Goal: Task Accomplishment & Management: Use online tool/utility

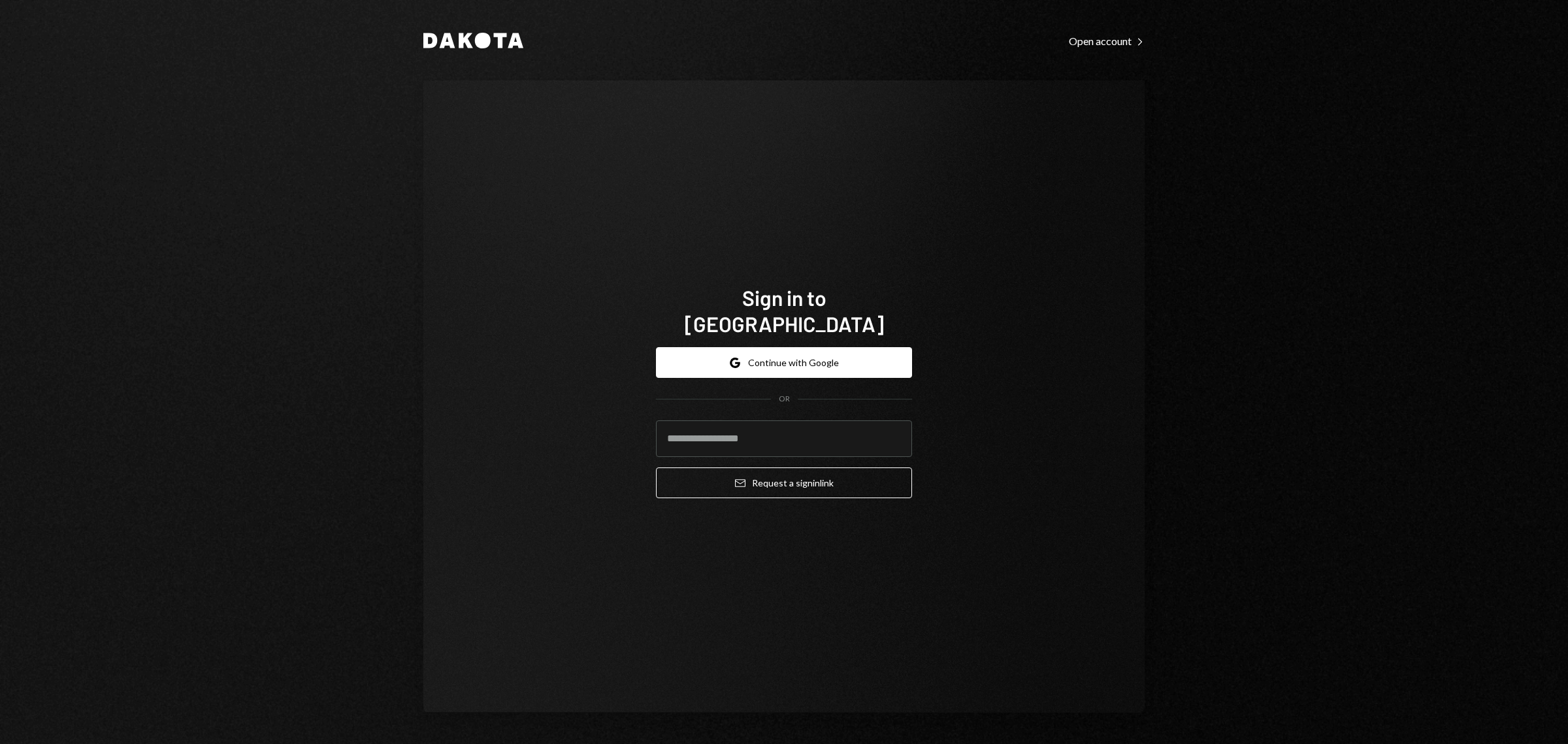
type input "**********"
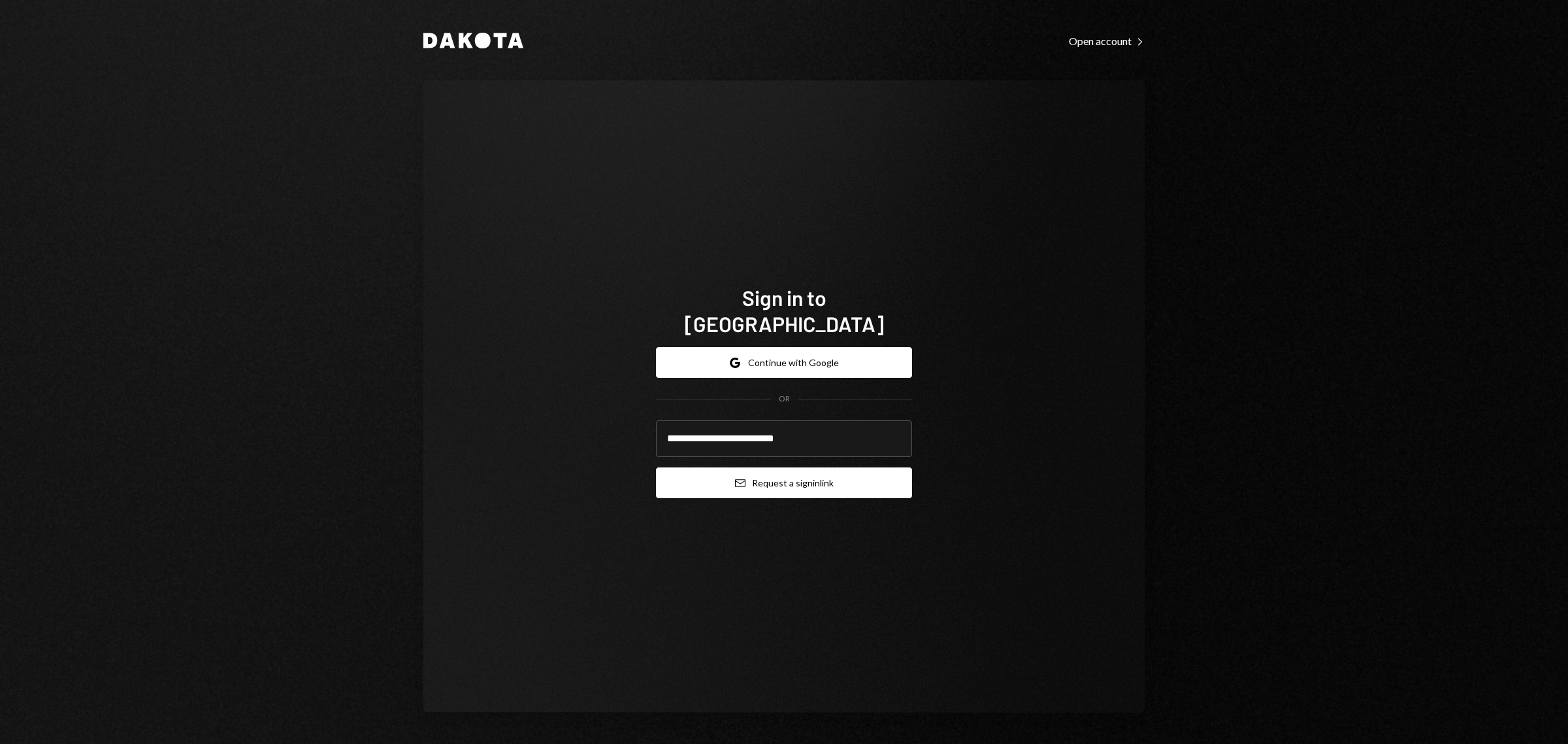
click at [791, 467] on button "Email Request a sign in link" at bounding box center [784, 482] width 256 height 31
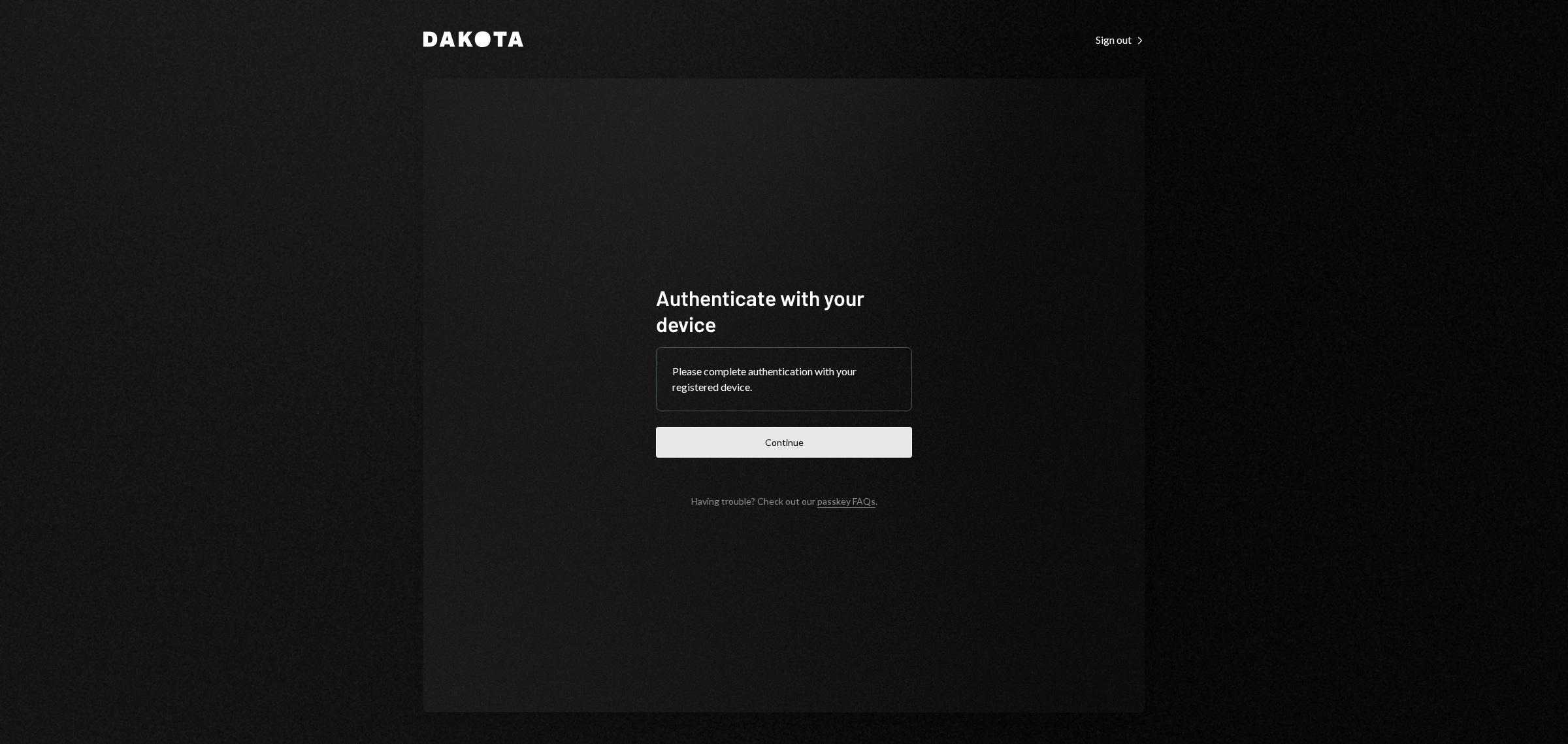
click at [851, 448] on button "Continue" at bounding box center [784, 442] width 256 height 31
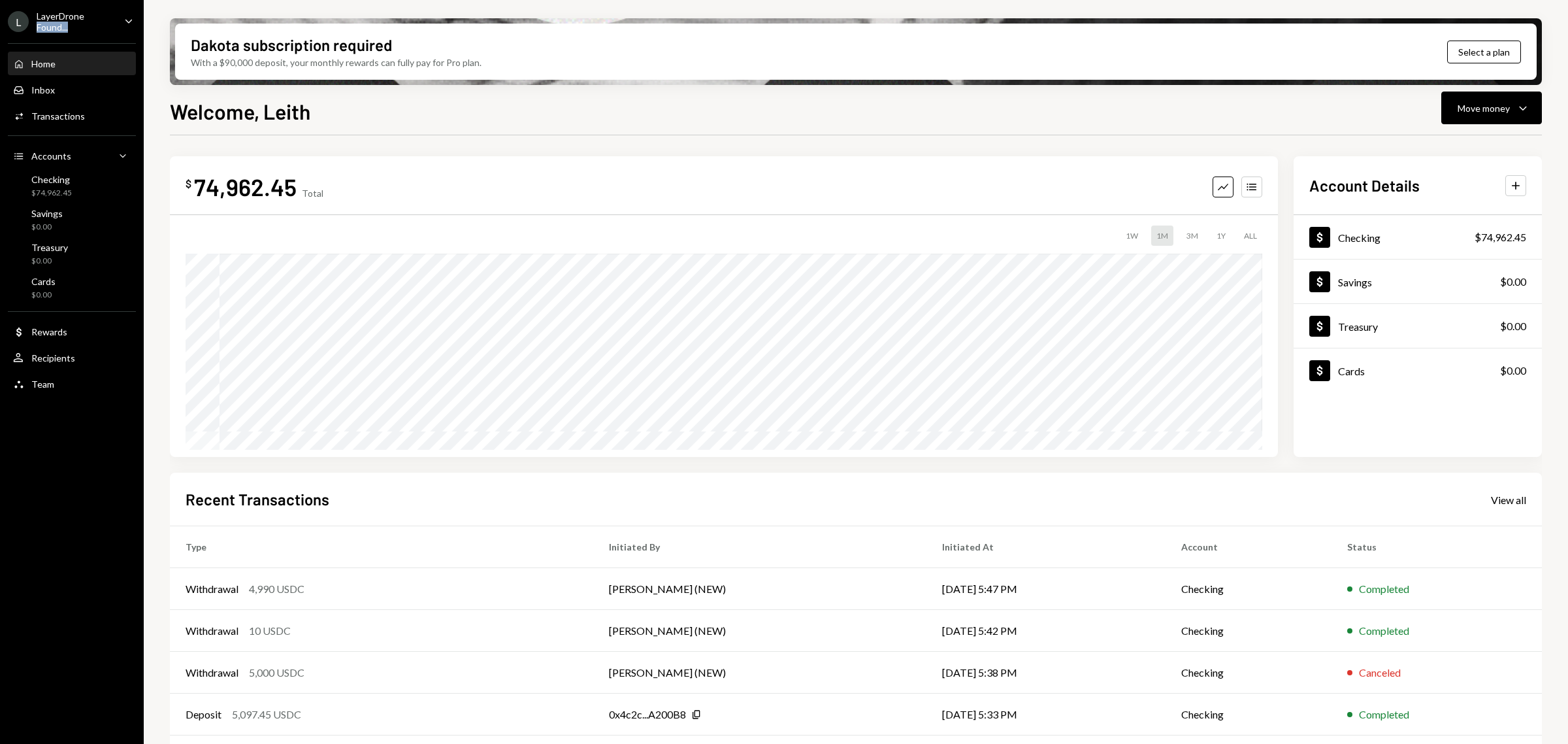
click at [113, 19] on div "L LayerDrone Found... Caret Down" at bounding box center [72, 21] width 144 height 22
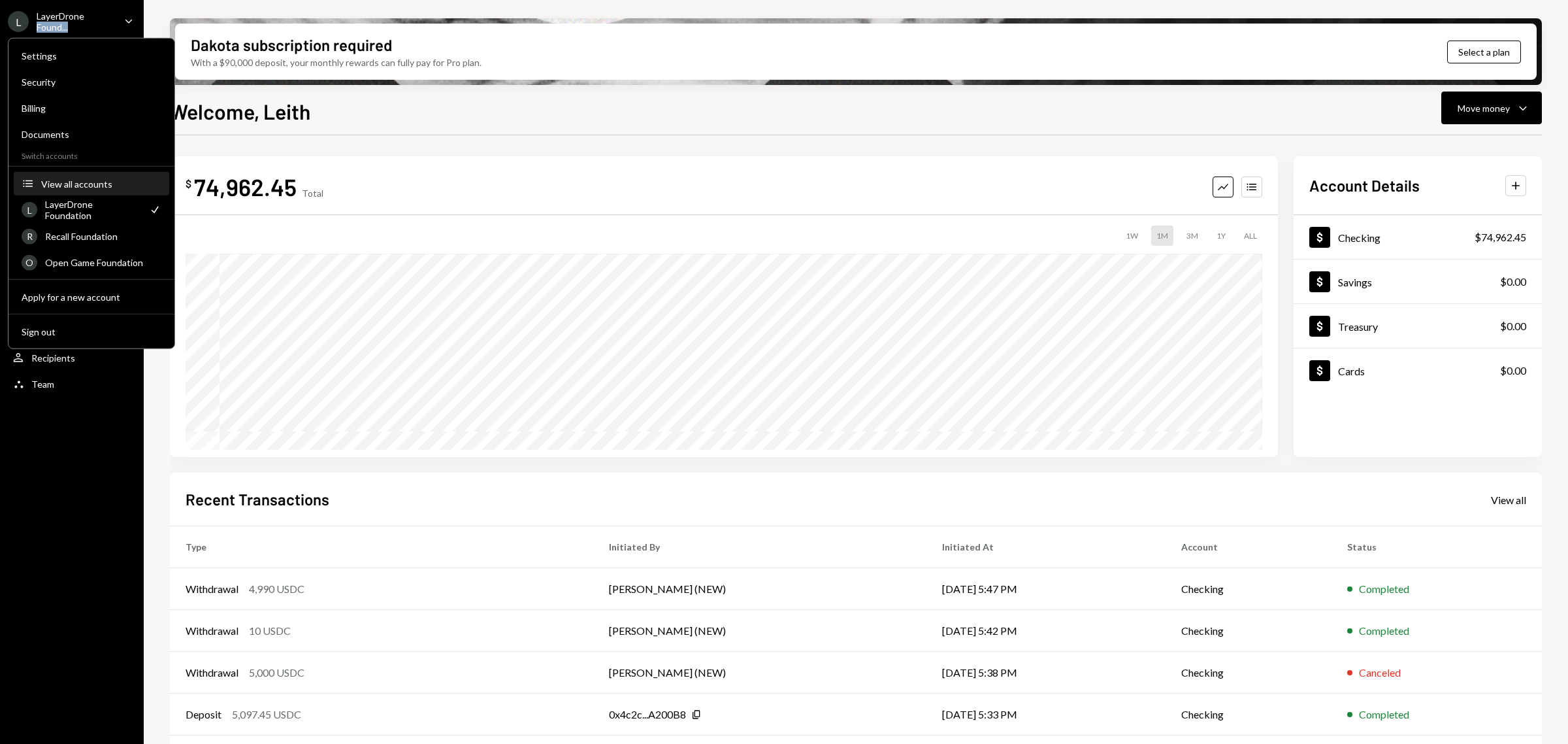
click at [123, 190] on button "Accounts View all accounts" at bounding box center [92, 184] width 155 height 24
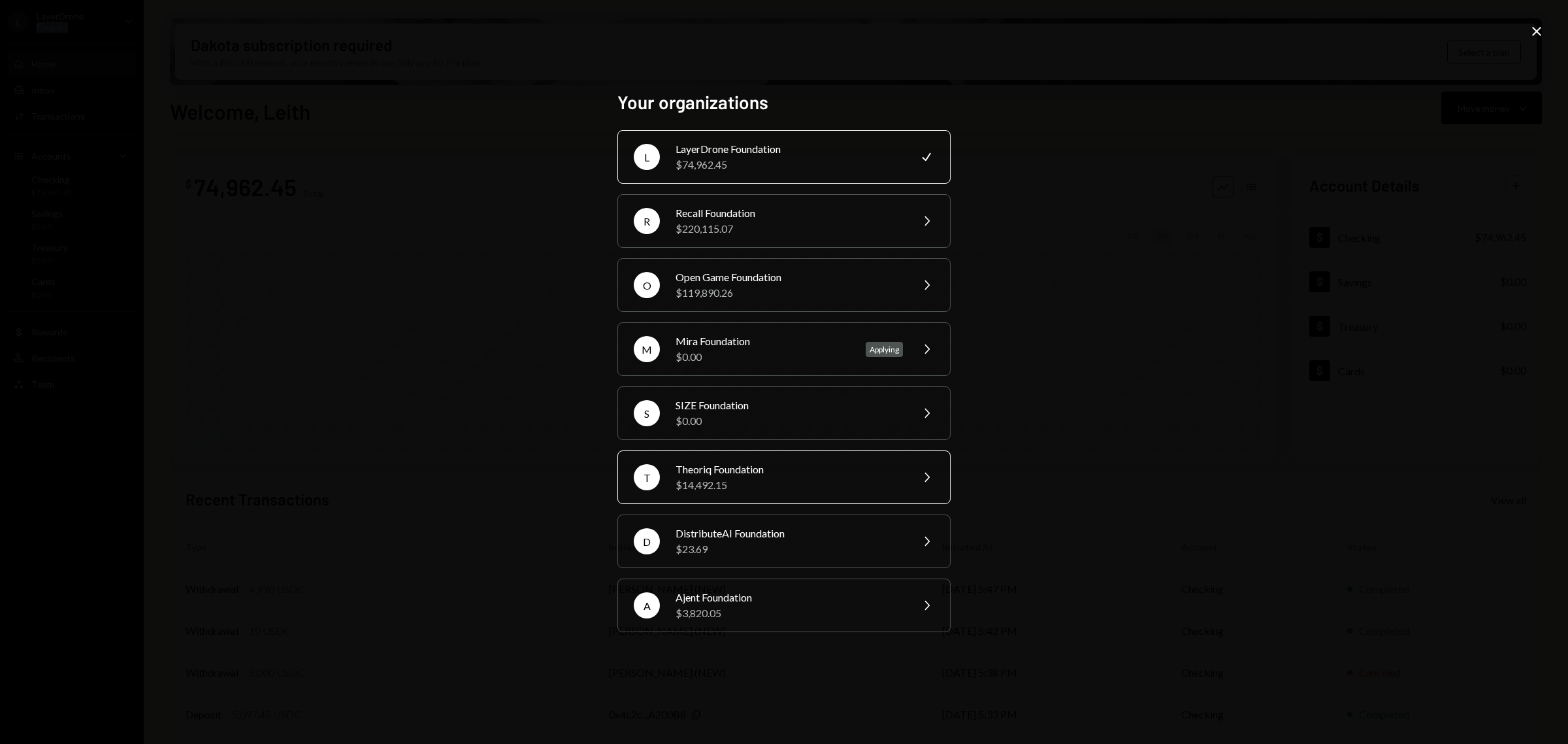
click at [905, 464] on div "T Theoriq Foundation $14,492.15 Chevron Right" at bounding box center [784, 477] width 334 height 53
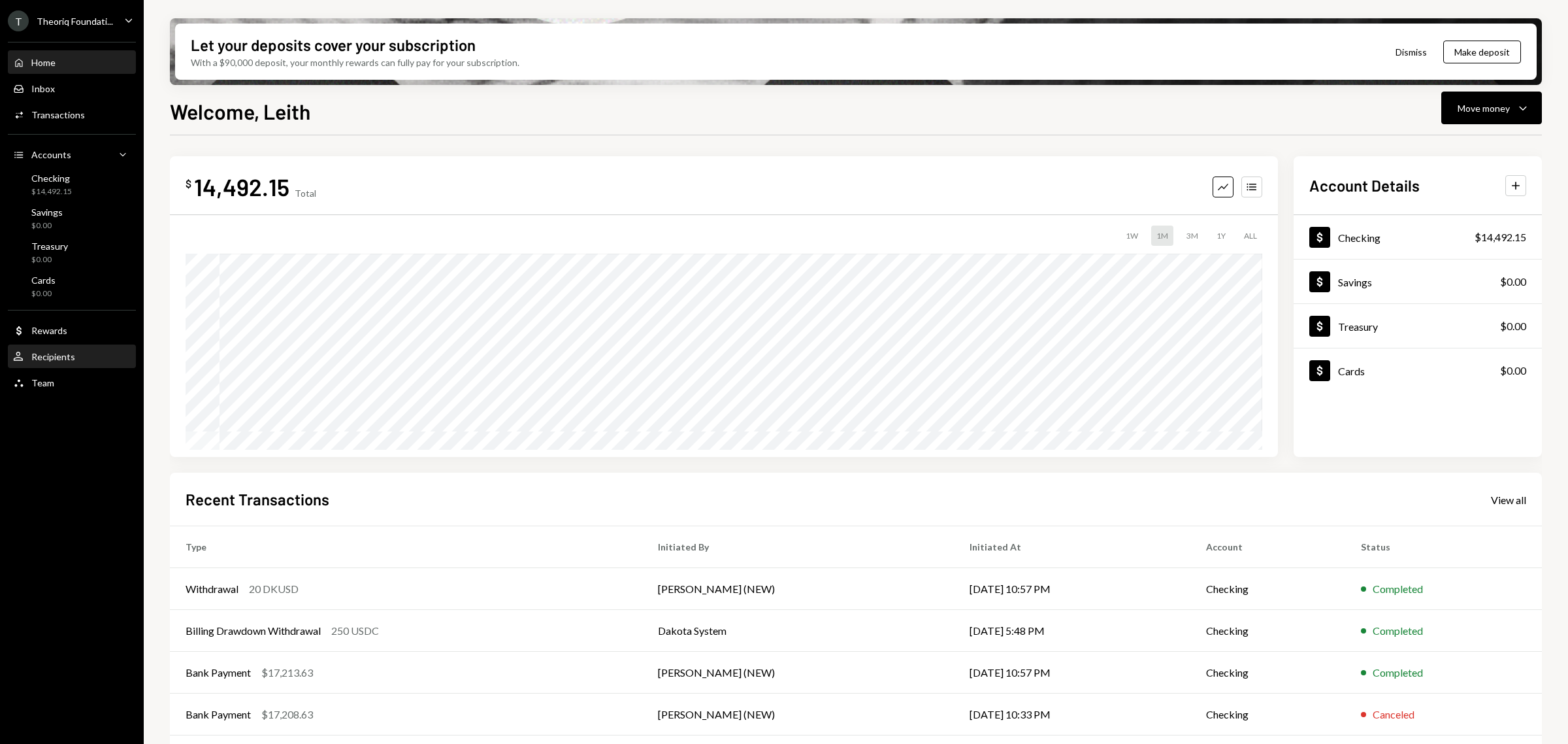
click at [70, 362] on div "User Recipients" at bounding box center [72, 356] width 118 height 22
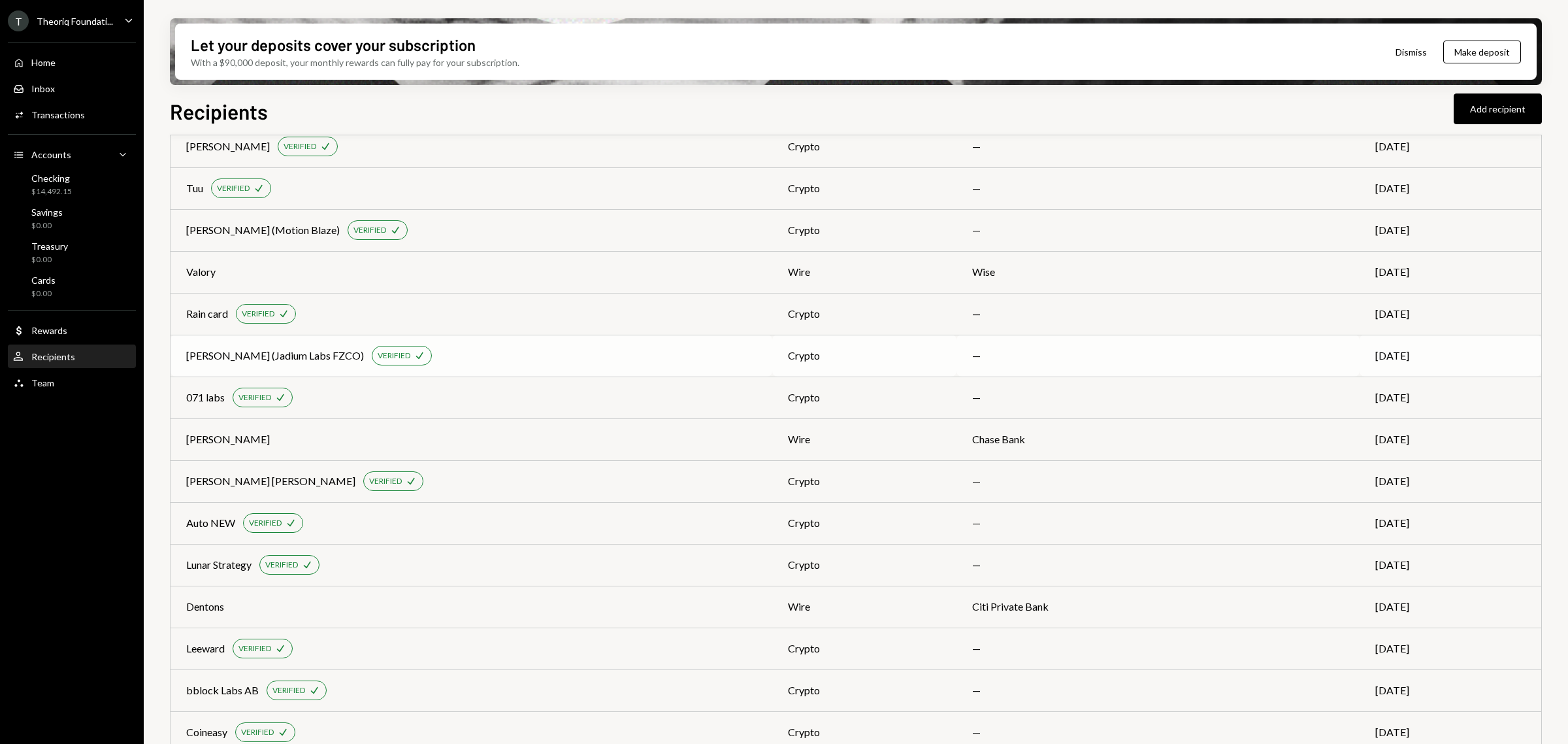
scroll to position [327, 0]
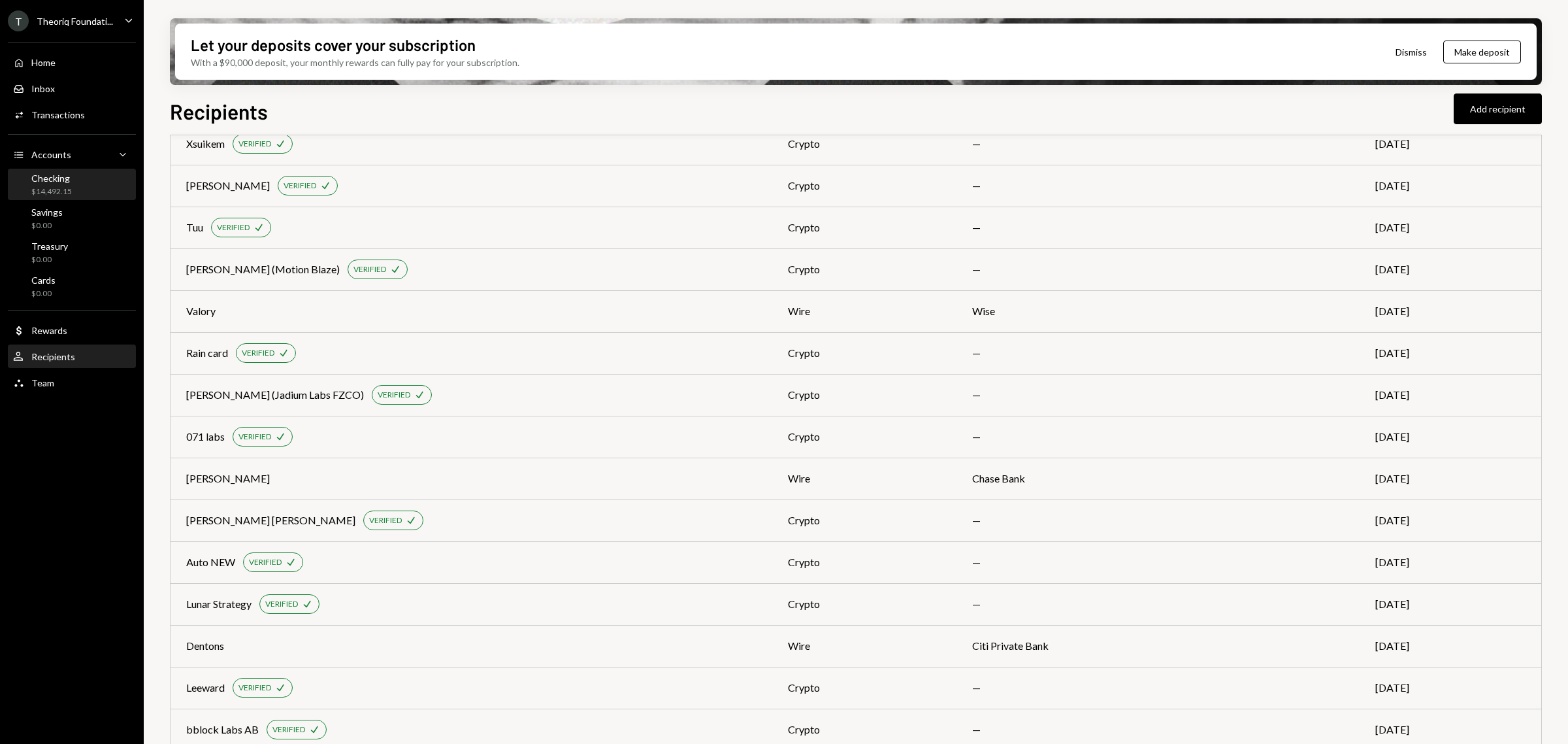
click at [103, 170] on div "Checking $14,492.15" at bounding box center [72, 185] width 118 height 30
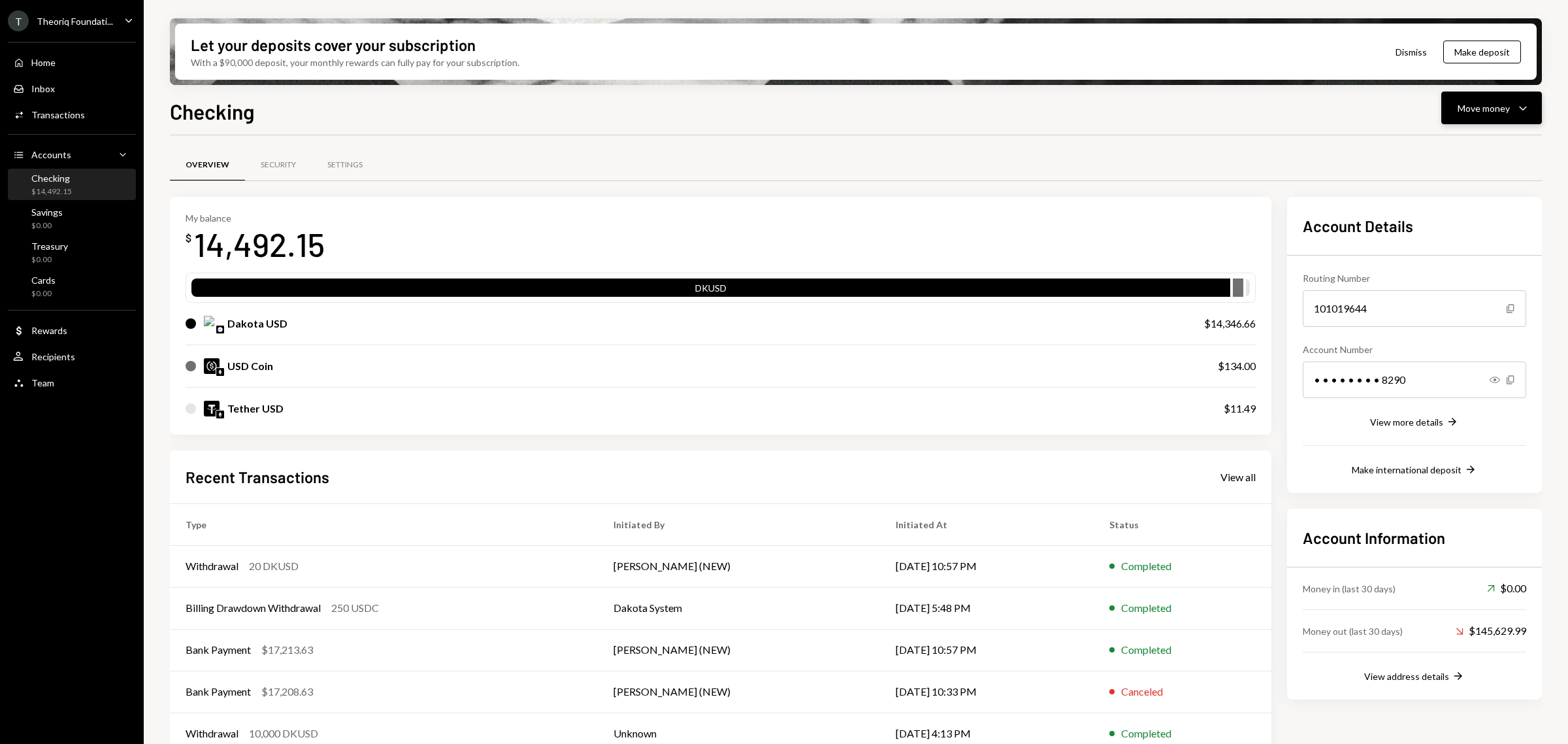
click at [1496, 111] on div "Move money" at bounding box center [1484, 108] width 52 height 14
click at [1475, 147] on div "Send" at bounding box center [1481, 148] width 95 height 14
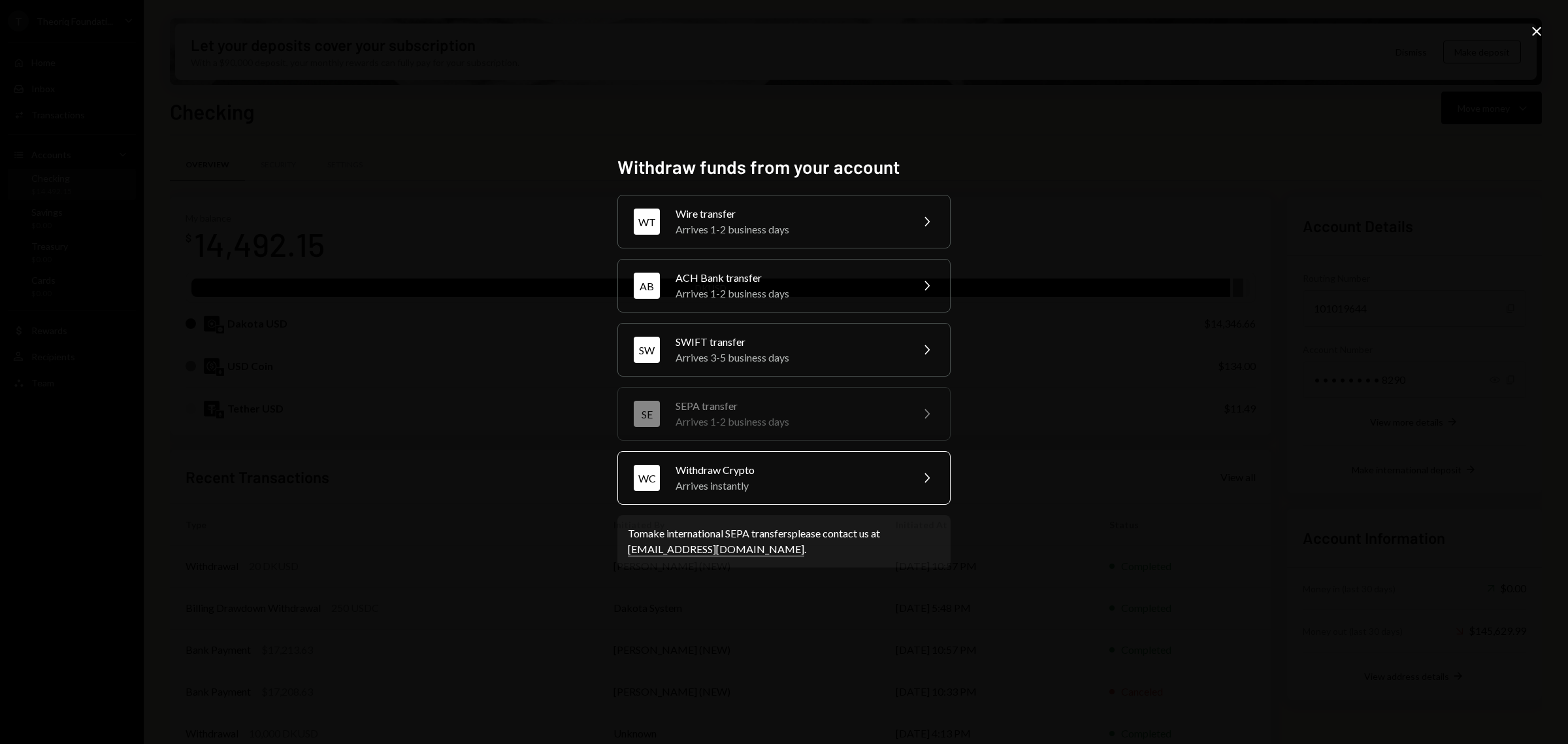
click at [808, 472] on div "Withdraw Crypto" at bounding box center [789, 470] width 227 height 16
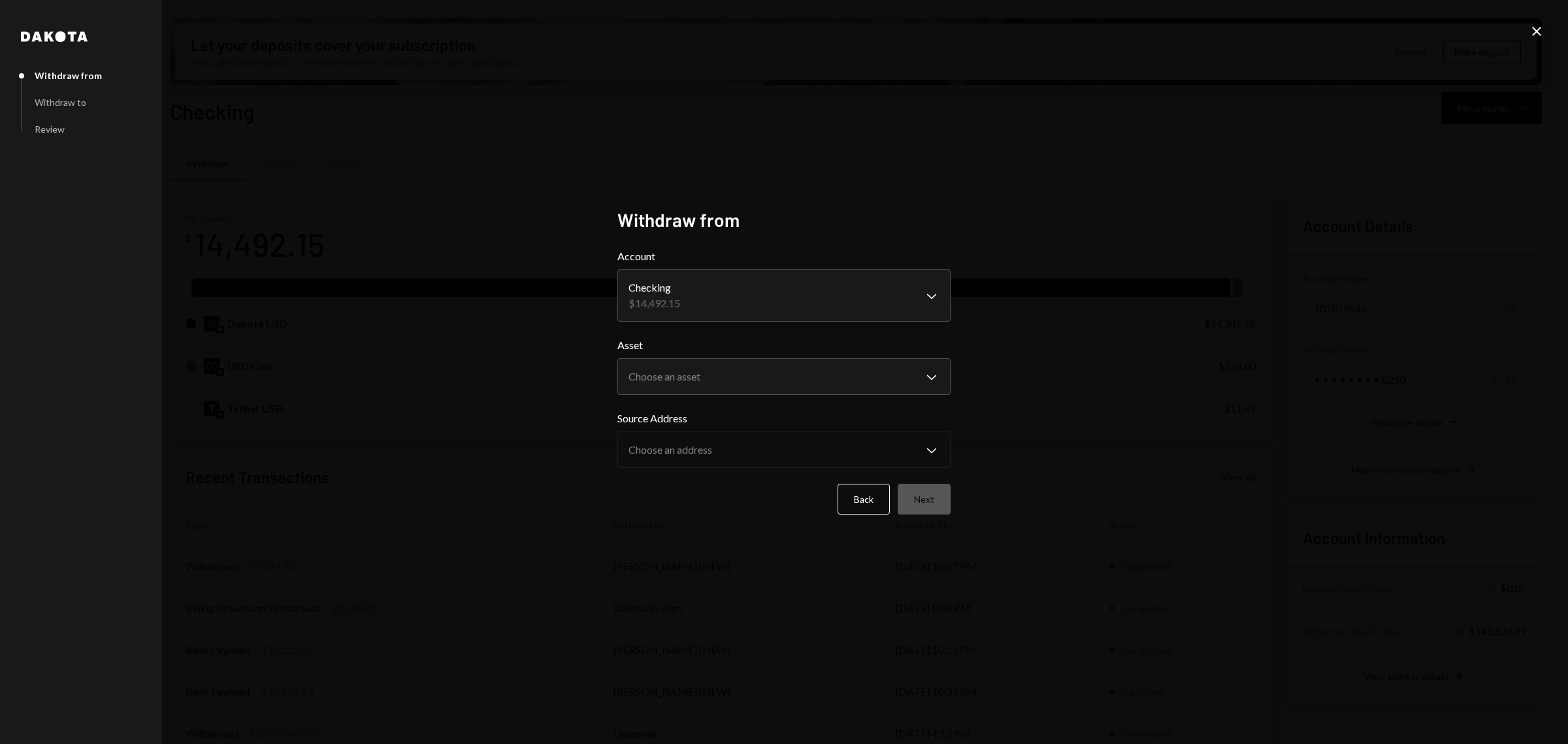
click at [850, 350] on label "Asset" at bounding box center [784, 345] width 334 height 16
click at [846, 365] on body "T Theoriq Foundati... Caret Down Home Home Inbox Inbox Activities Transactions …" at bounding box center [784, 372] width 1568 height 744
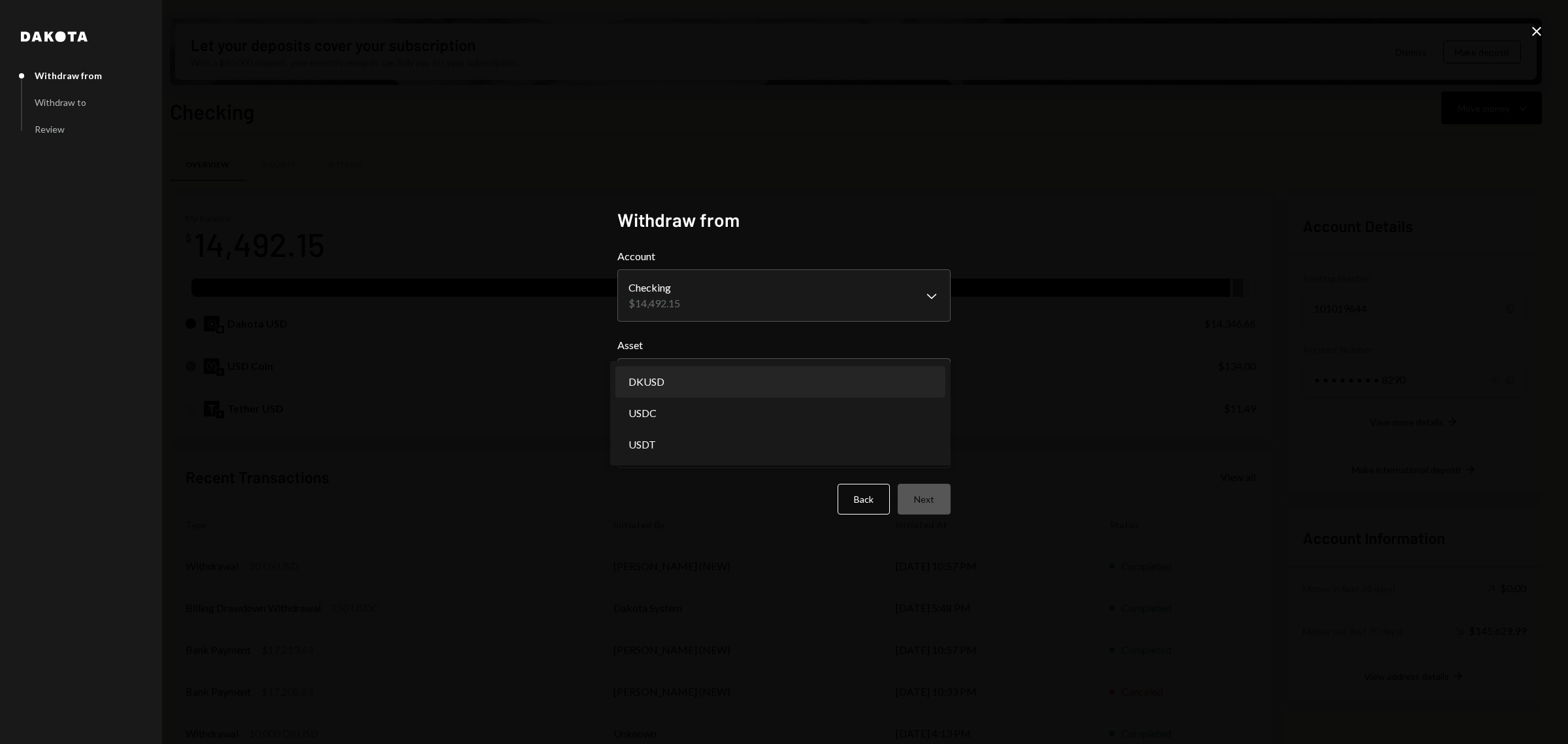
select select "*****"
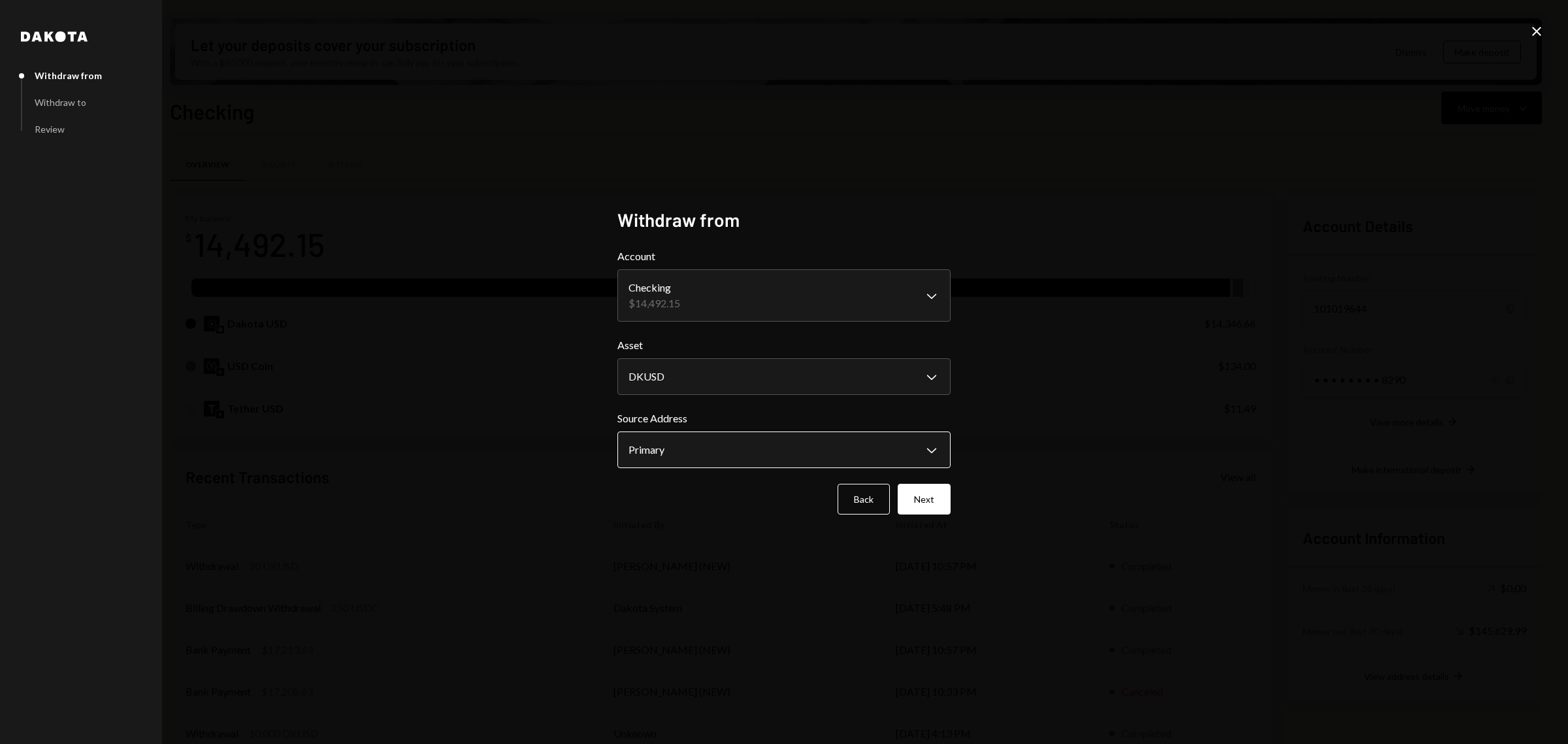
click at [828, 443] on body "T Theoriq Foundati... Caret Down Home Home Inbox Inbox Activities Transactions …" at bounding box center [784, 372] width 1568 height 744
click at [1021, 407] on div "**********" at bounding box center [784, 372] width 1568 height 744
click at [941, 482] on form "**********" at bounding box center [784, 381] width 334 height 266
click at [939, 491] on button "Next" at bounding box center [924, 499] width 53 height 31
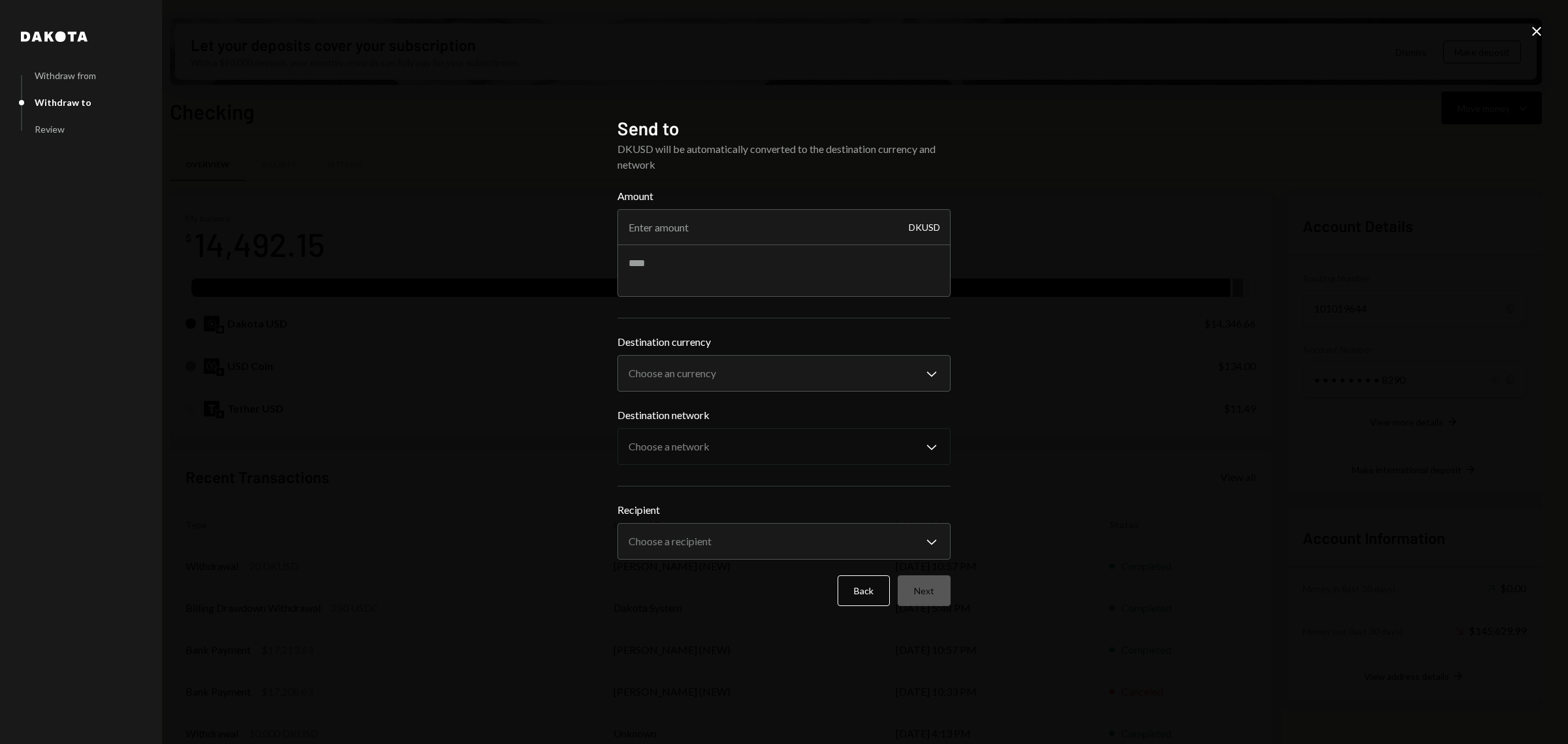
click at [1537, 37] on icon "Close" at bounding box center [1537, 31] width 16 height 16
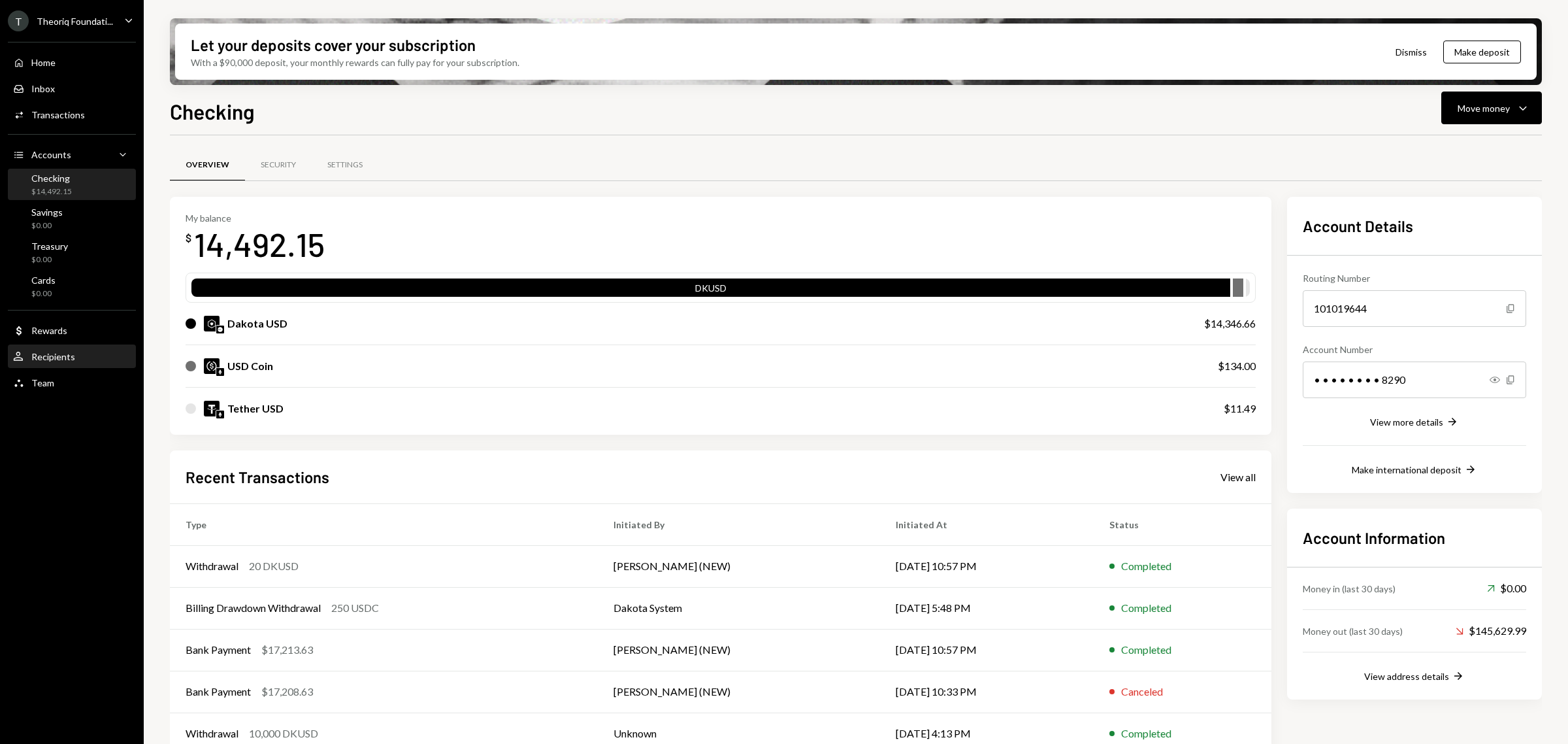
click at [58, 353] on div "Recipients" at bounding box center [53, 356] width 44 height 11
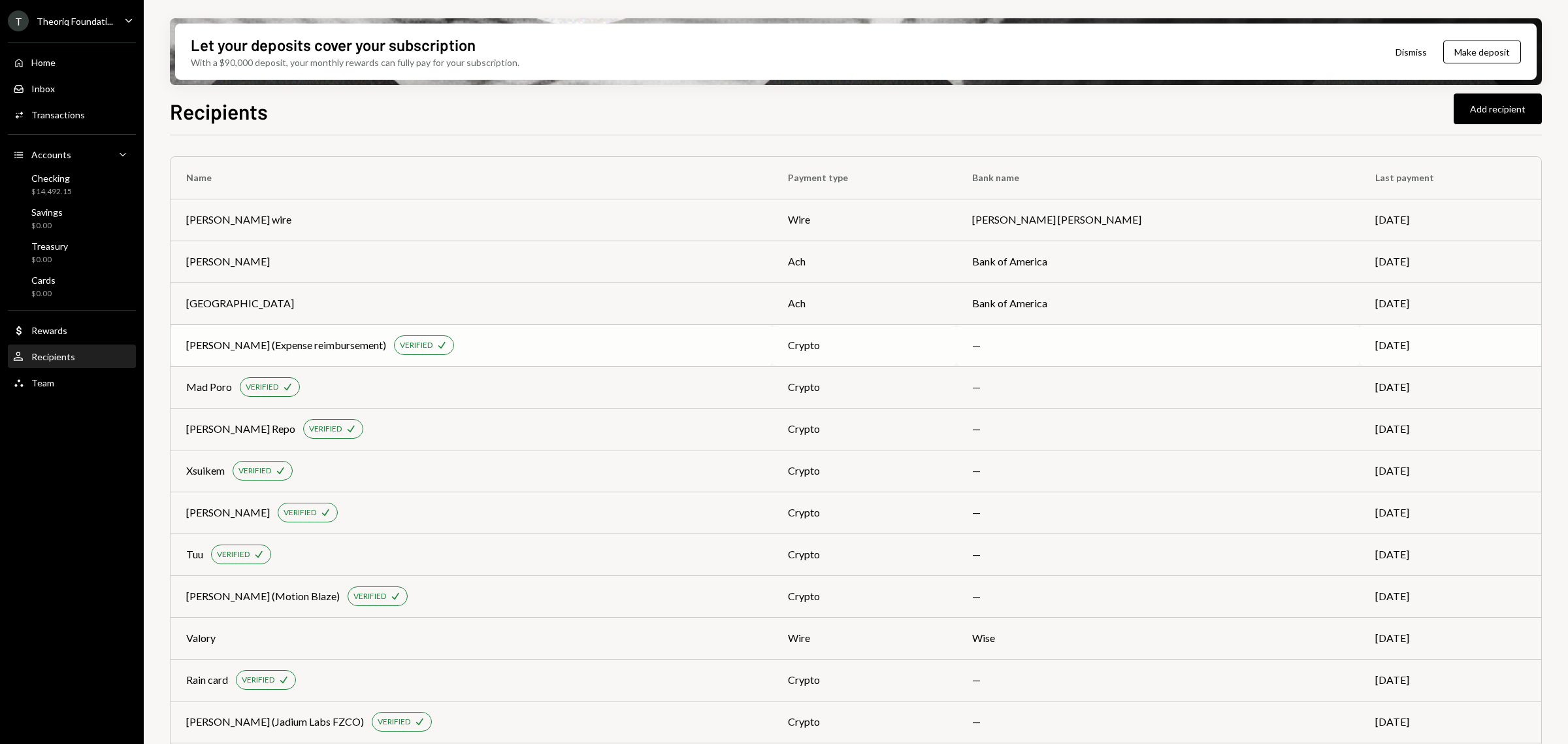
click at [513, 348] on div "Jeremy Miller (Expense reimbursement) VERIFIED Check" at bounding box center [471, 345] width 570 height 19
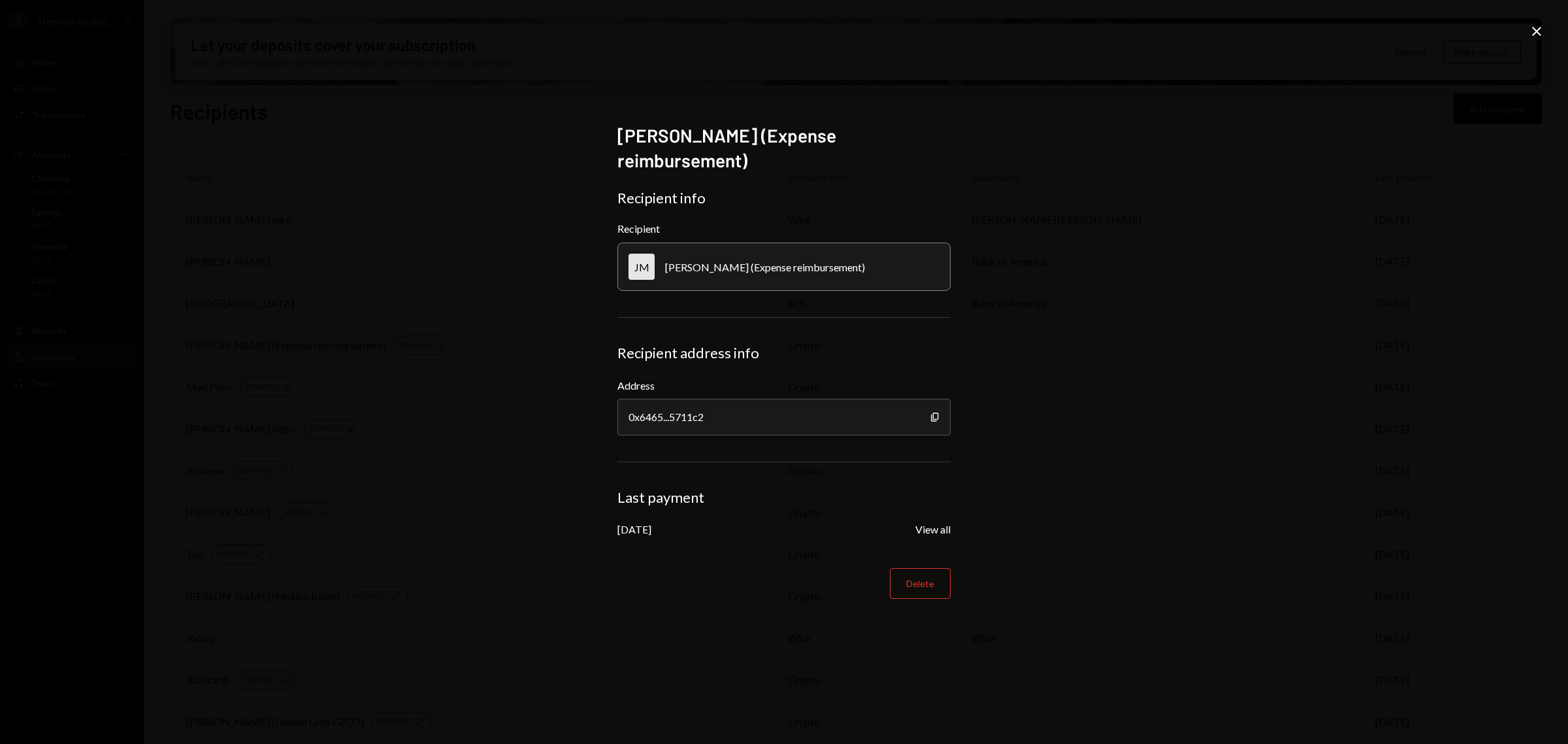
click at [1543, 21] on div "Jeremy Miller (Expense reimbursement) Recipient info Recipient JM Jeremy Miller…" at bounding box center [784, 372] width 1568 height 744
click at [1537, 26] on icon "Close" at bounding box center [1537, 31] width 16 height 16
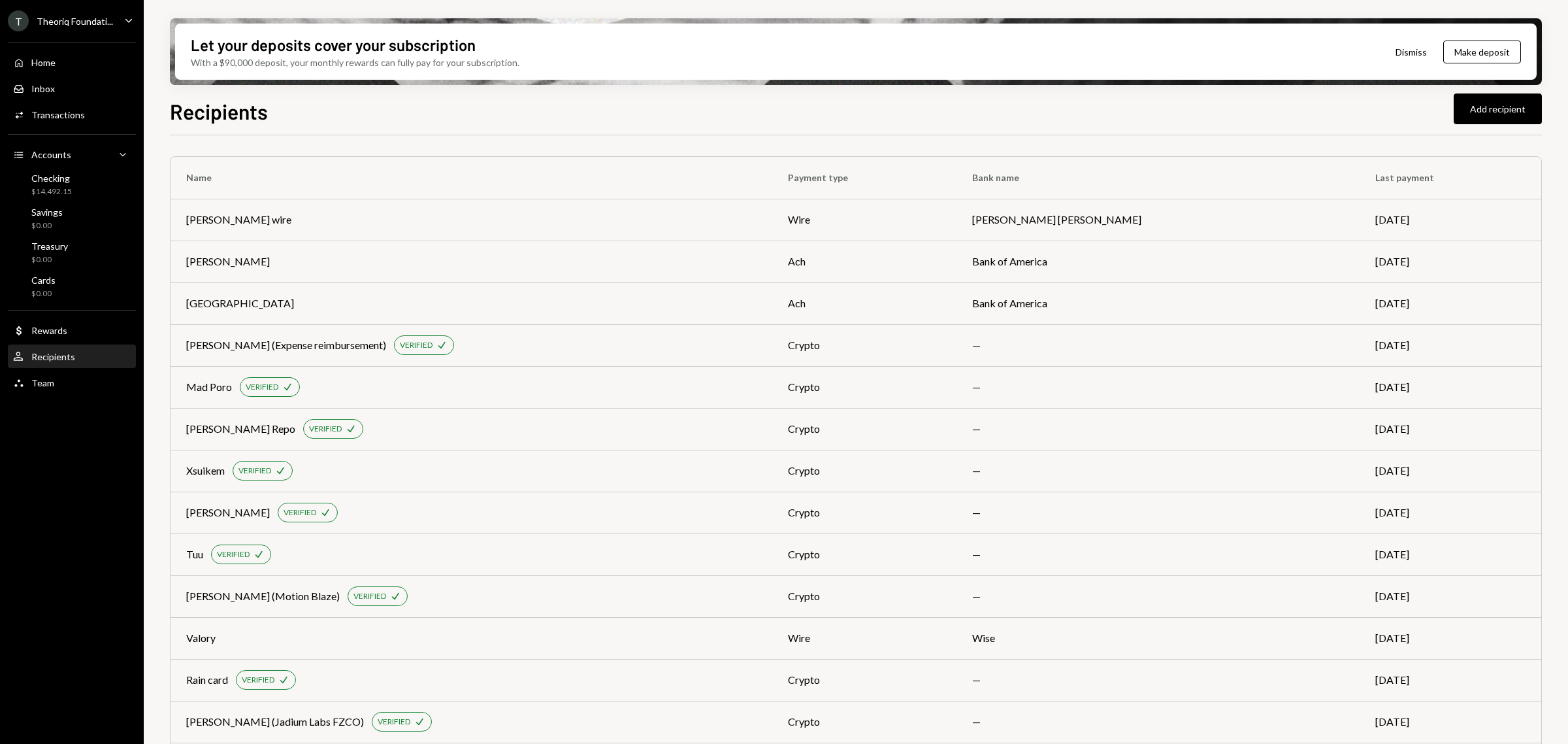
drag, startPoint x: 1494, startPoint y: 111, endPoint x: 1528, endPoint y: 168, distance: 66.4
click at [1568, 178] on html "T Theoriq Foundati... Caret Down Home Home Inbox Inbox Activities Transactions …" at bounding box center [784, 372] width 1568 height 744
click at [98, 178] on div "Checking $14,492.15" at bounding box center [72, 185] width 118 height 24
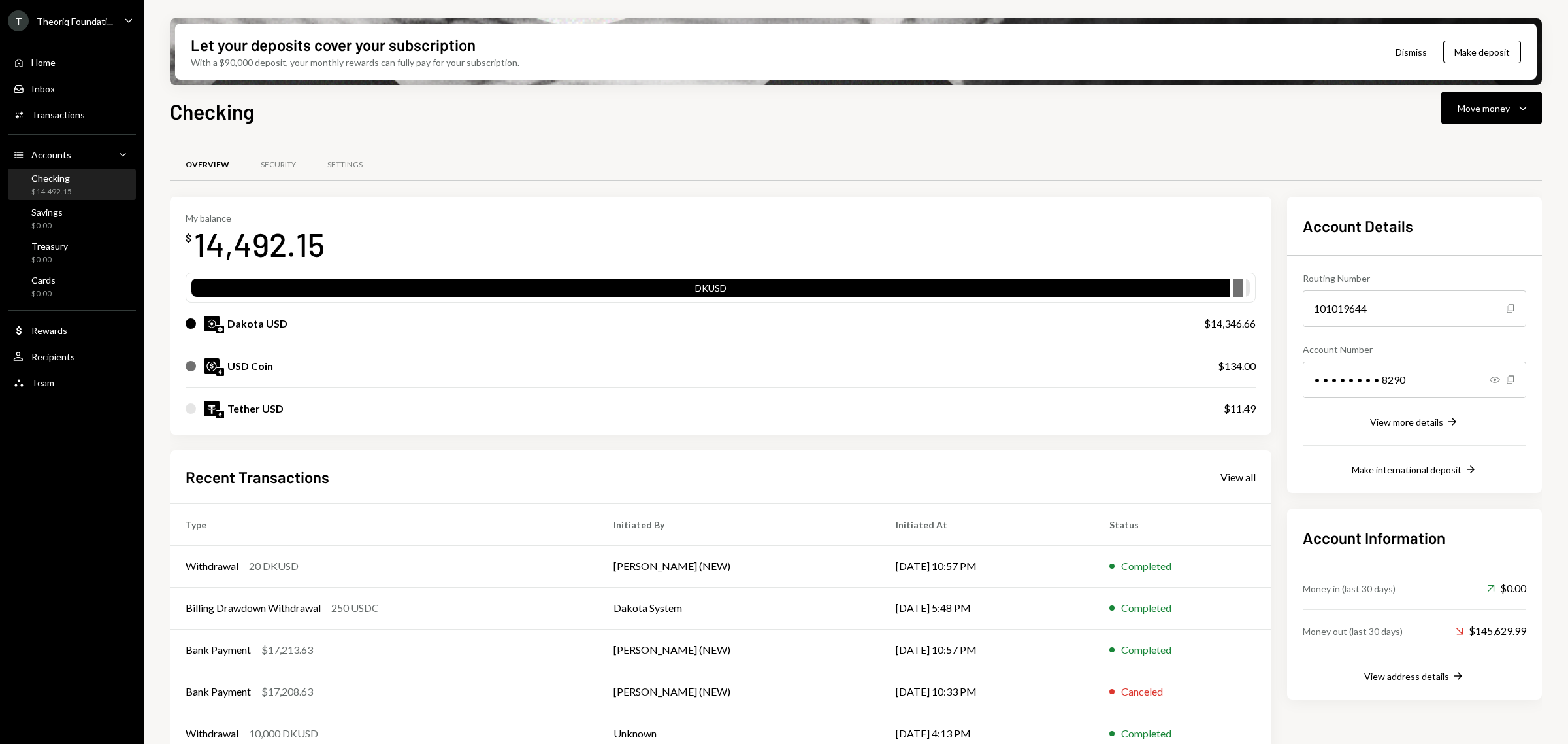
click at [1493, 133] on div "Checking Move money Caret Down Overview Security Settings My balance $ 14,492.1…" at bounding box center [856, 458] width 1372 height 726
click at [1494, 123] on button "Move money Caret Down" at bounding box center [1491, 107] width 100 height 32
click at [58, 180] on div "Checking" at bounding box center [52, 178] width 40 height 11
click at [56, 116] on div "Transactions" at bounding box center [58, 114] width 53 height 11
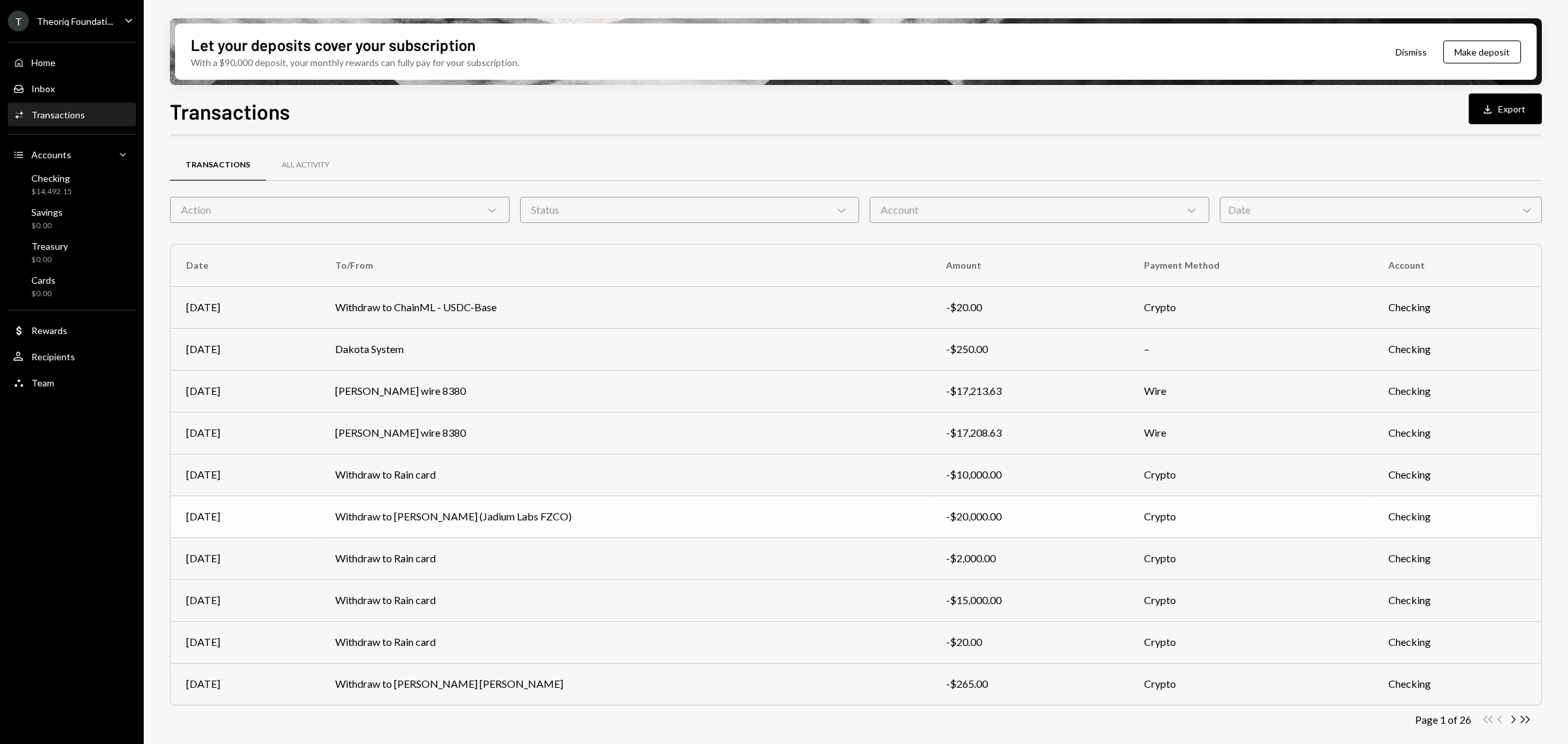
scroll to position [1, 0]
click at [1516, 720] on icon "Chevron Right" at bounding box center [1513, 719] width 12 height 12
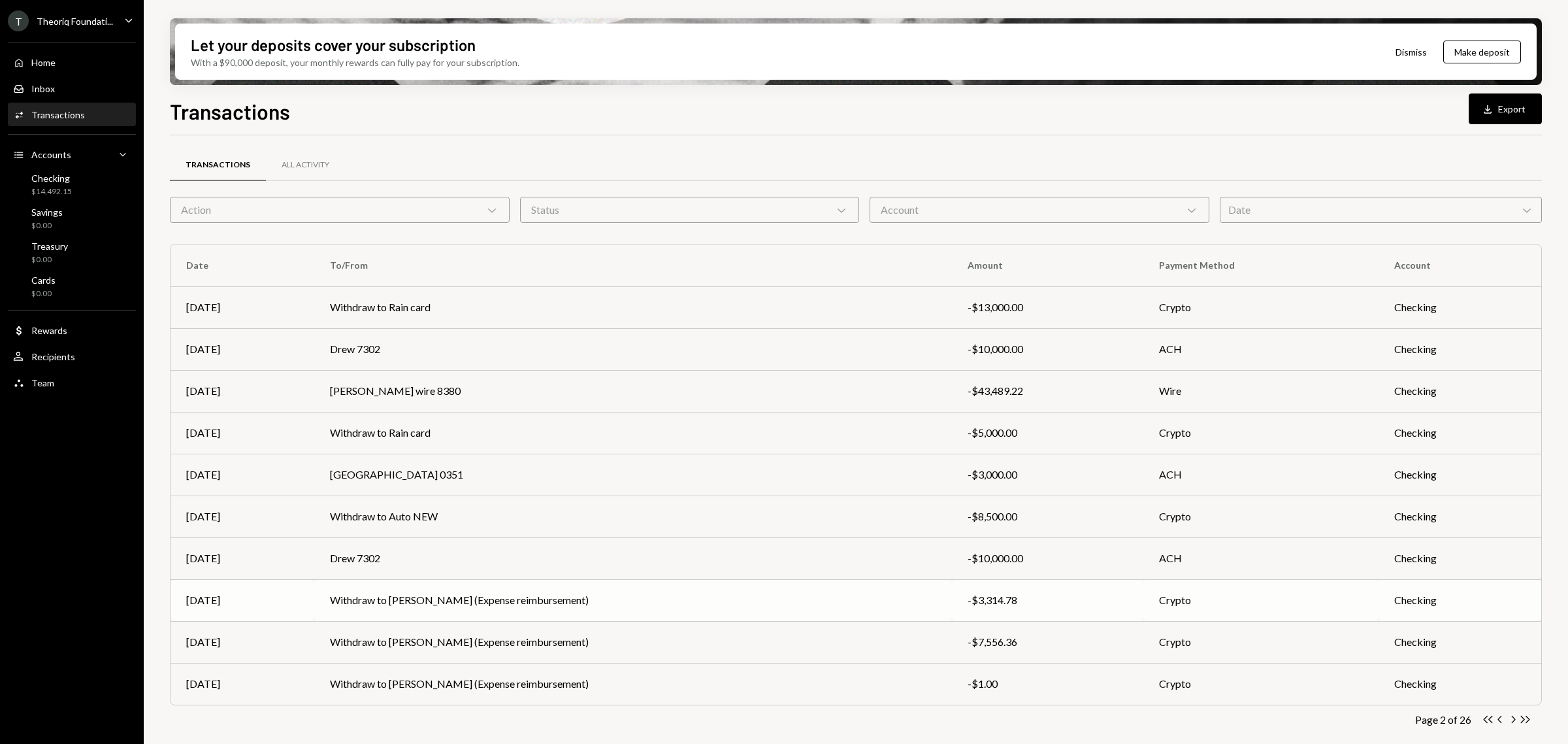
click at [867, 590] on td "Withdraw to [PERSON_NAME] (Expense reimbursement)" at bounding box center [633, 600] width 638 height 42
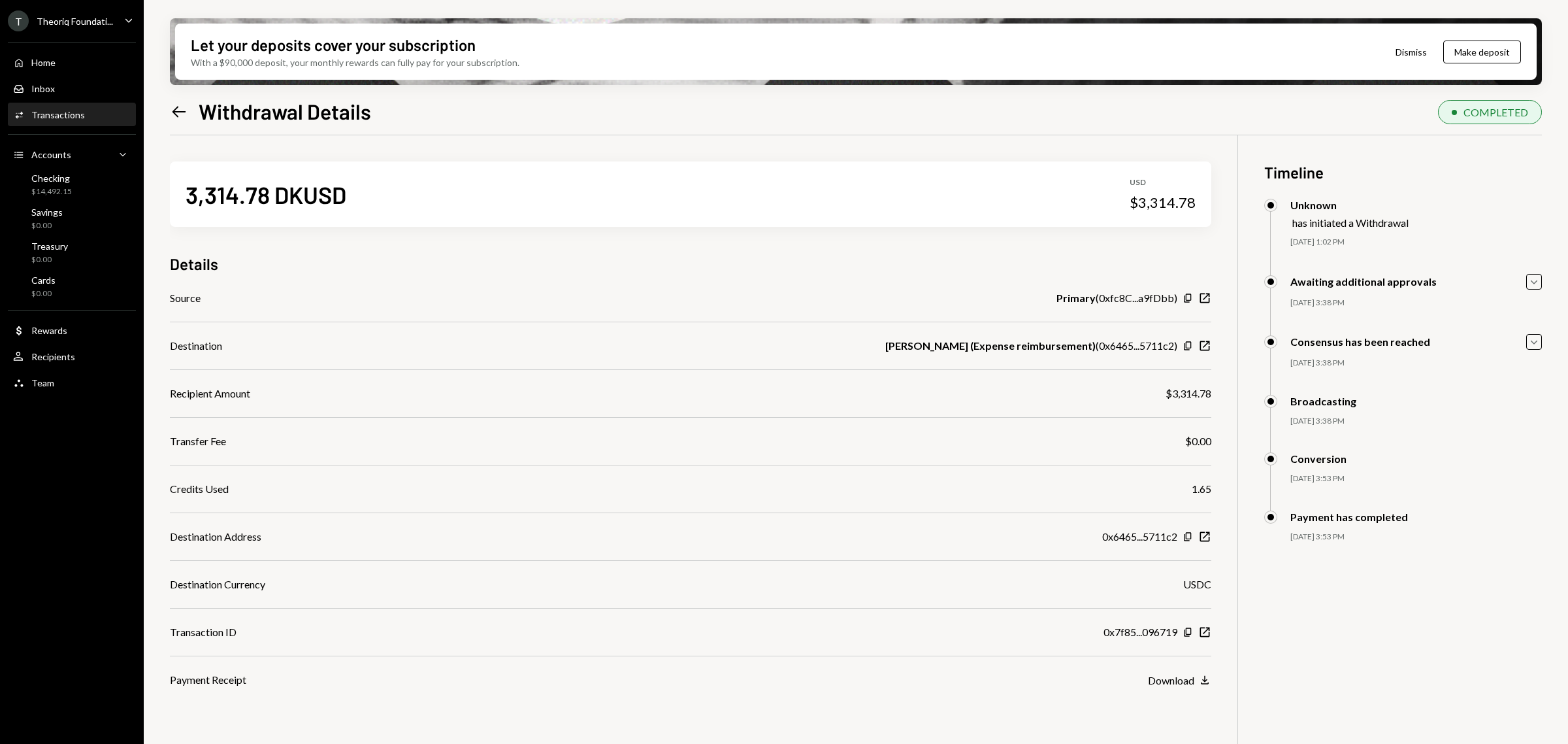
click at [172, 123] on div "Left Arrow Withdrawal Details" at bounding box center [271, 111] width 202 height 26
click at [93, 183] on div "Checking $14,492.15" at bounding box center [72, 185] width 118 height 24
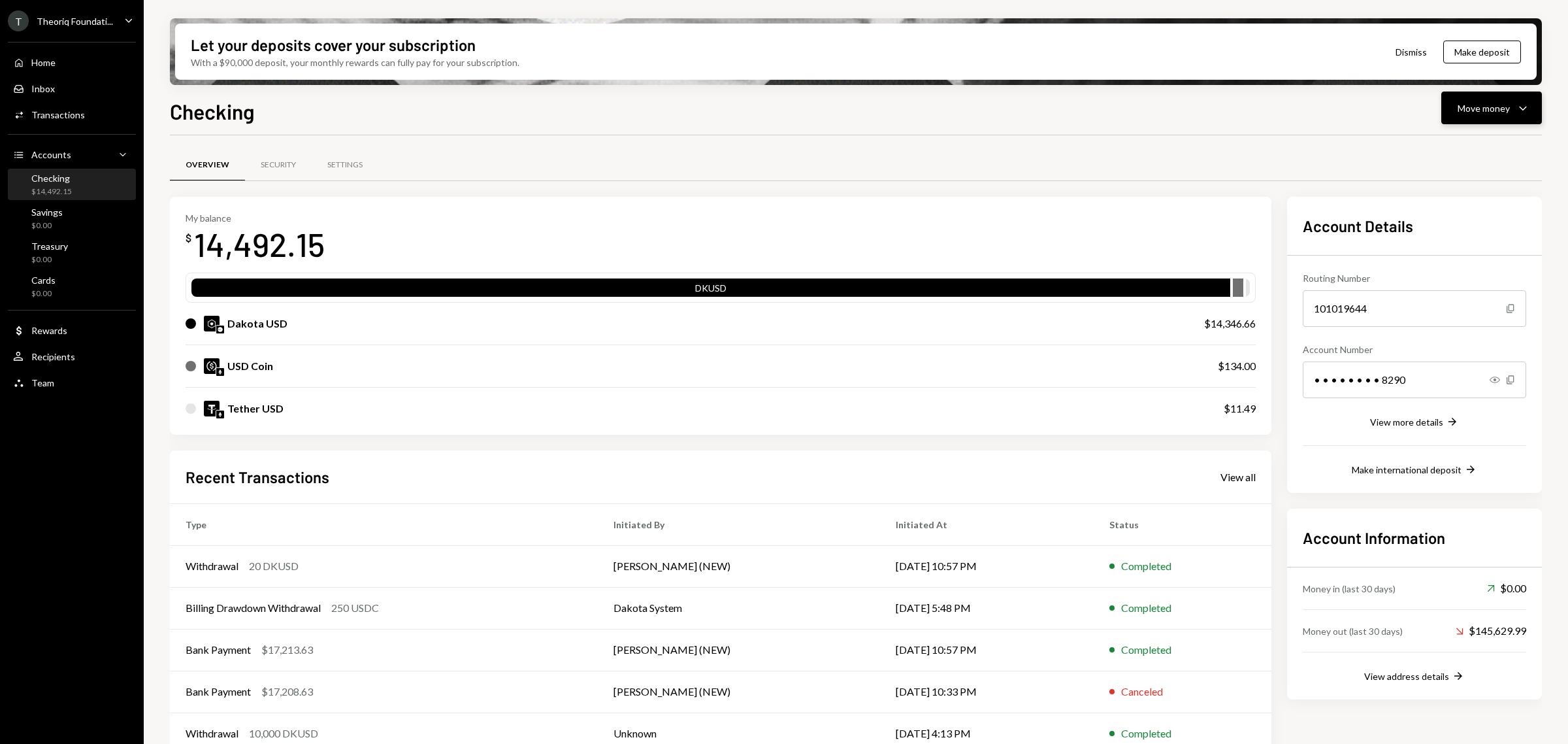
click at [1454, 118] on button "Move money Caret Down" at bounding box center [1491, 107] width 100 height 32
click at [1474, 148] on div "Send" at bounding box center [1481, 148] width 95 height 14
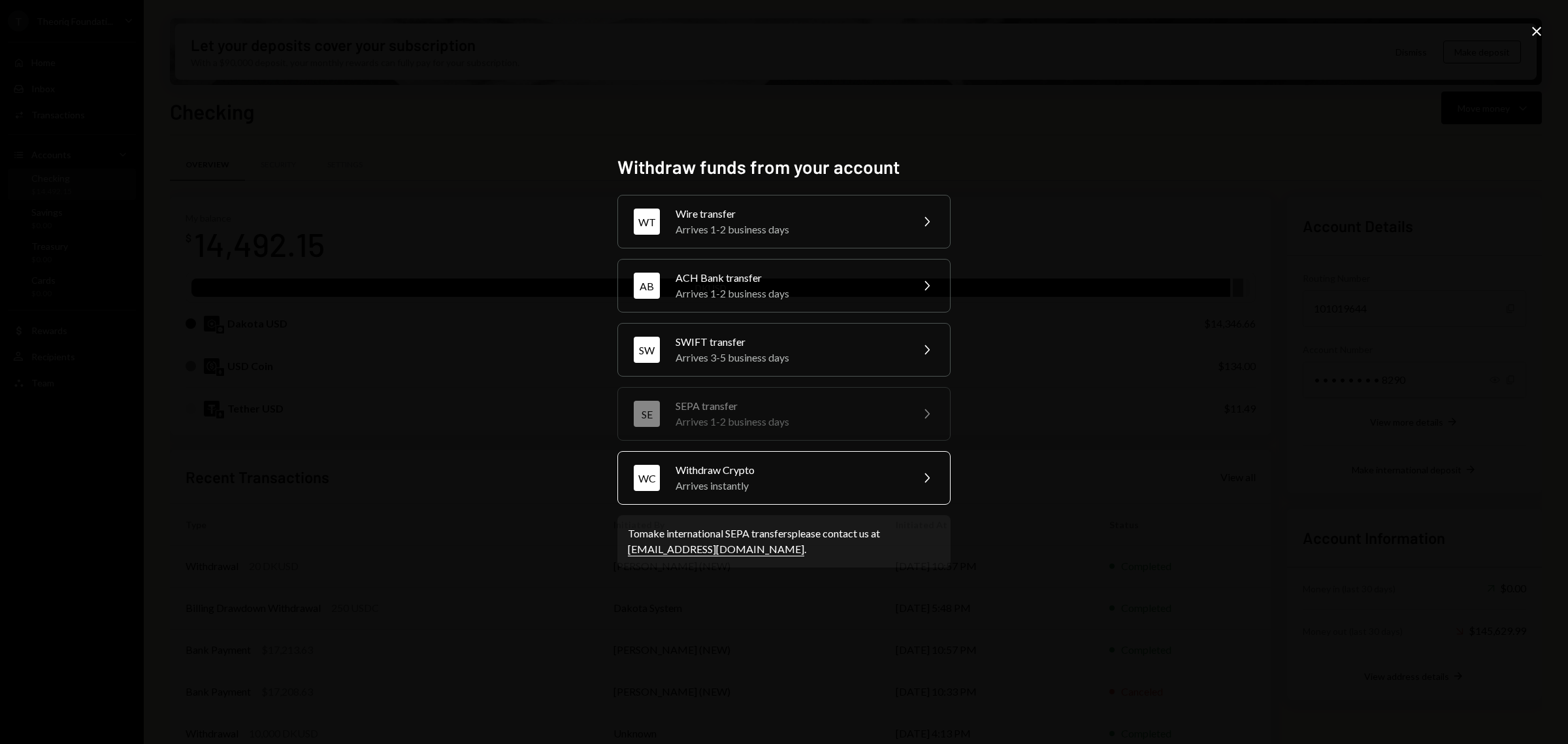
click at [846, 480] on div "Arrives instantly" at bounding box center [789, 486] width 227 height 16
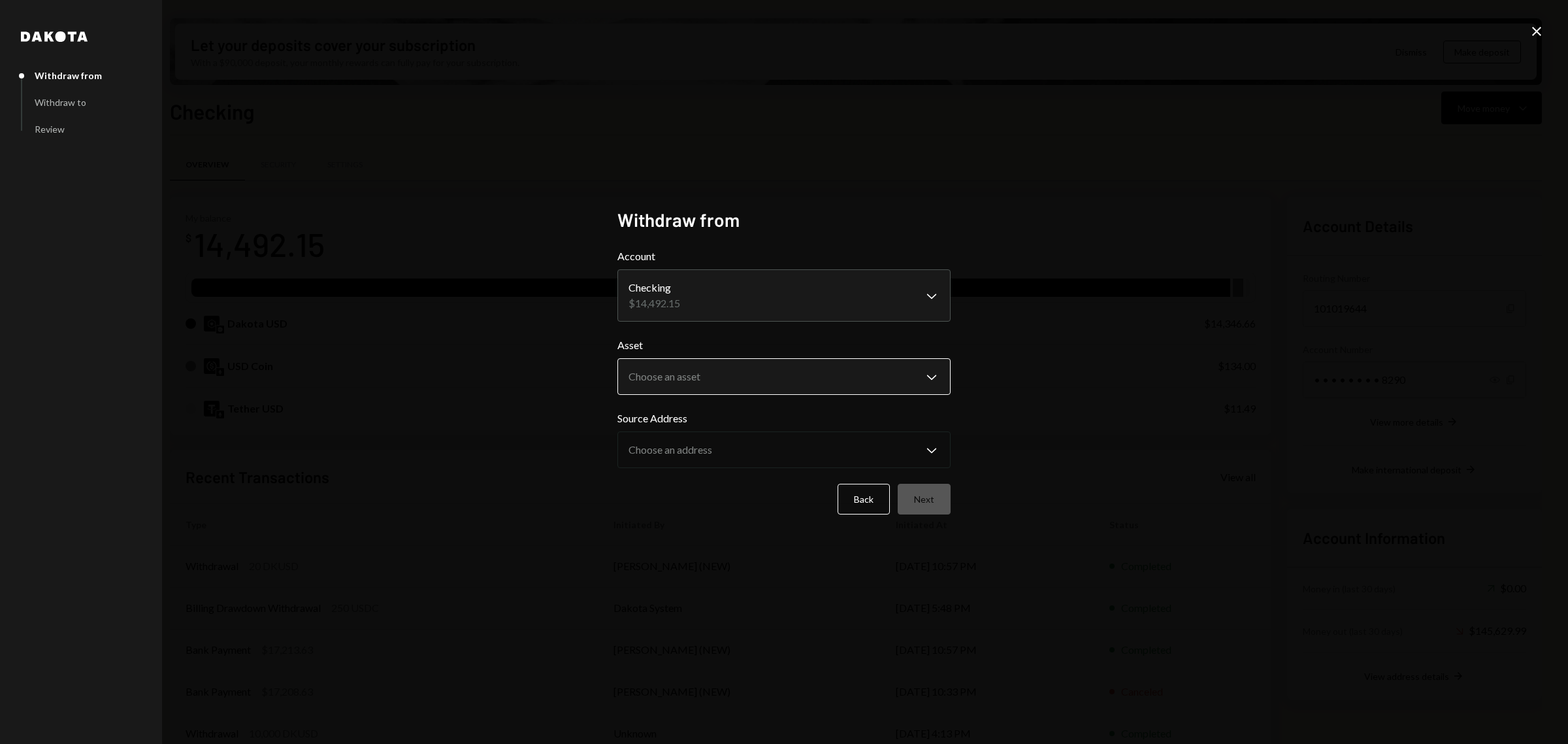
click at [814, 369] on body "T Theoriq Foundati... Caret Down Home Home Inbox Inbox Activities Transactions …" at bounding box center [784, 372] width 1568 height 744
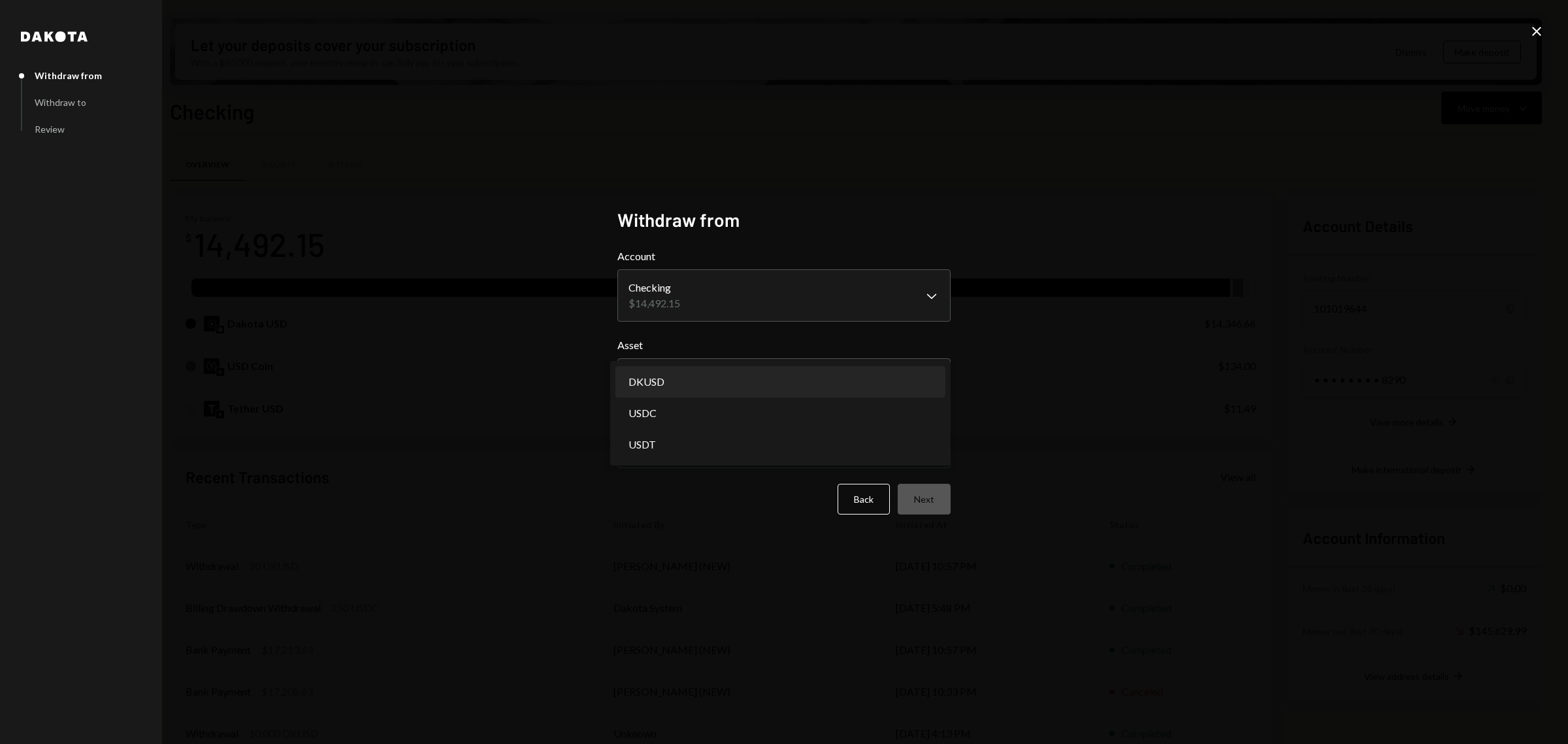
select select "*****"
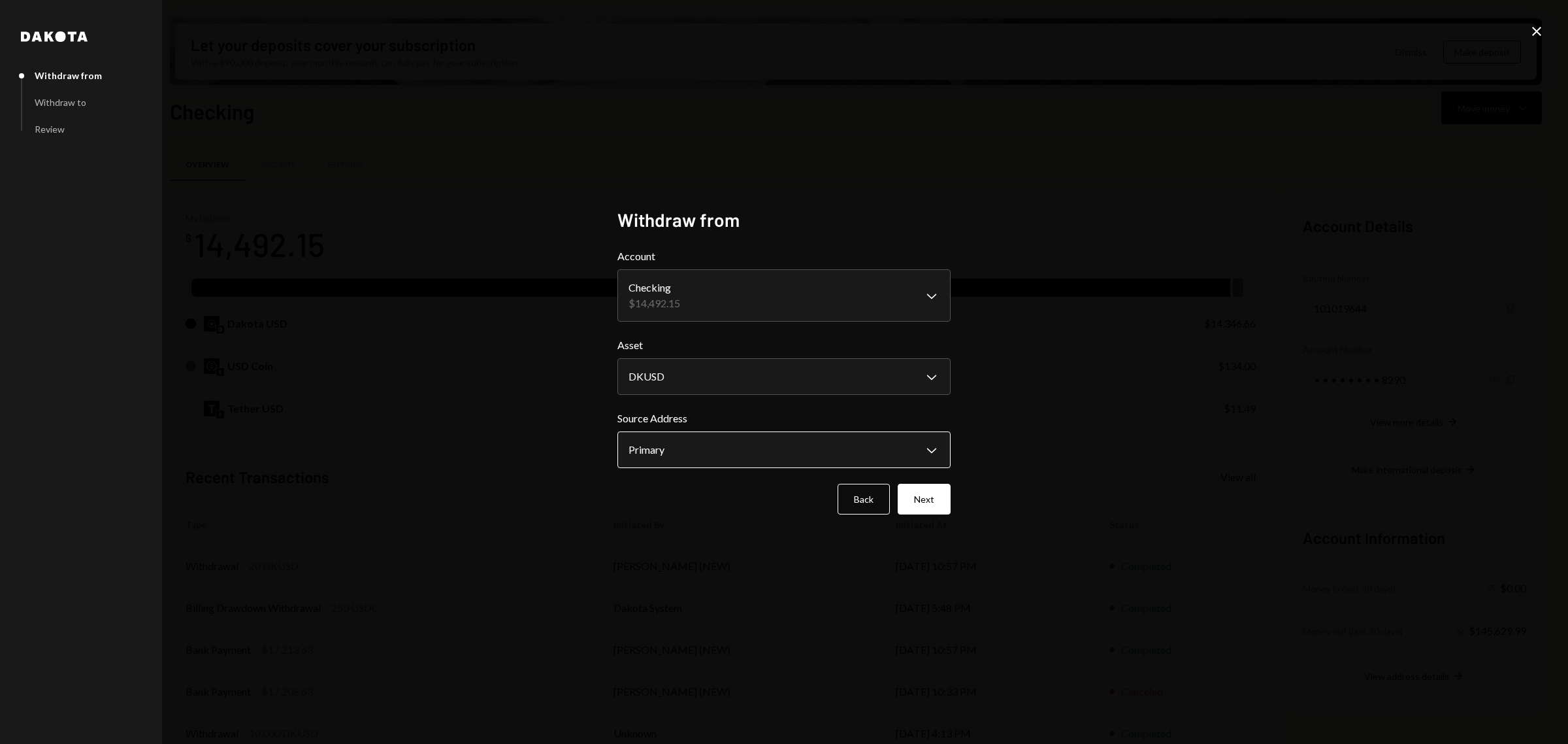
click at [804, 435] on body "T Theoriq Foundati... Caret Down Home Home Inbox Inbox Activities Transactions …" at bounding box center [784, 372] width 1568 height 744
click at [955, 484] on div "**********" at bounding box center [784, 372] width 365 height 358
click at [928, 498] on button "Next" at bounding box center [924, 499] width 53 height 31
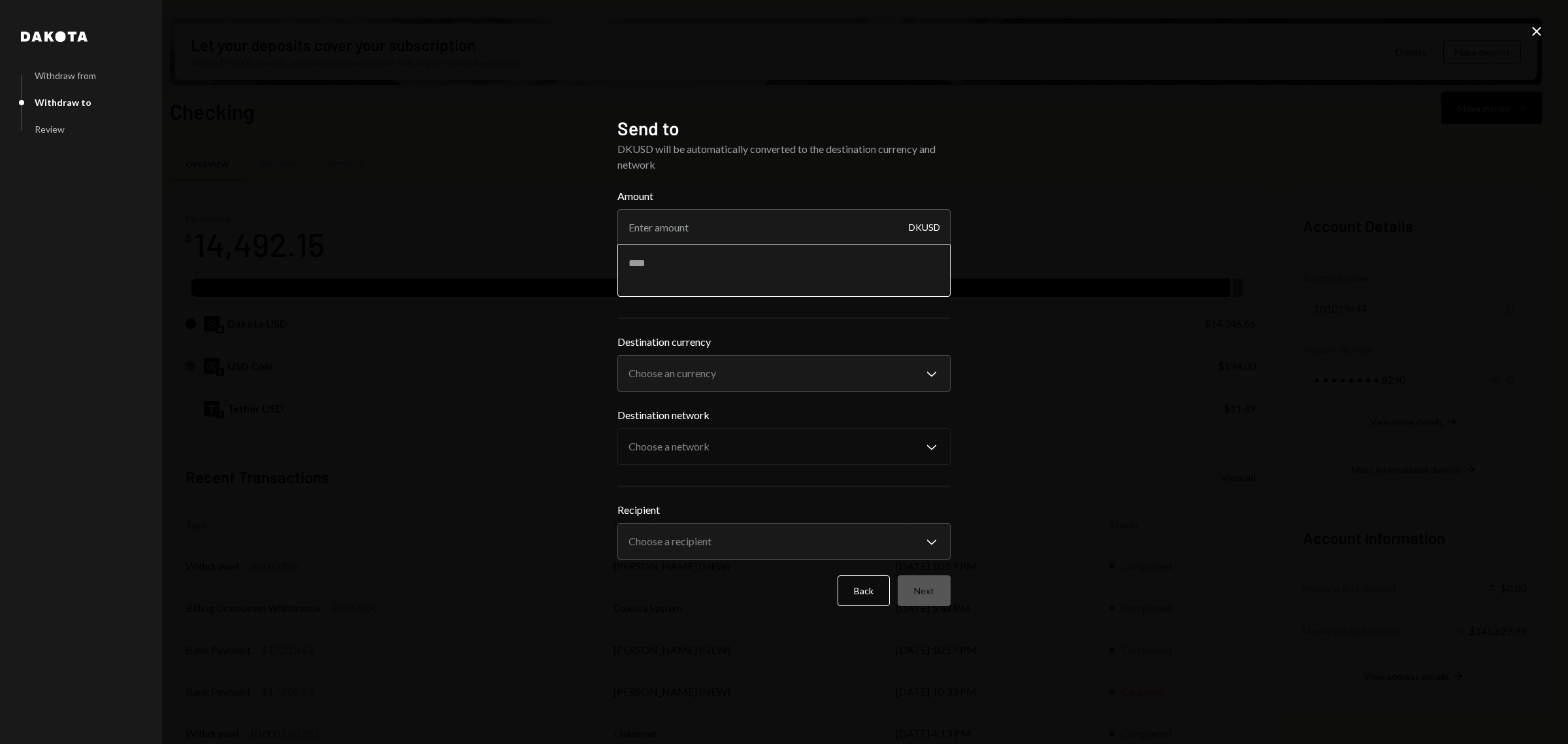
click at [788, 245] on textarea at bounding box center [784, 271] width 334 height 52
click at [788, 235] on input "Amount" at bounding box center [784, 228] width 334 height 37
paste input "2742.62"
type input "2742.62"
click at [806, 273] on textarea at bounding box center [784, 271] width 334 height 52
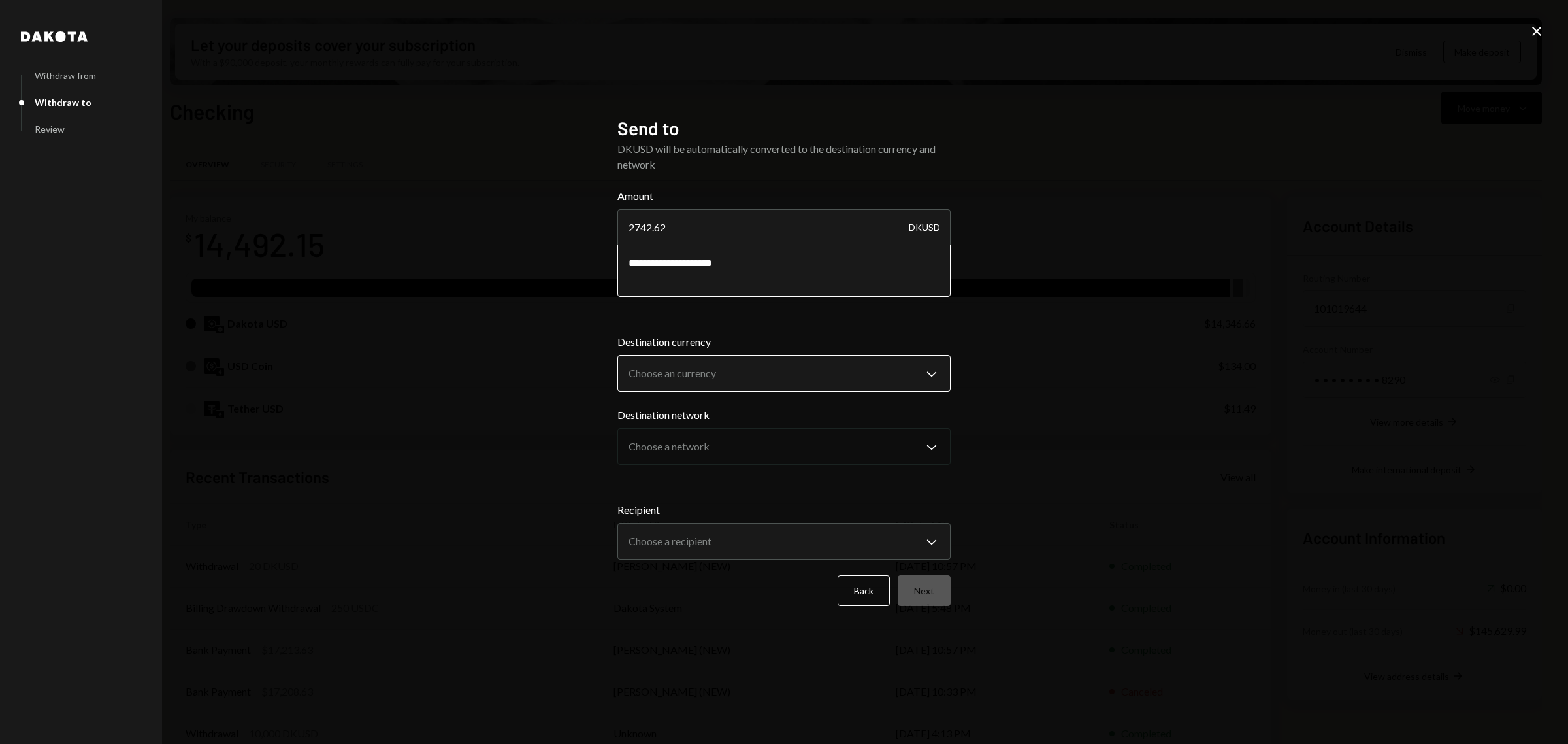
type textarea "**********"
click at [875, 387] on body "T Theoriq Foundati... Caret Down Home Home Inbox Inbox Activities Transactions …" at bounding box center [784, 372] width 1568 height 744
select select "****"
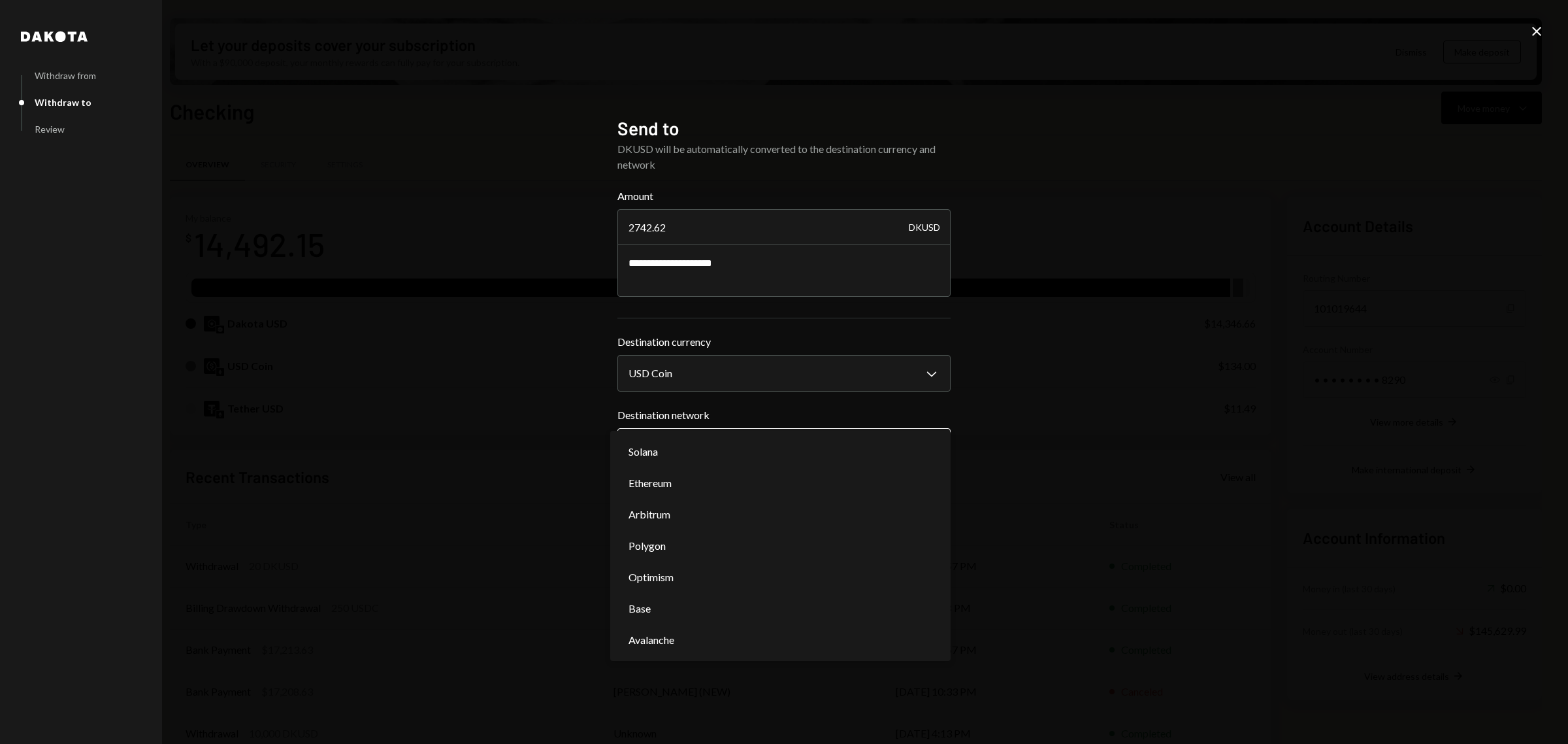
click at [801, 462] on body "T Theoriq Foundati... Caret Down Home Home Inbox Inbox Activities Transactions …" at bounding box center [784, 372] width 1568 height 744
select select "**********"
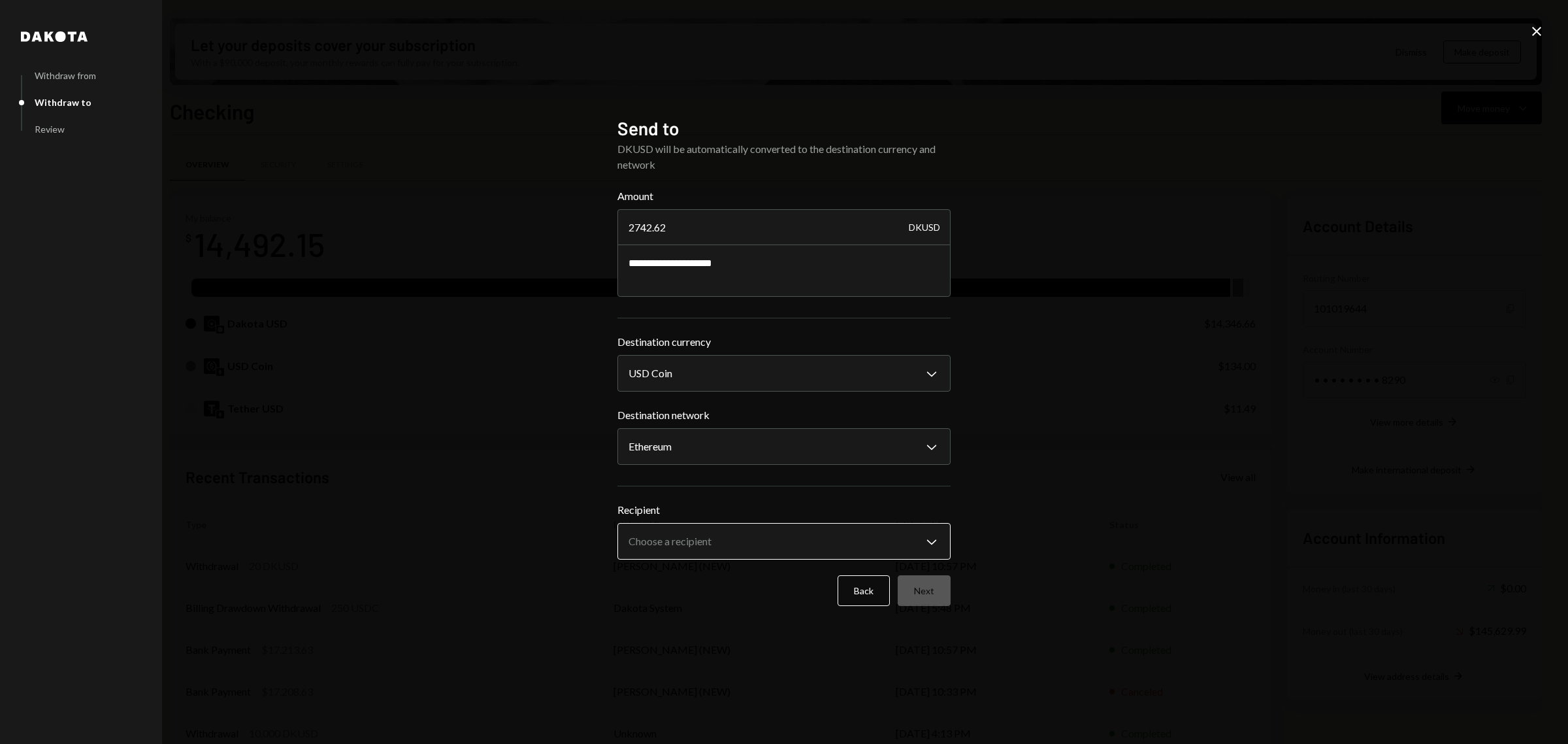
click at [861, 541] on body "T Theoriq Foundati... Caret Down Home Home Inbox Inbox Activities Transactions …" at bounding box center [784, 372] width 1568 height 744
click at [749, 537] on body "T Theoriq Foundati... Caret Down Home Home Inbox Inbox Activities Transactions …" at bounding box center [784, 372] width 1568 height 744
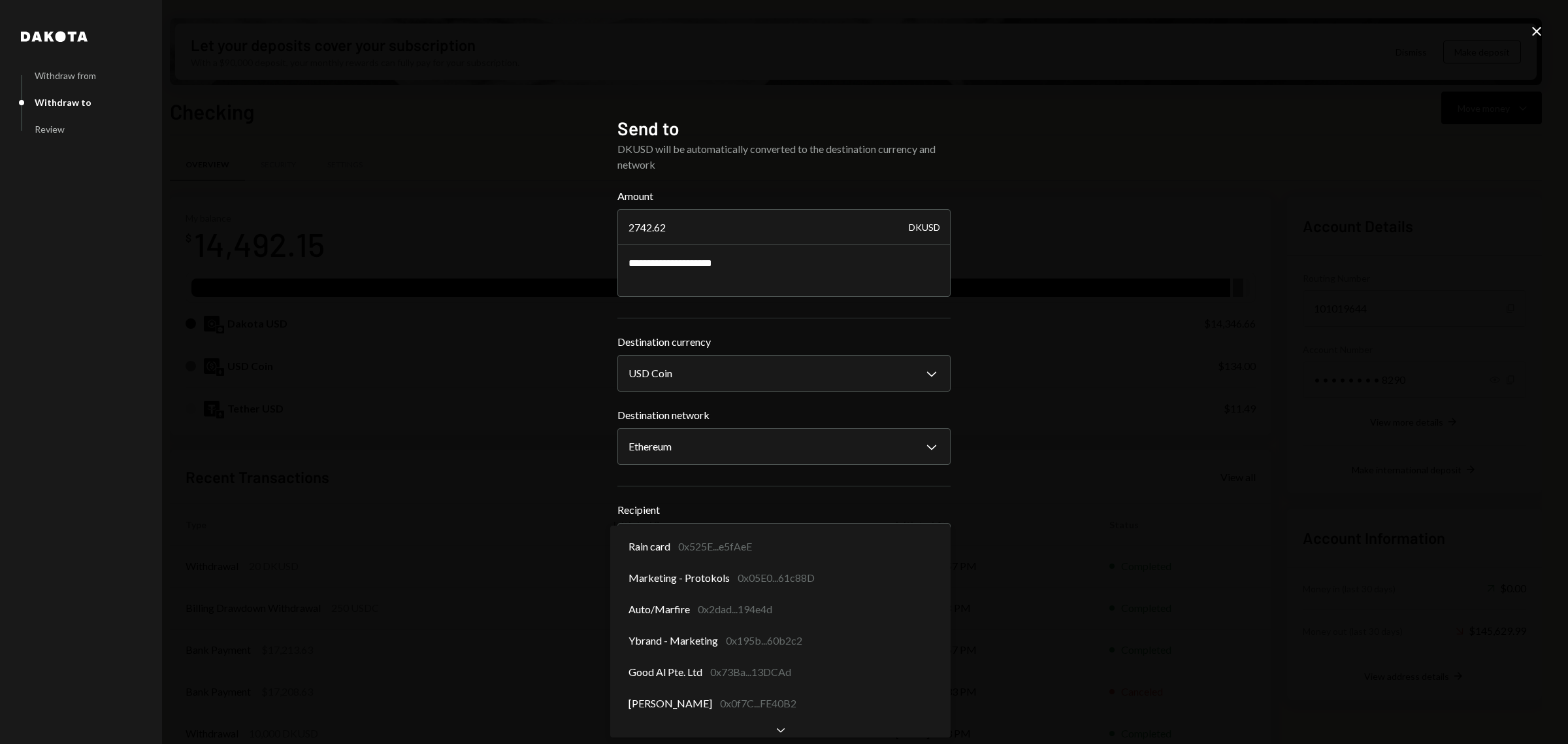
click at [1104, 463] on div "**********" at bounding box center [784, 372] width 1568 height 744
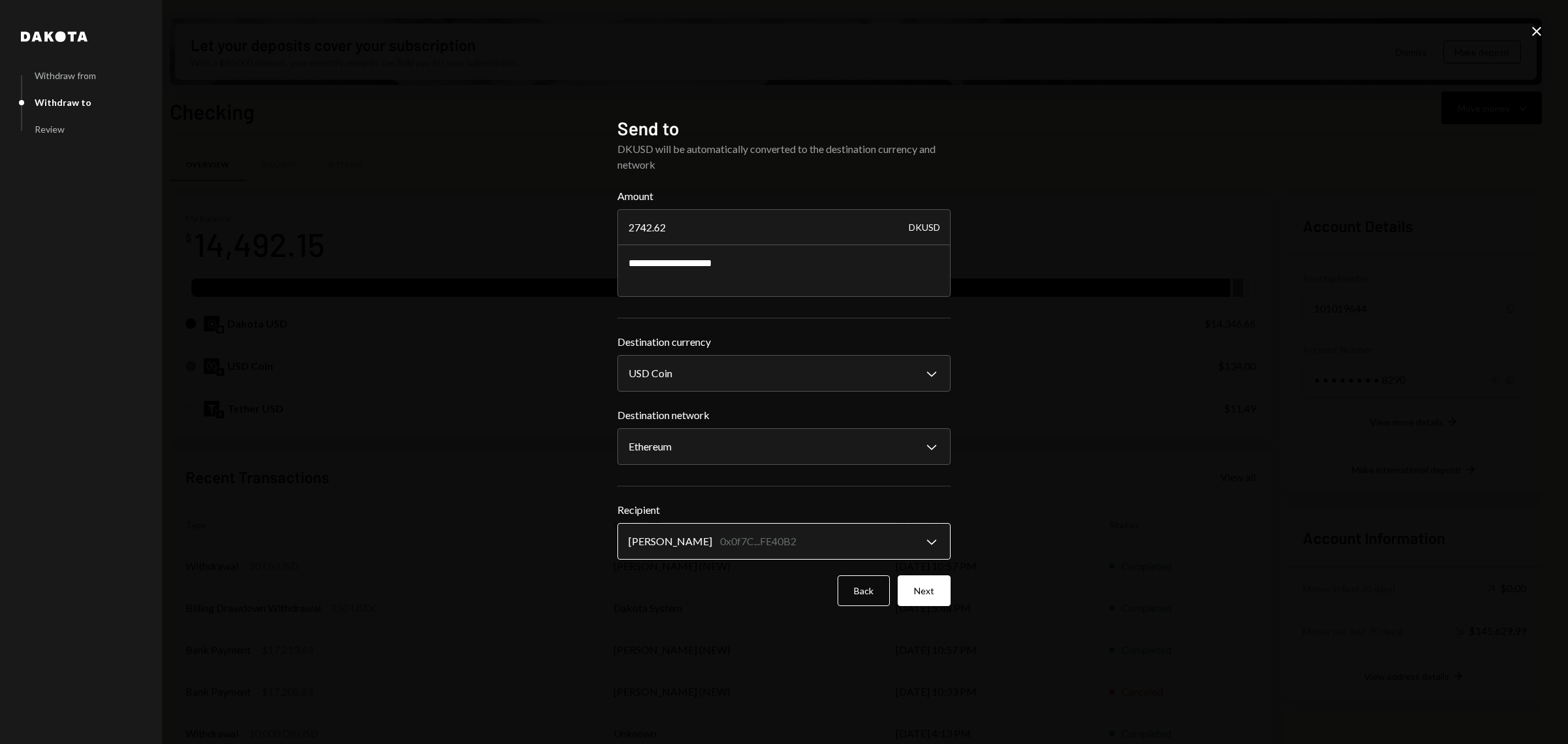
click at [719, 537] on body "T Theoriq Foundati... Caret Down Home Home Inbox Inbox Activities Transactions …" at bounding box center [784, 372] width 1568 height 744
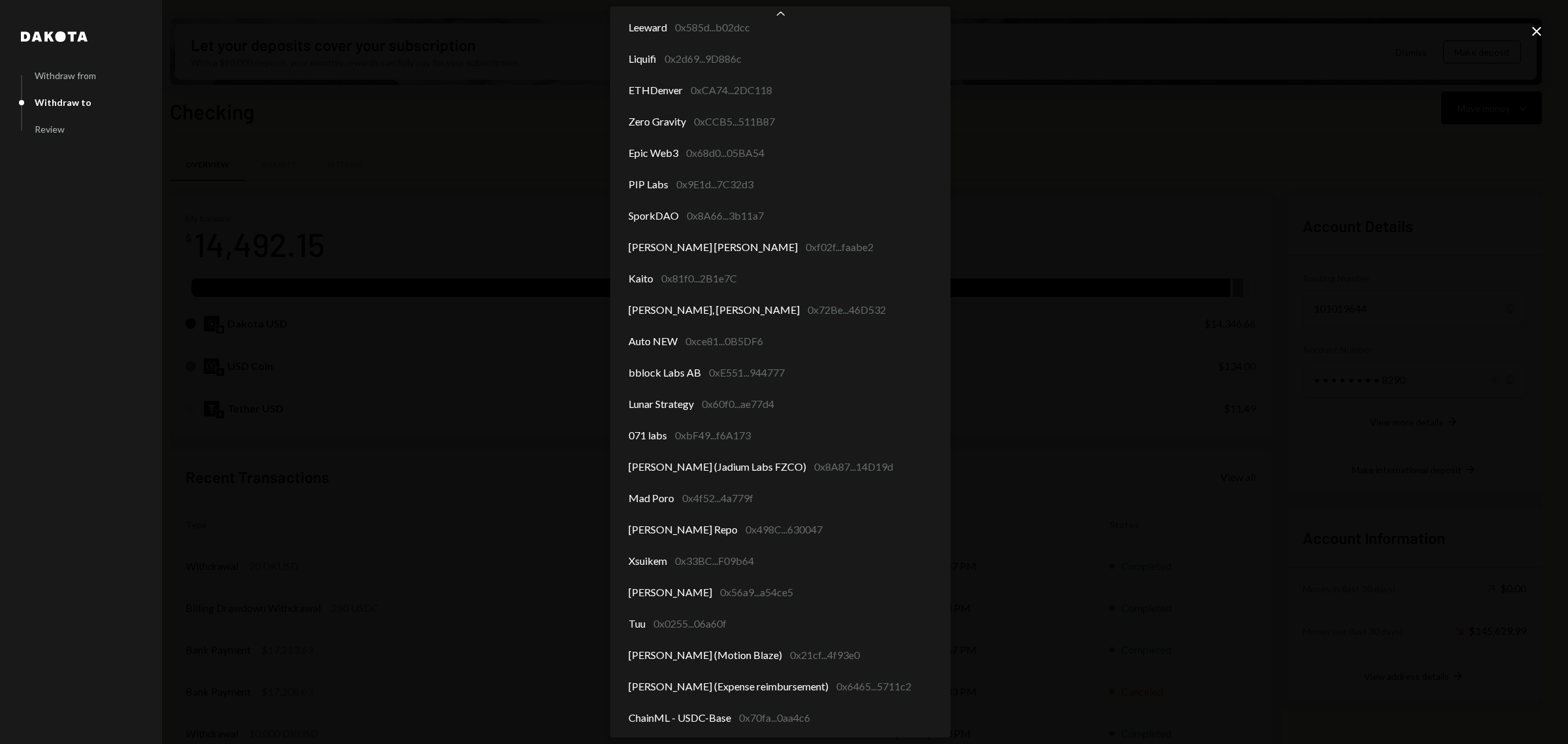
scroll to position [266, 0]
select select "**********"
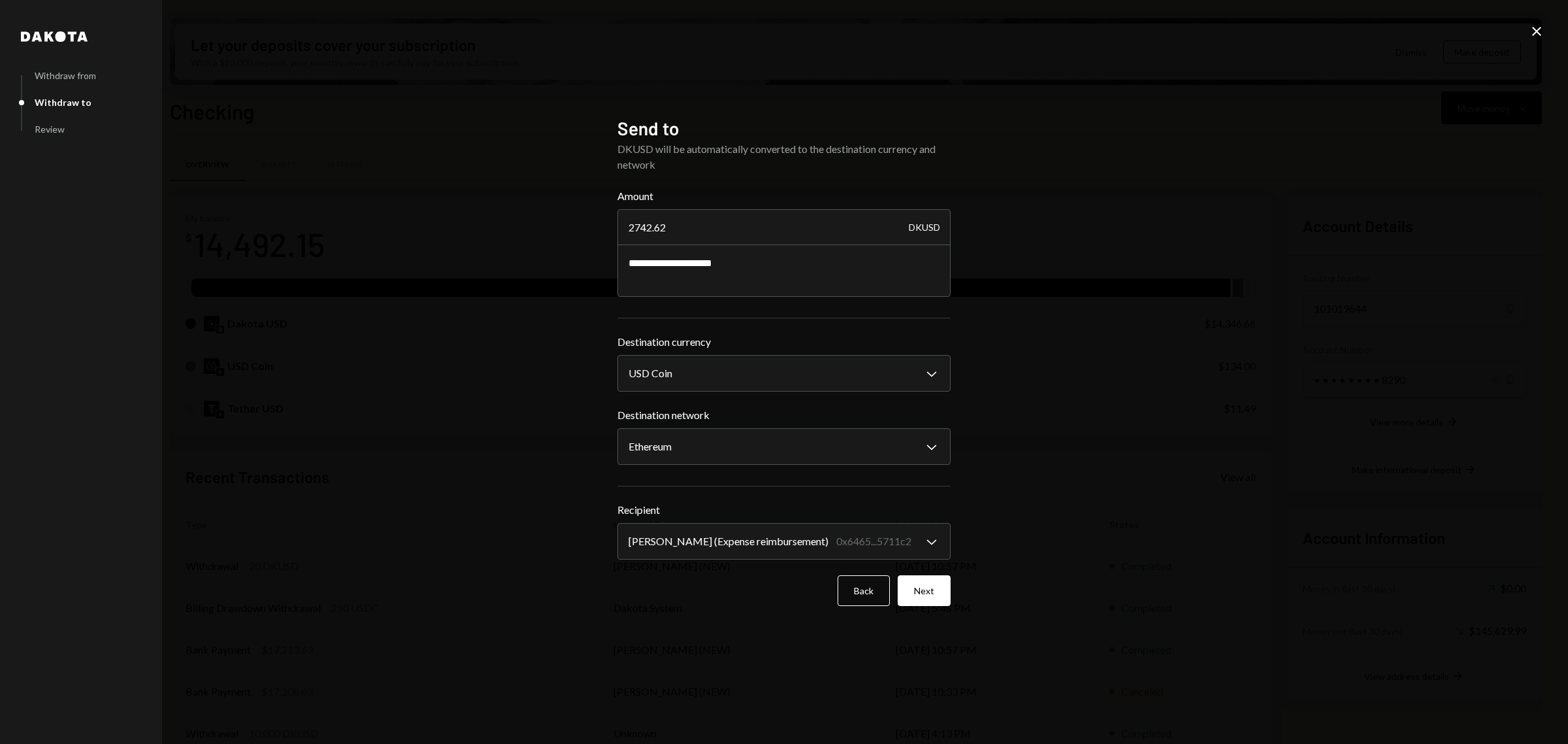
drag, startPoint x: 1536, startPoint y: 35, endPoint x: 1524, endPoint y: 38, distance: 12.4
click at [1534, 35] on icon "Close" at bounding box center [1537, 31] width 16 height 16
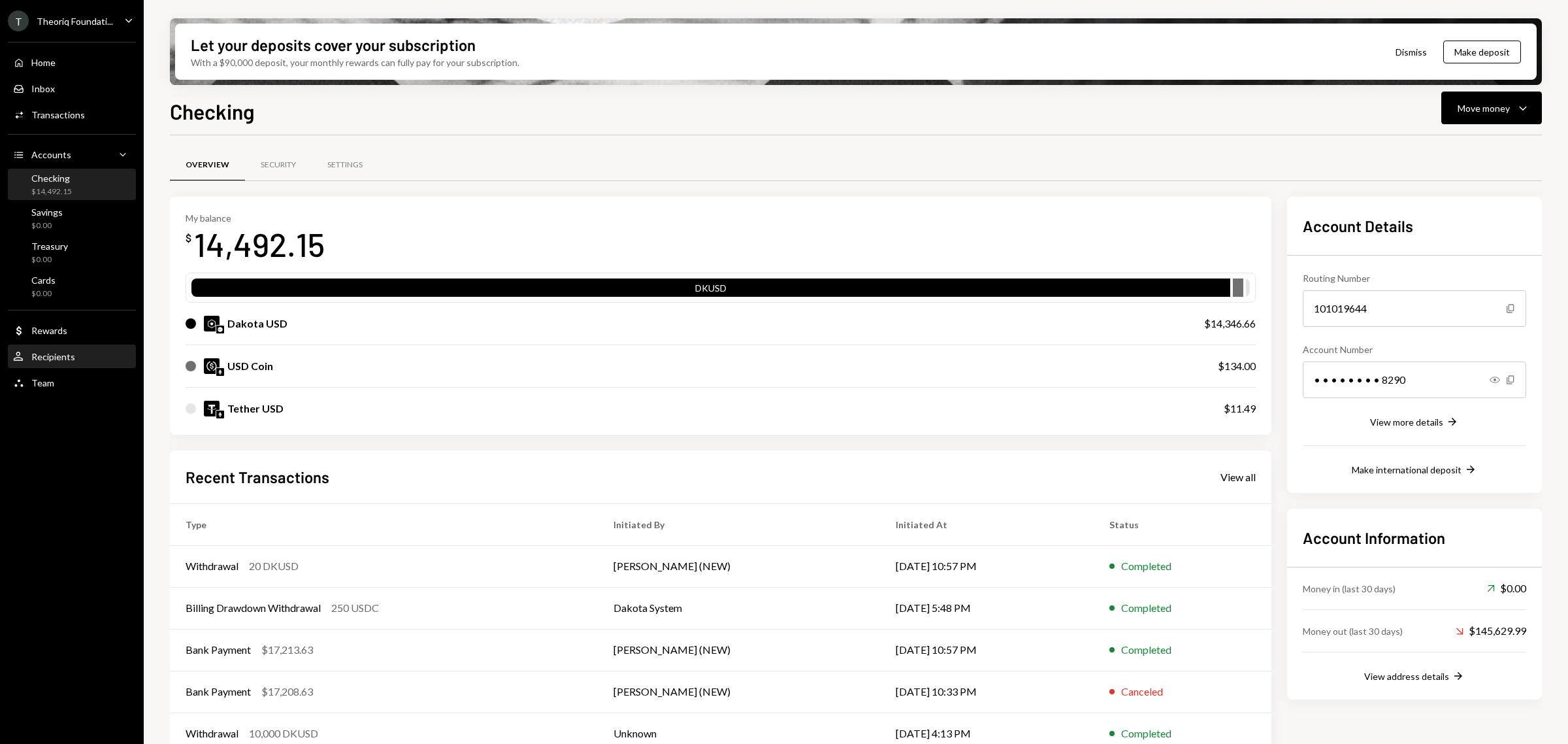
click at [84, 362] on div "User Recipients" at bounding box center [72, 356] width 118 height 22
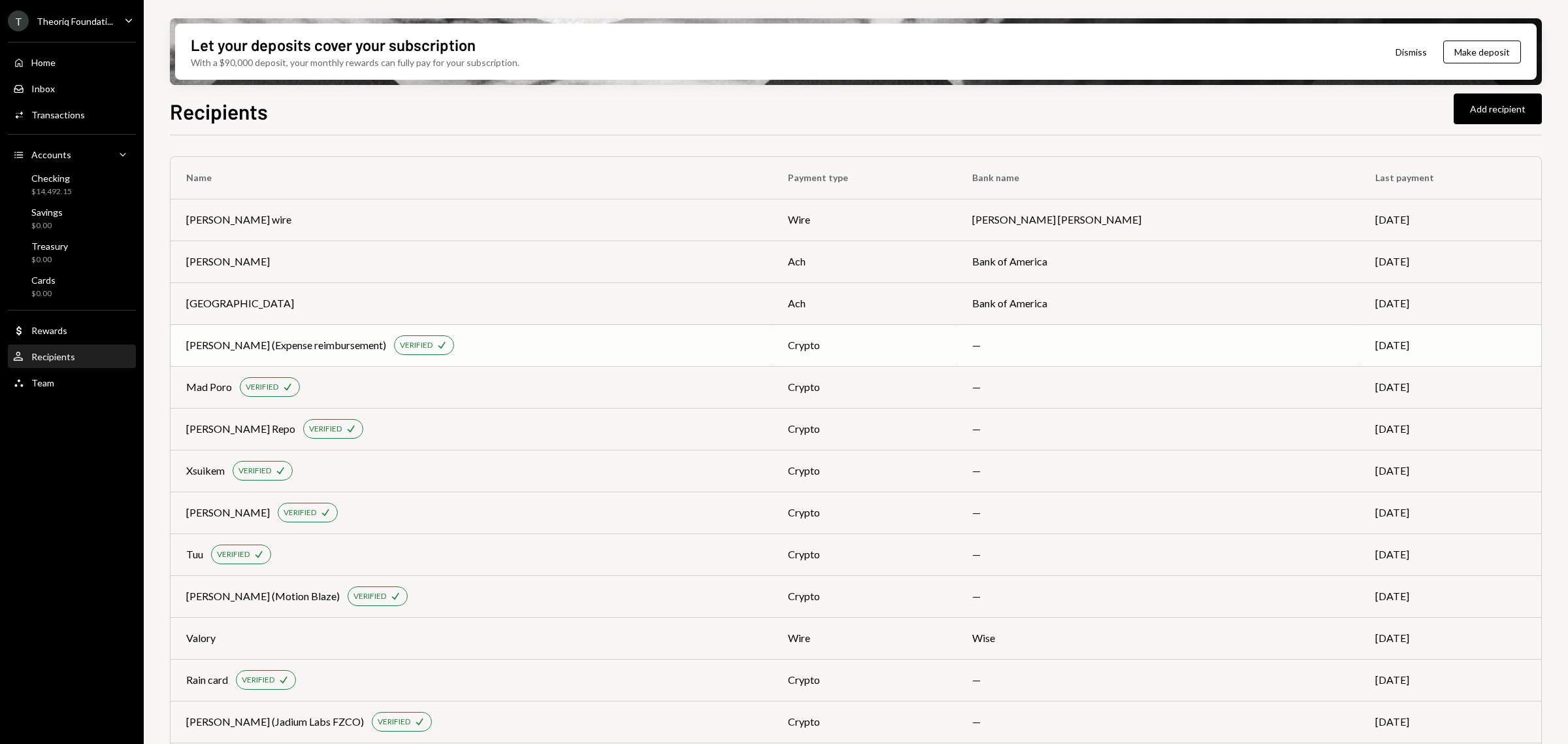
click at [941, 341] on div "crypto" at bounding box center [864, 345] width 153 height 16
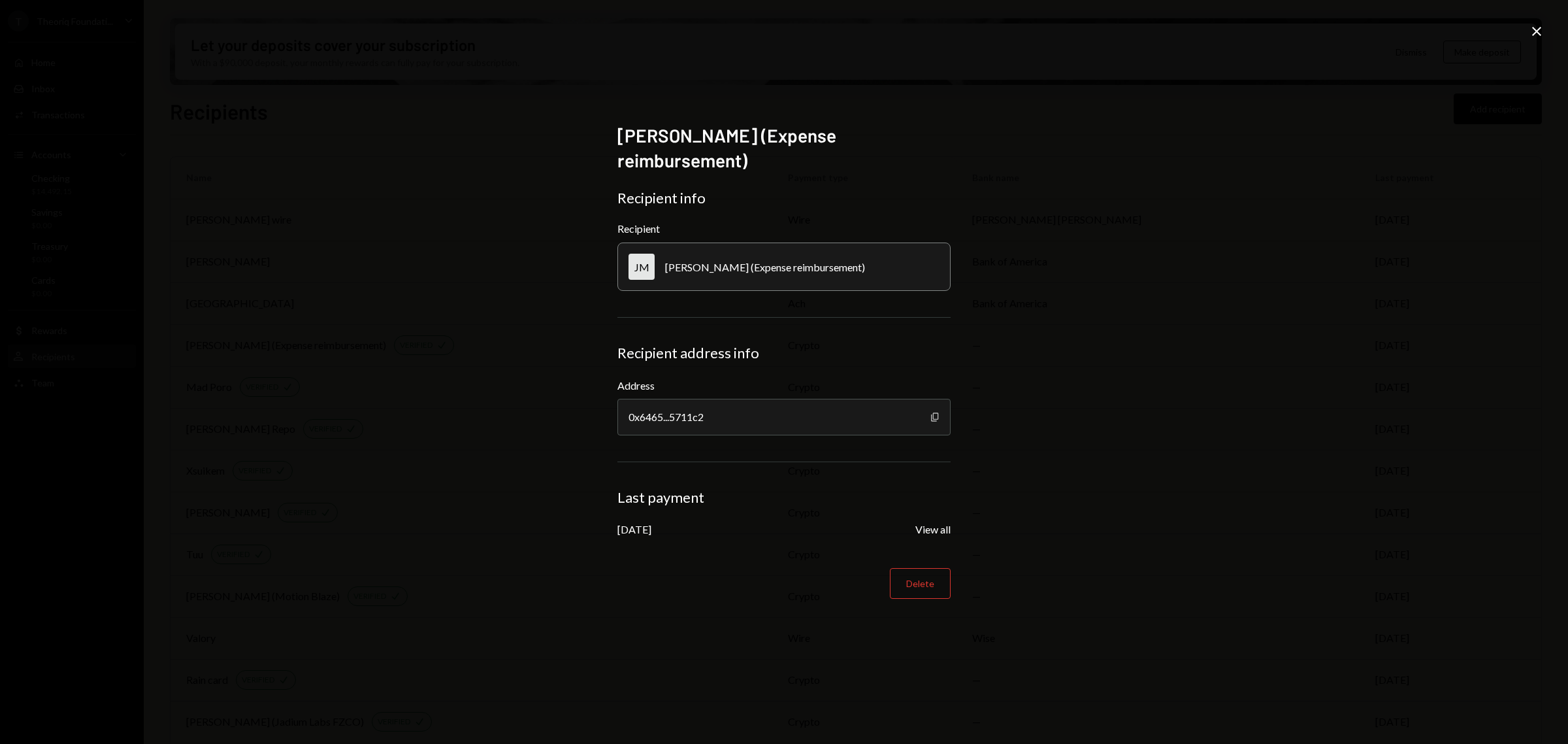
click at [932, 412] on icon "Copy" at bounding box center [935, 417] width 10 height 10
click at [1531, 31] on icon "Close" at bounding box center [1537, 31] width 16 height 16
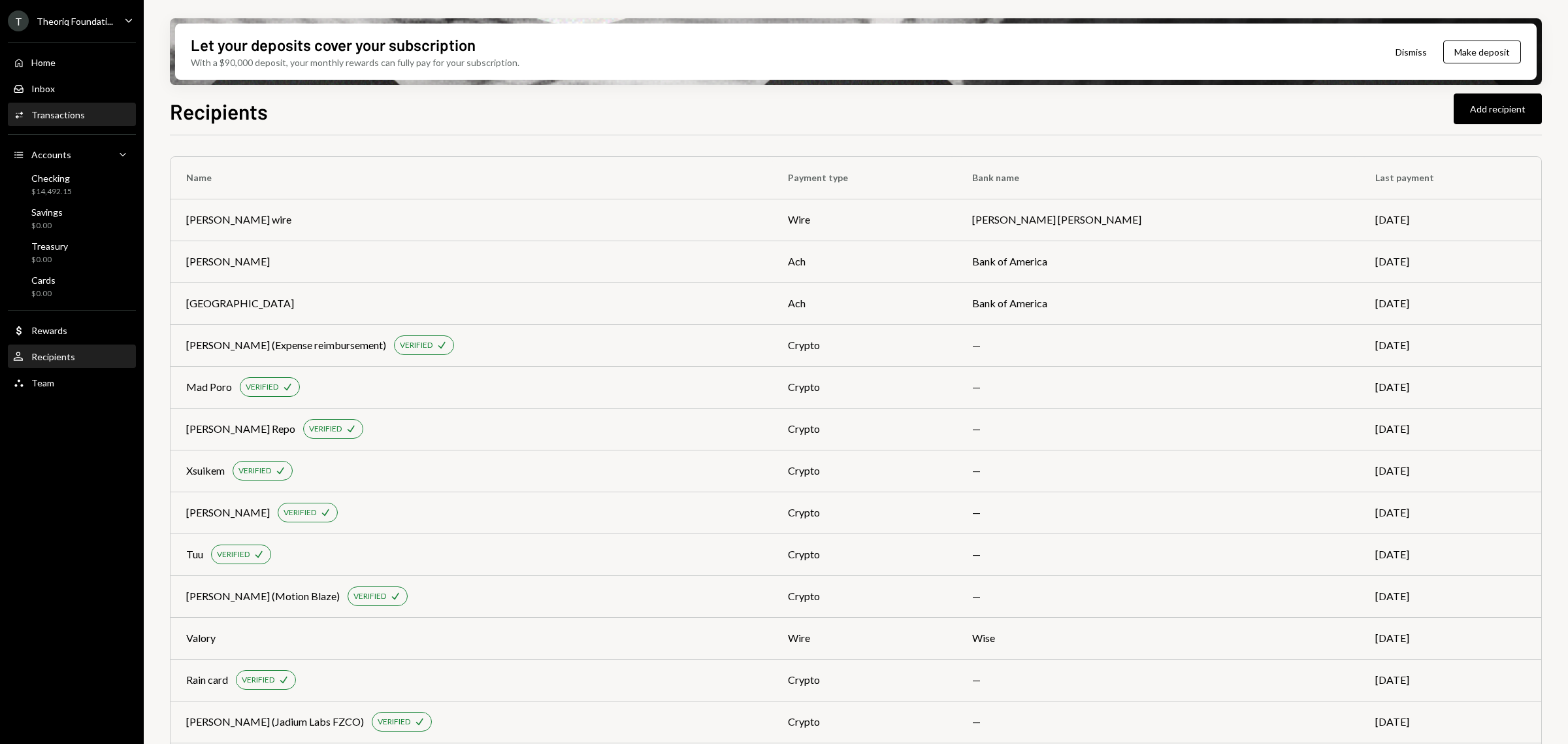
click at [90, 120] on div "Activities Transactions" at bounding box center [72, 114] width 118 height 11
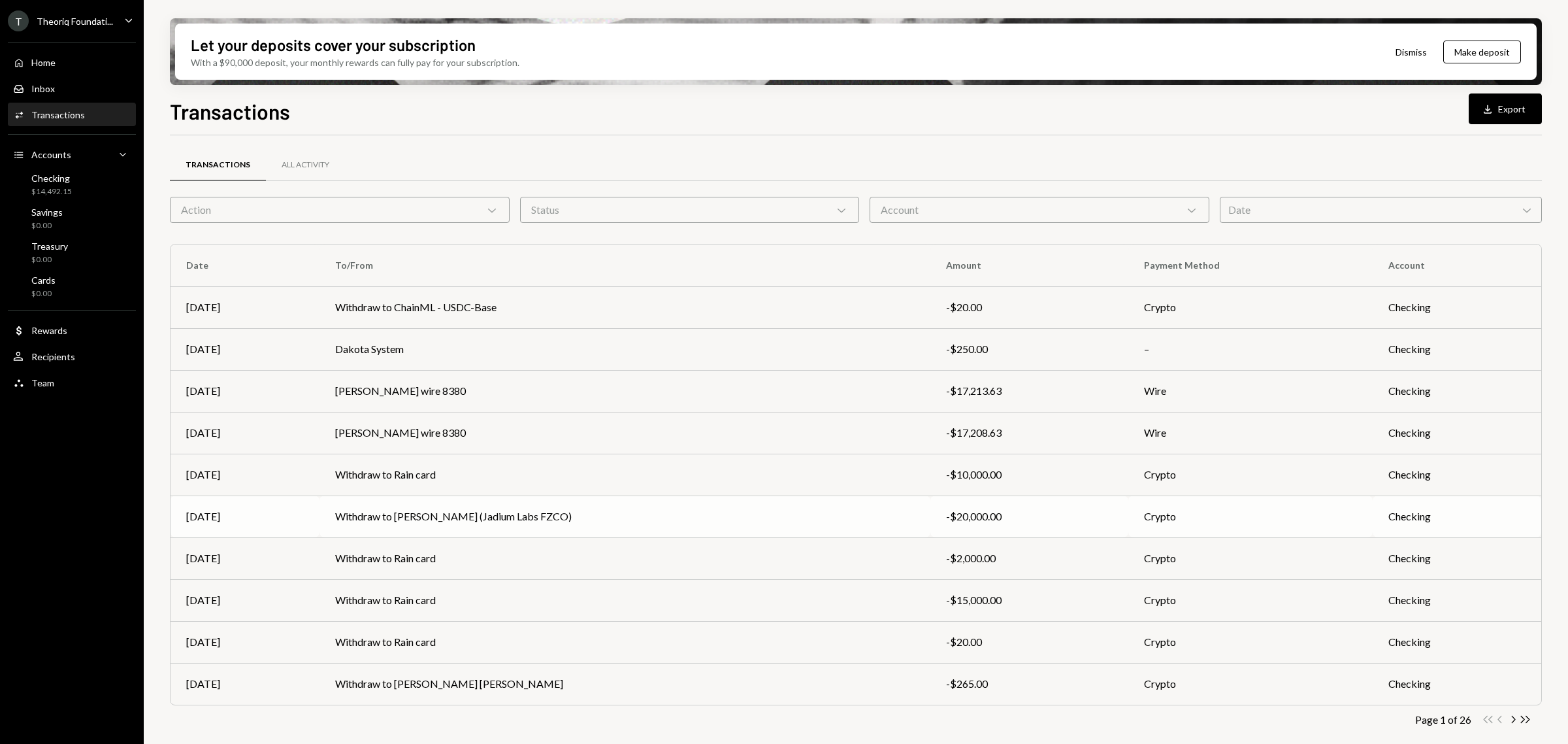
scroll to position [1, 0]
click at [747, 503] on td "Withdraw to [PERSON_NAME] (Jadium Labs FZCO)" at bounding box center [625, 516] width 611 height 42
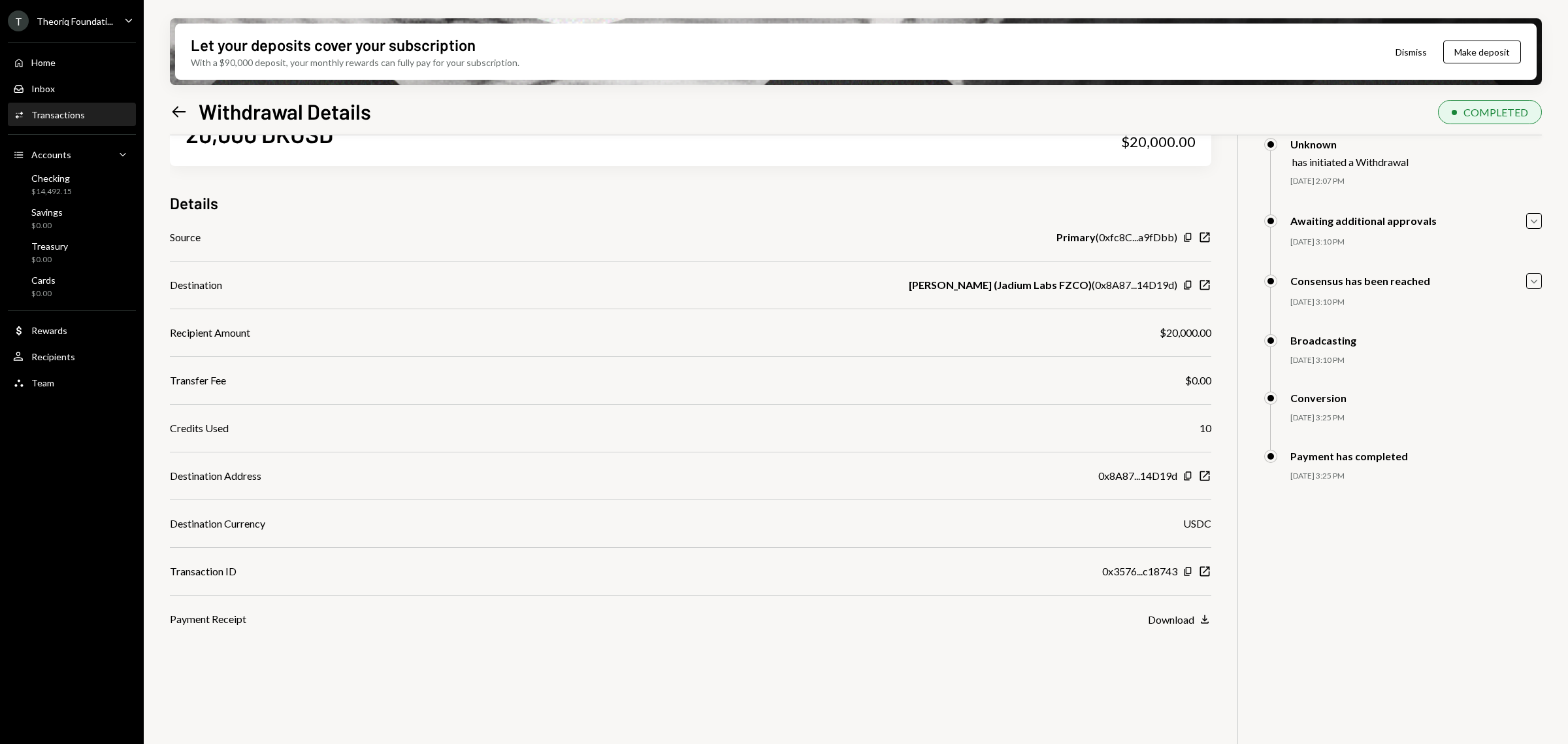
scroll to position [23, 0]
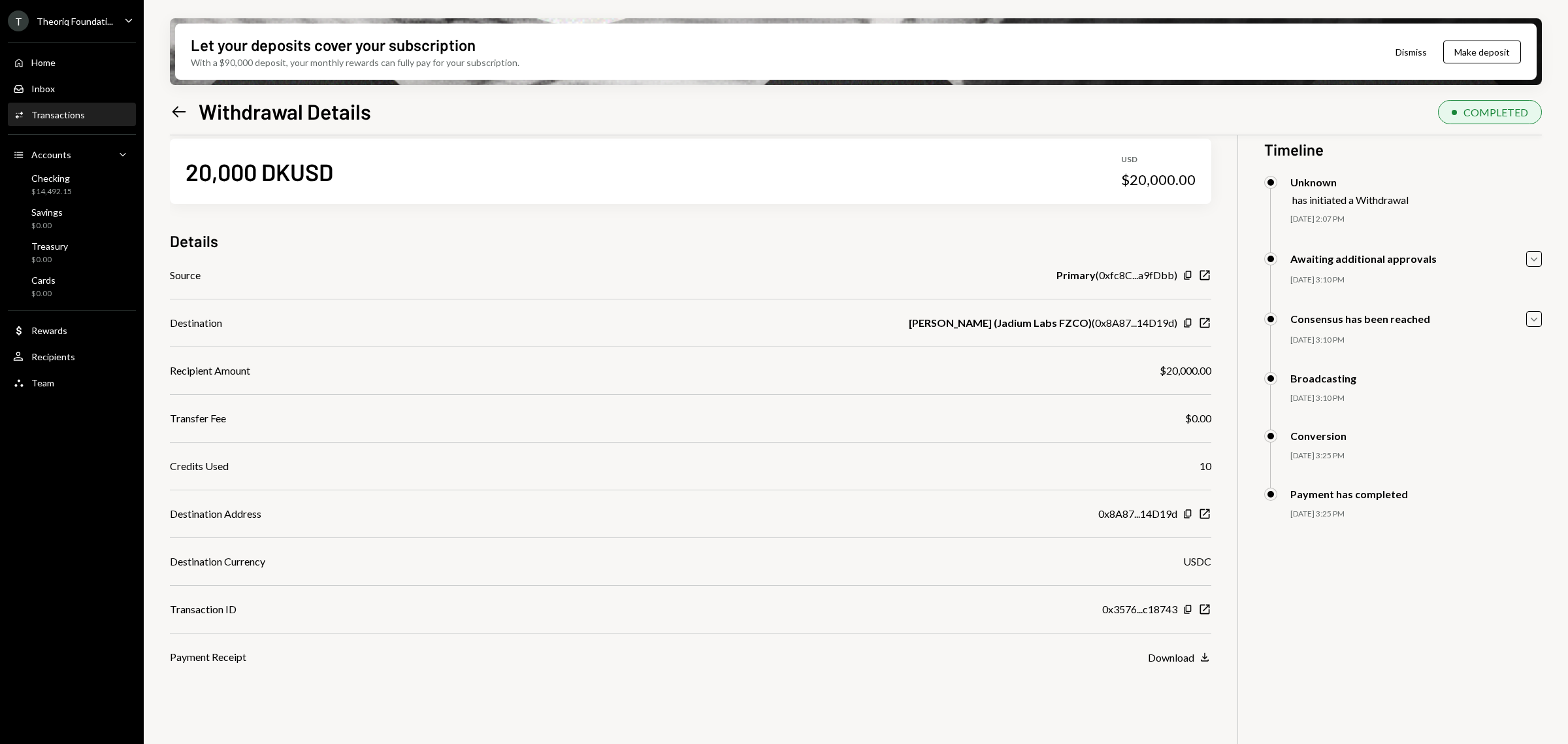
click at [183, 110] on icon "Left Arrow" at bounding box center [179, 112] width 18 height 18
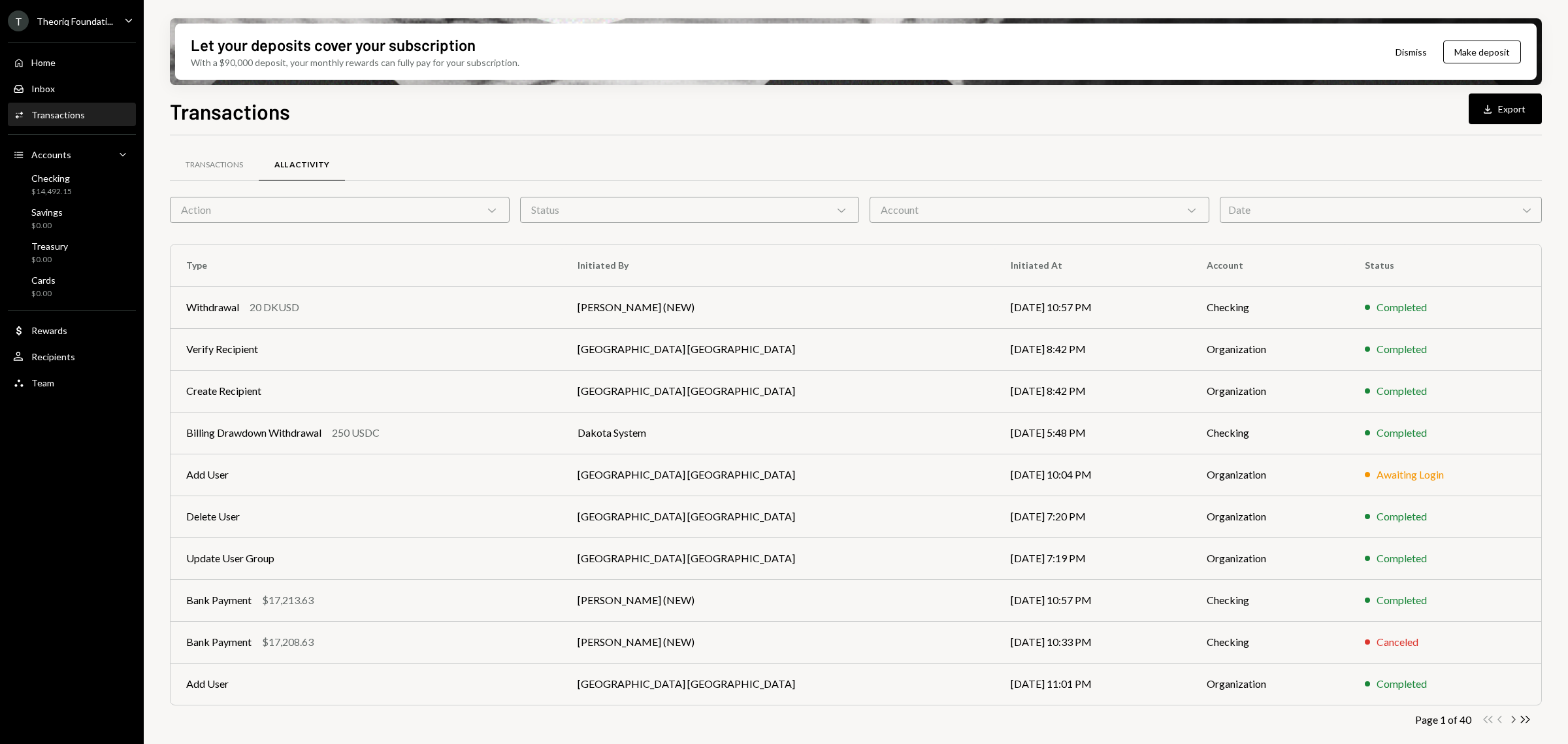
click at [1511, 722] on icon "Chevron Right" at bounding box center [1513, 720] width 12 height 12
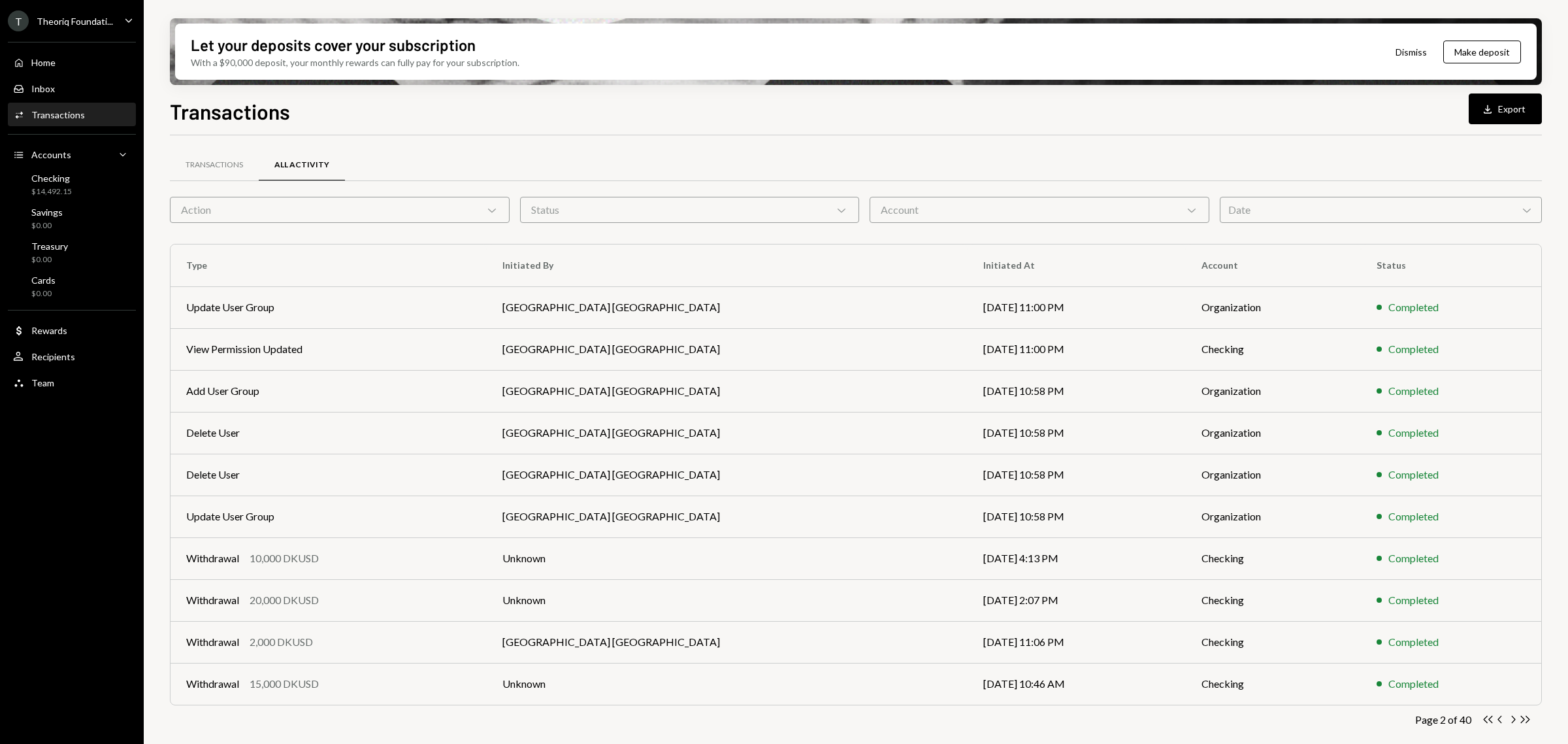
click at [56, 114] on div "Transactions" at bounding box center [58, 114] width 53 height 11
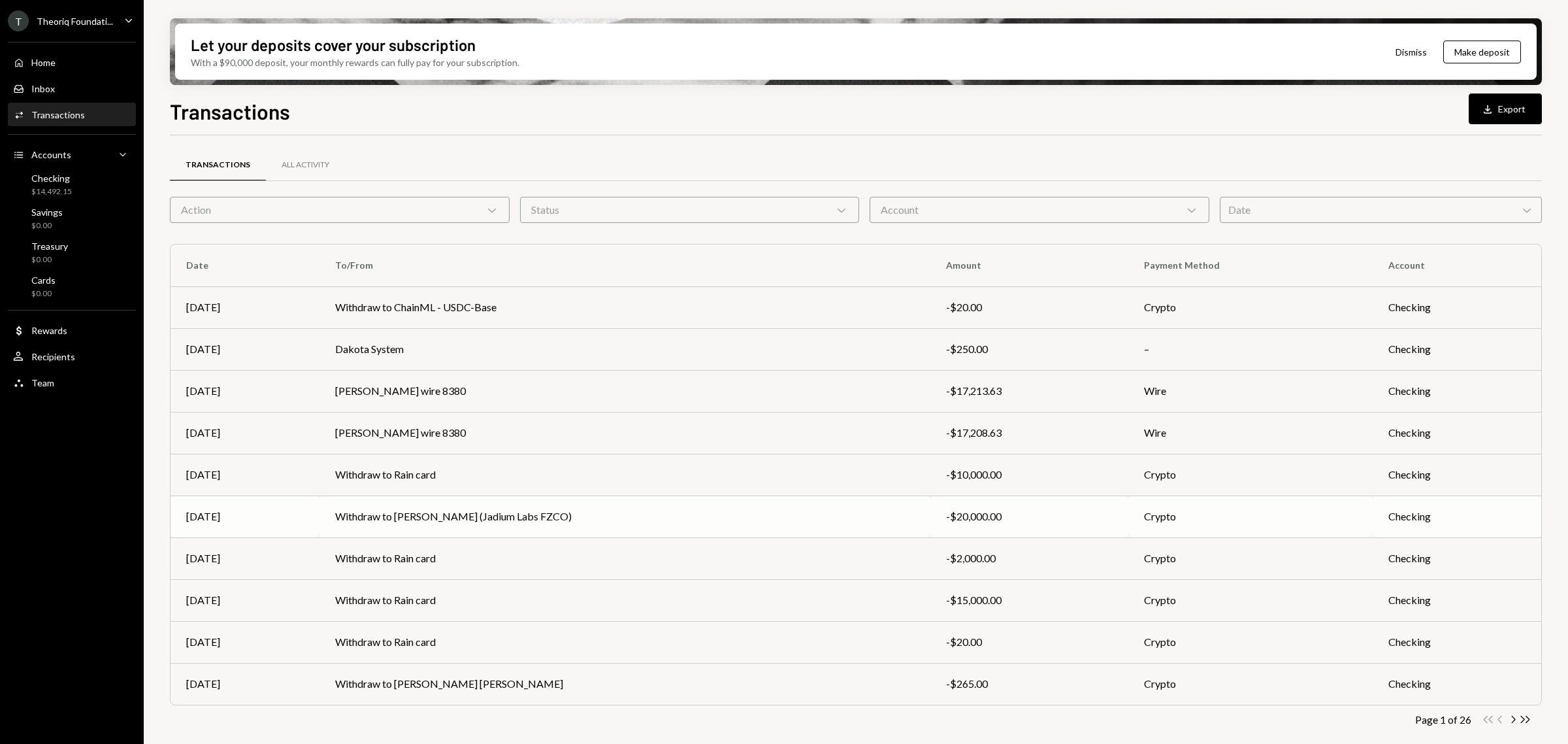
scroll to position [1, 0]
click at [1516, 718] on icon "Chevron Right" at bounding box center [1513, 719] width 12 height 12
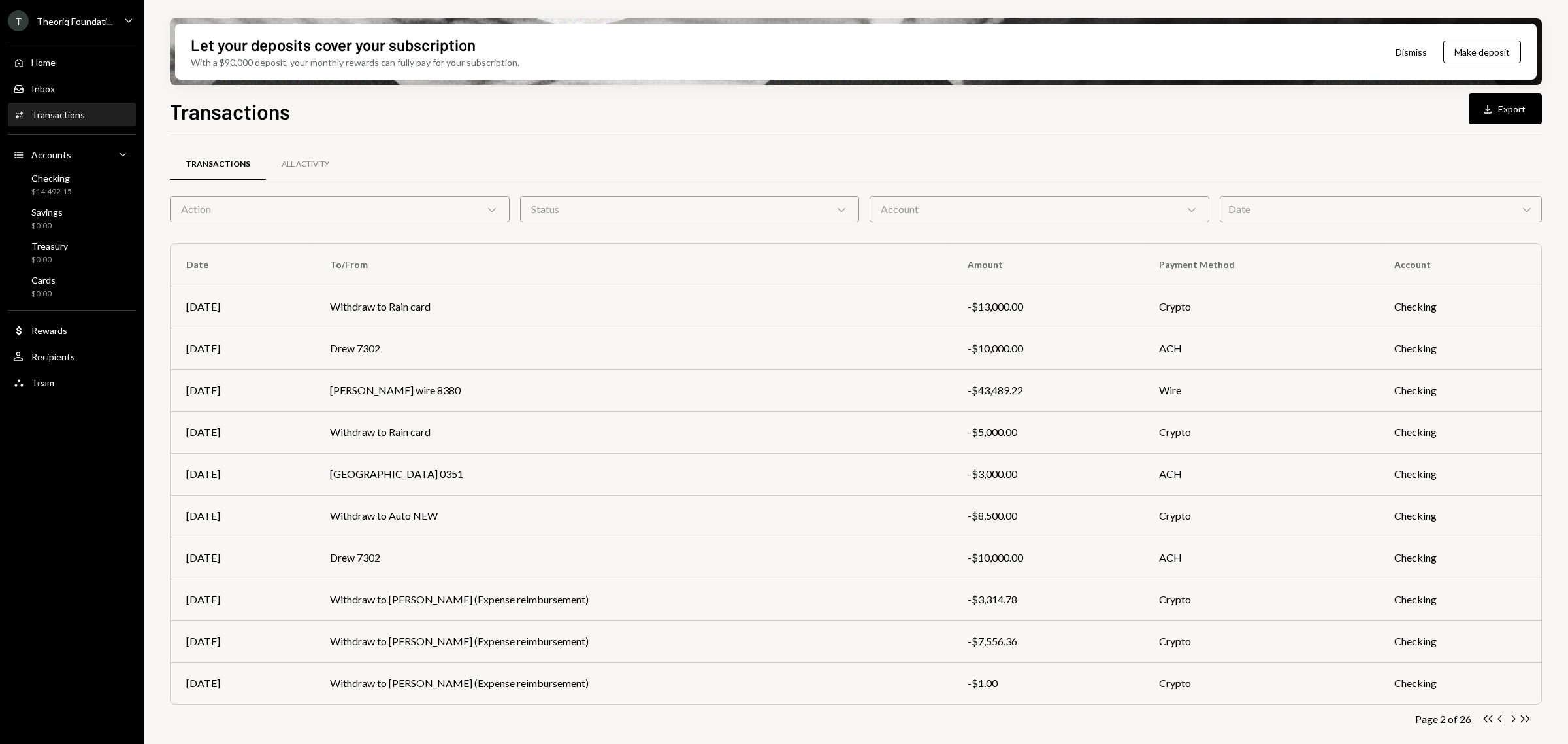
scroll to position [0, 0]
click at [62, 188] on div "$14,492.15" at bounding box center [52, 191] width 40 height 11
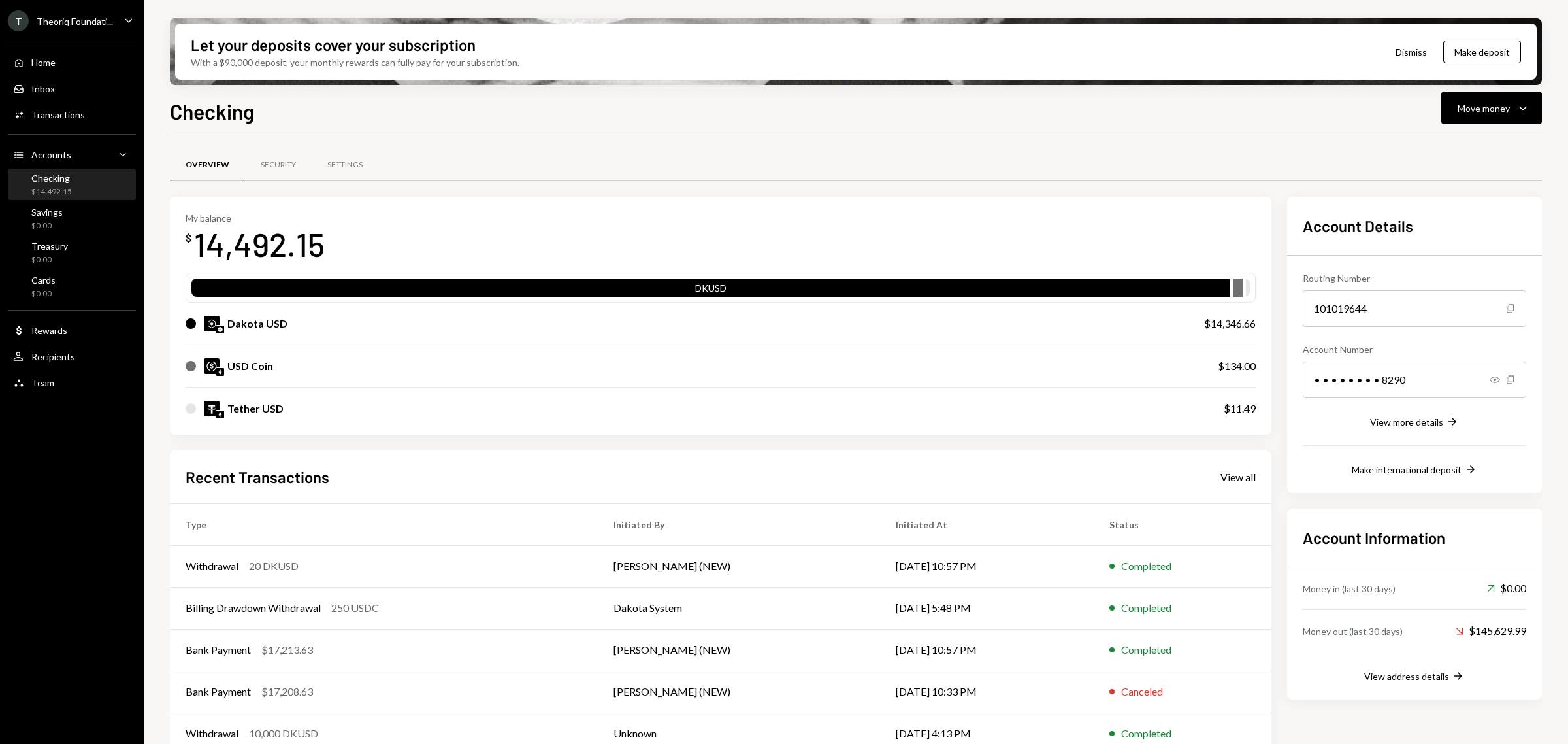
click at [1449, 124] on div "Checking Move money Caret Down Overview Security Settings My balance $ 14,492.1…" at bounding box center [856, 458] width 1372 height 726
click at [1461, 112] on div "Move money" at bounding box center [1484, 108] width 52 height 14
click at [1485, 151] on div "Send" at bounding box center [1481, 148] width 95 height 14
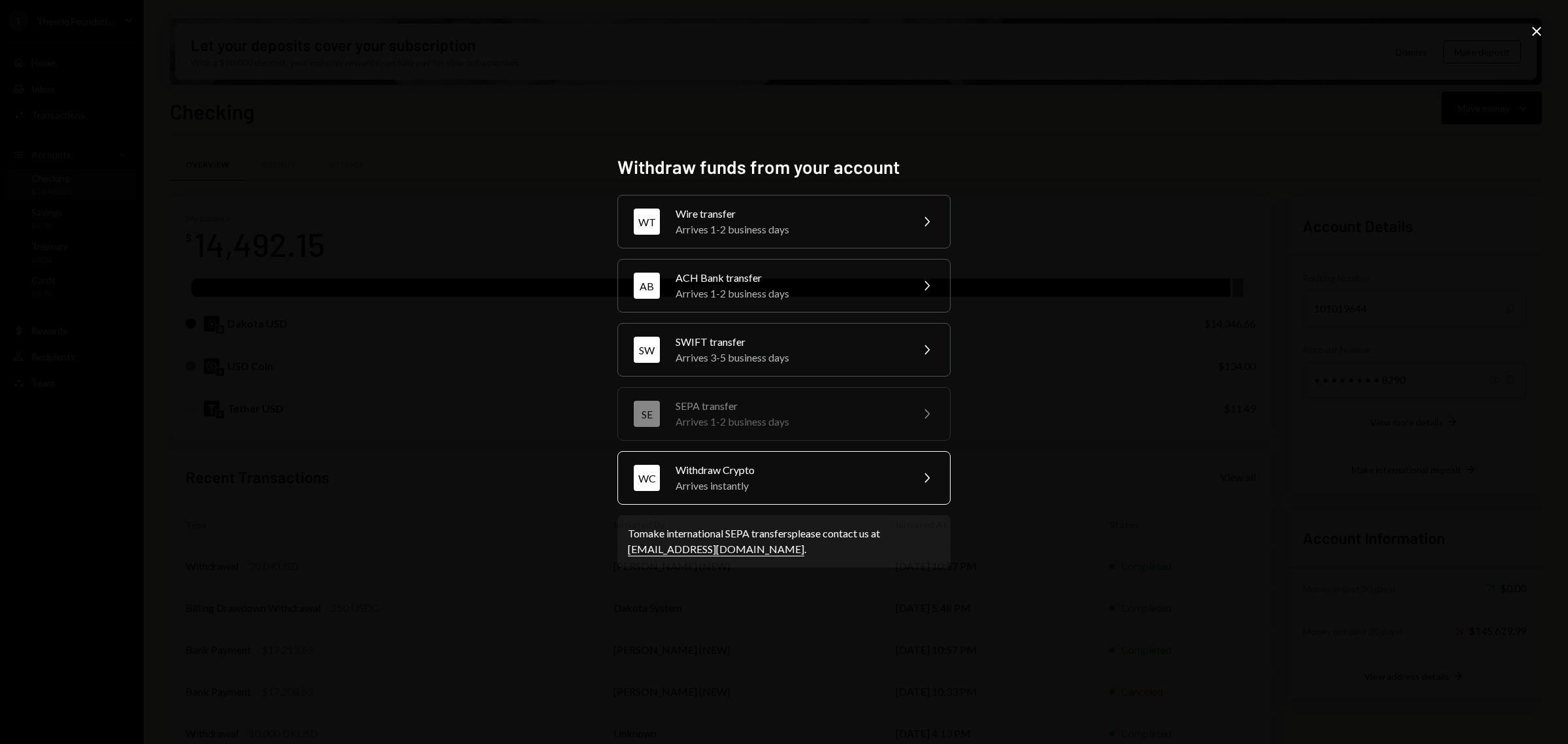
click at [903, 481] on div "Arrives instantly" at bounding box center [789, 486] width 227 height 16
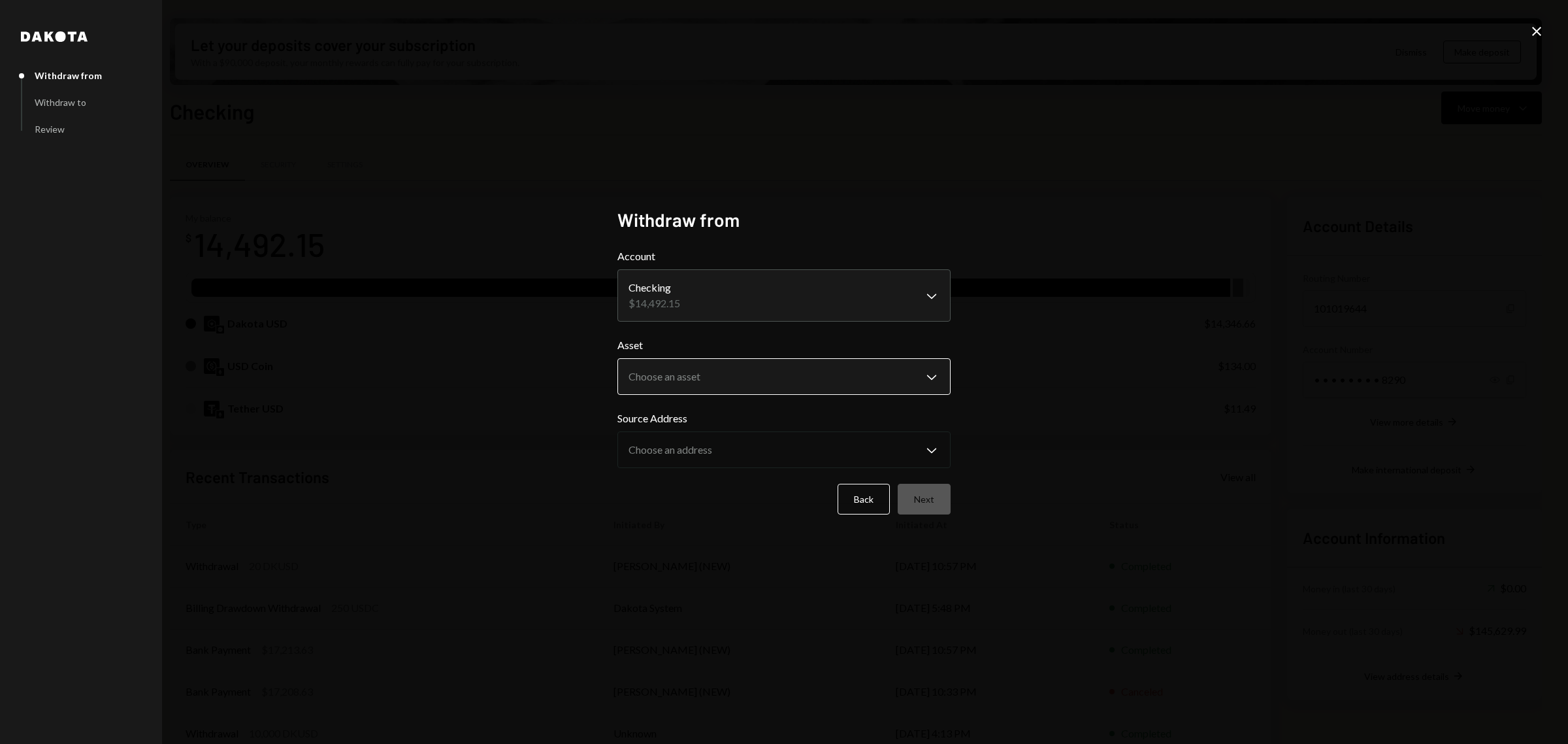
click at [881, 382] on body "T Theoriq Foundati... Caret Down Home Home Inbox Inbox Activities Transactions …" at bounding box center [784, 372] width 1568 height 744
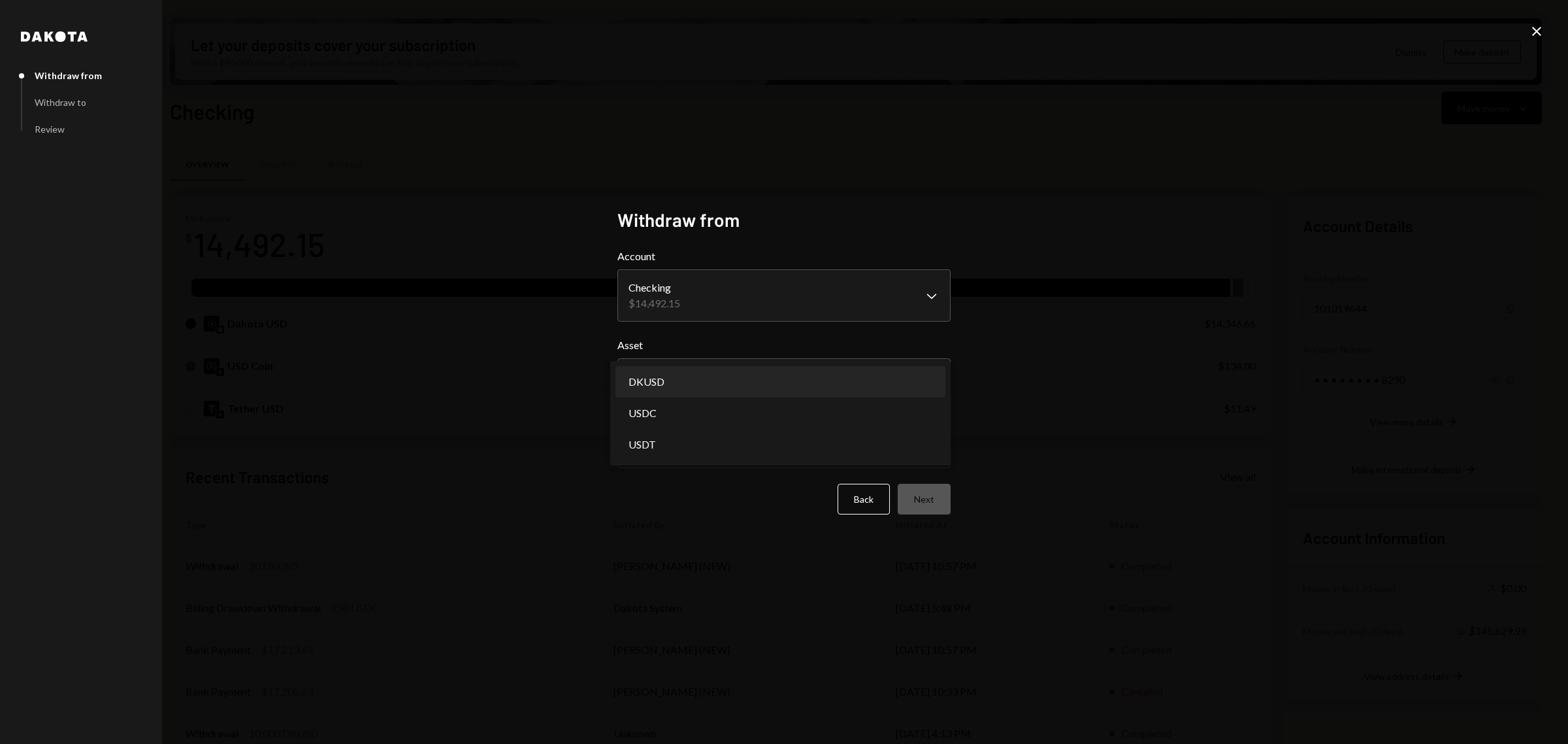
select select "*****"
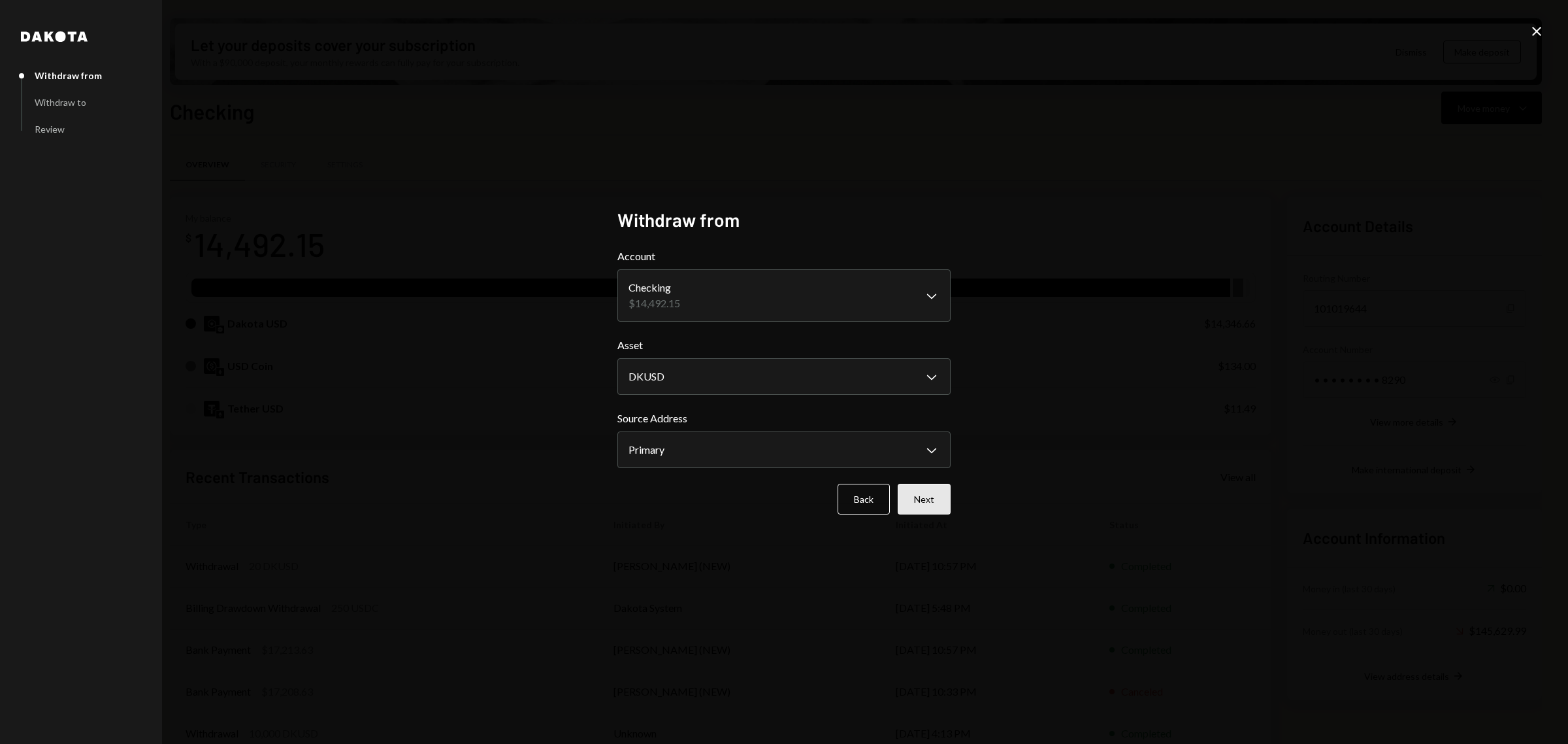
click at [923, 489] on button "Next" at bounding box center [924, 499] width 53 height 31
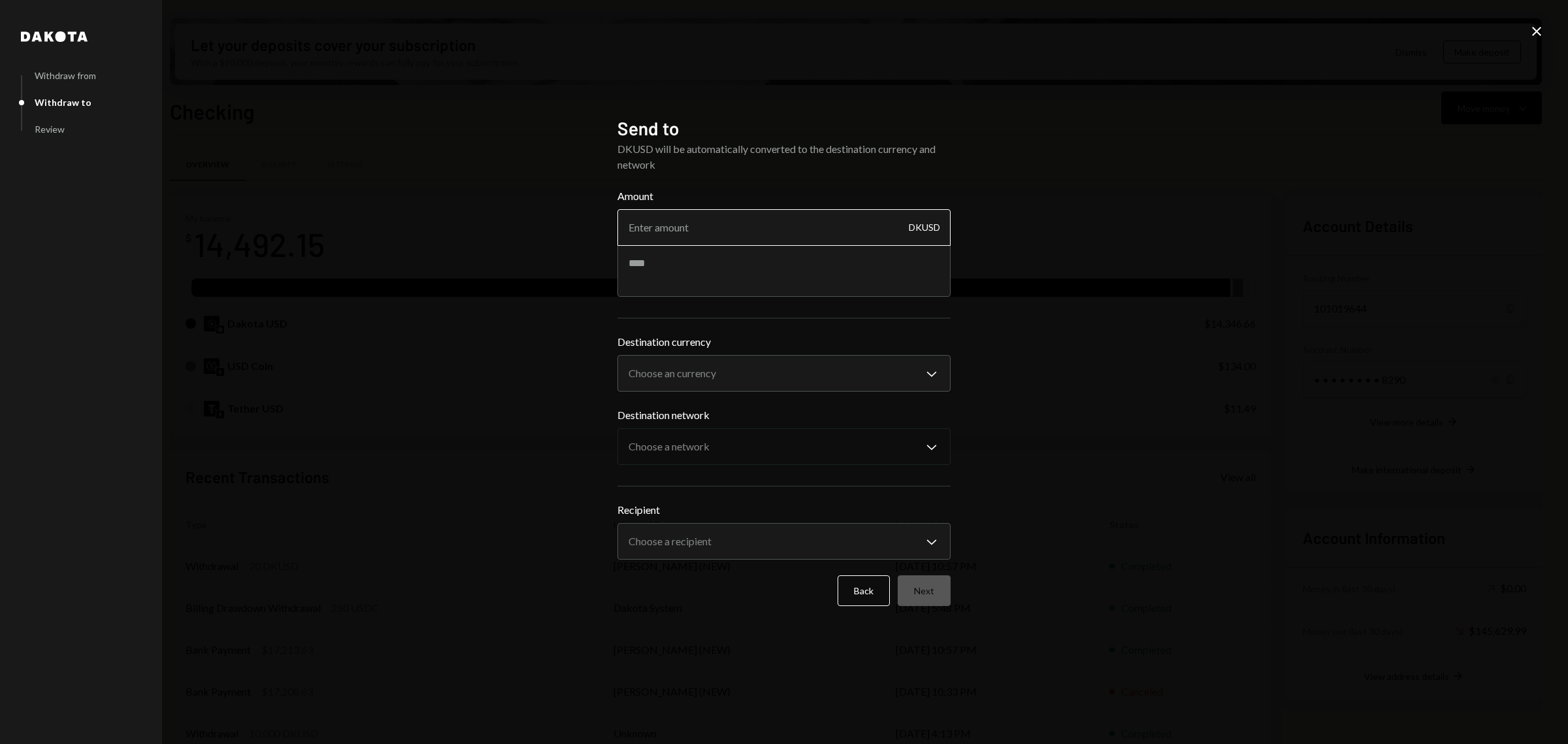
click at [770, 237] on input "Amount" at bounding box center [784, 228] width 334 height 37
paste input "2742.62"
type input "2742.62"
click at [700, 260] on textarea at bounding box center [784, 271] width 334 height 52
type textarea "**********"
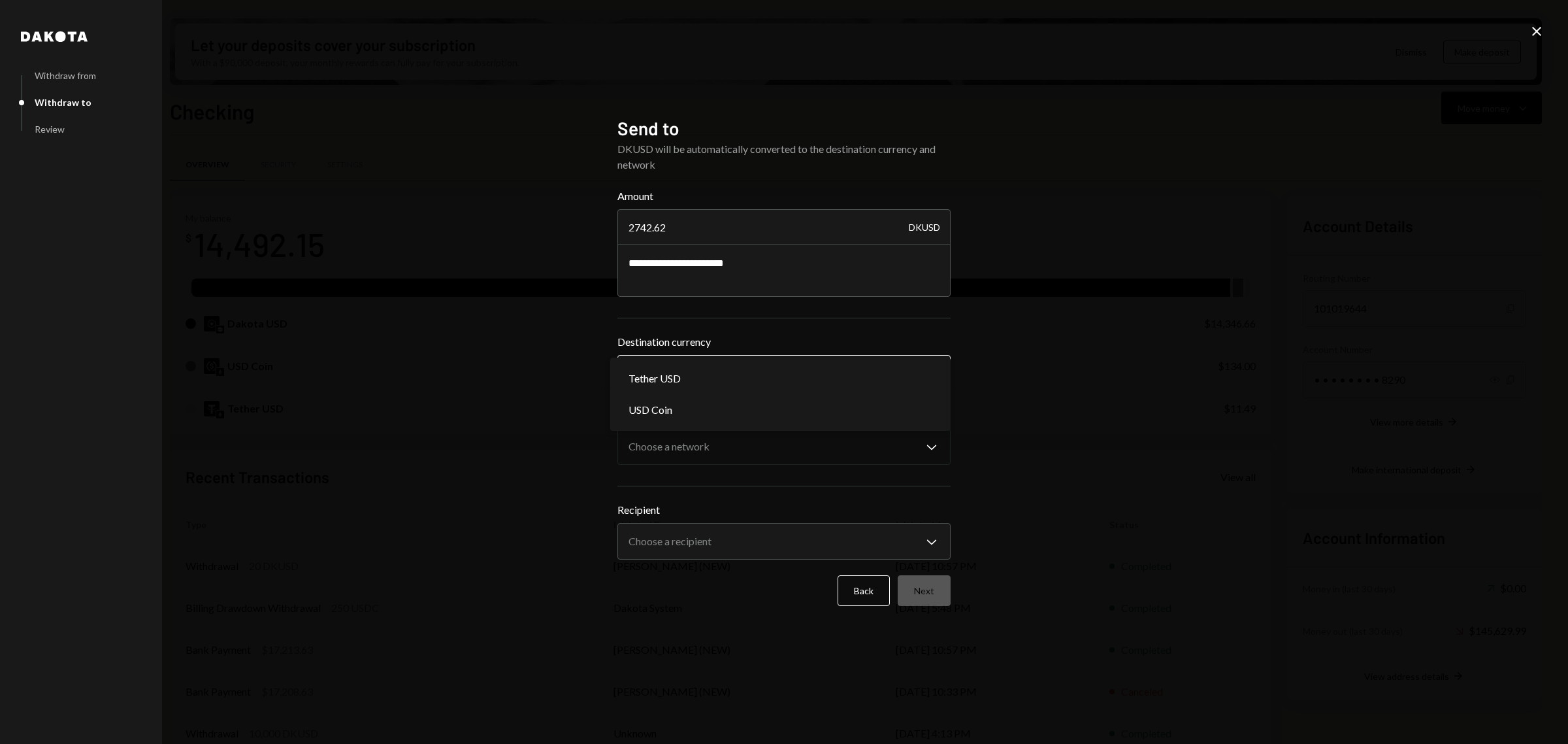
click at [831, 383] on body "T Theoriq Foundati... Caret Down Home Home Inbox Inbox Activities Transactions …" at bounding box center [784, 372] width 1568 height 744
select select "****"
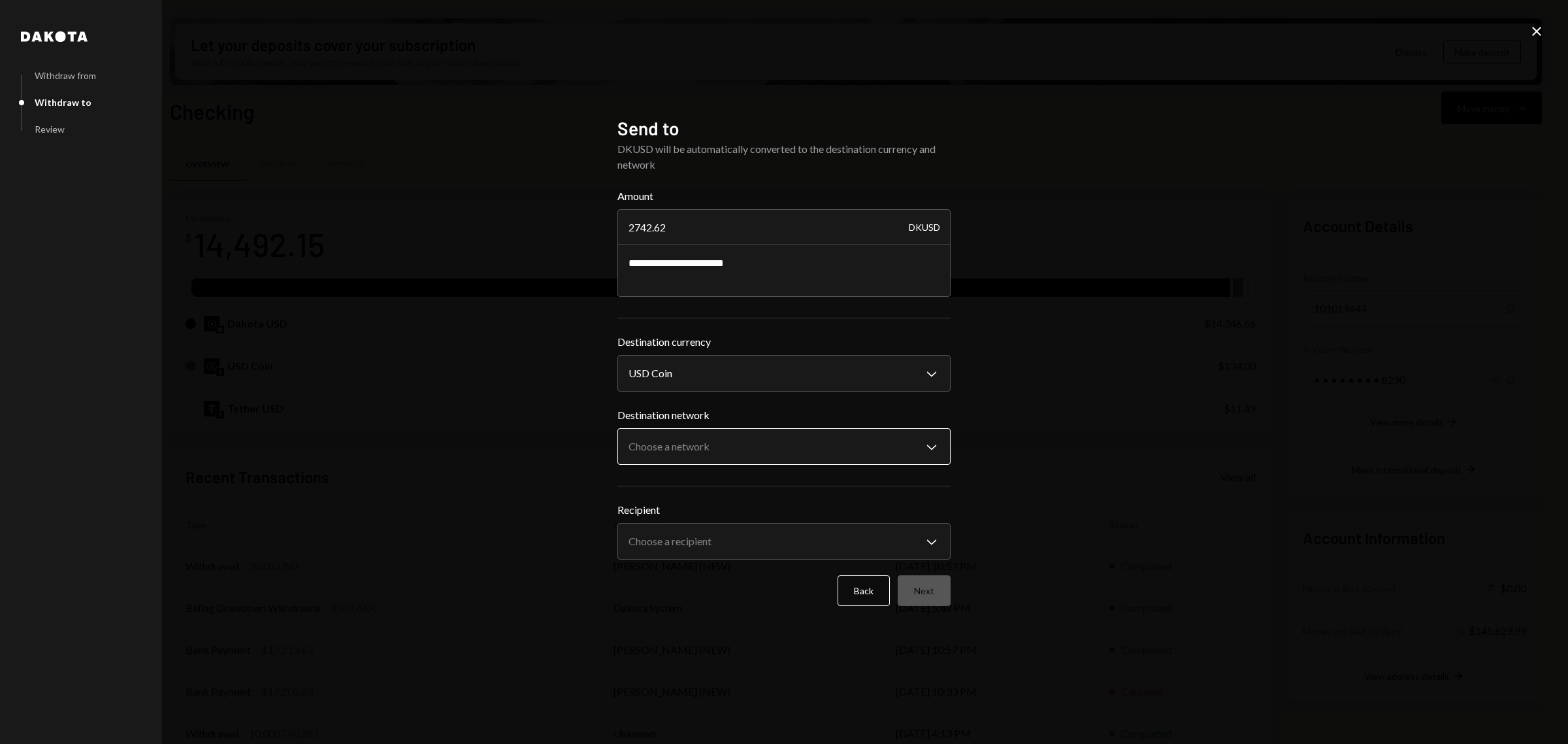
click at [811, 449] on body "T Theoriq Foundati... Caret Down Home Home Inbox Inbox Activities Transactions …" at bounding box center [784, 372] width 1568 height 744
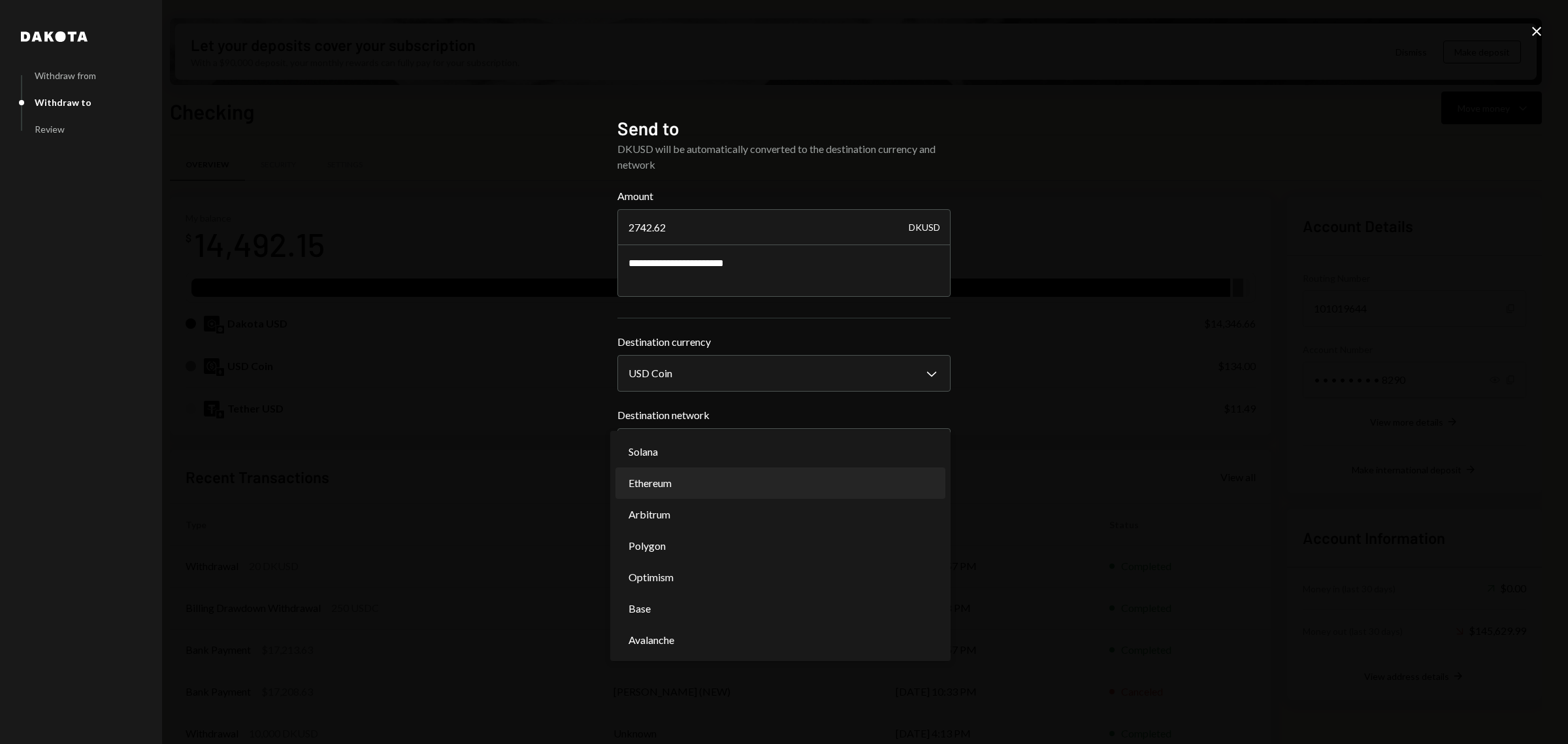
select select "**********"
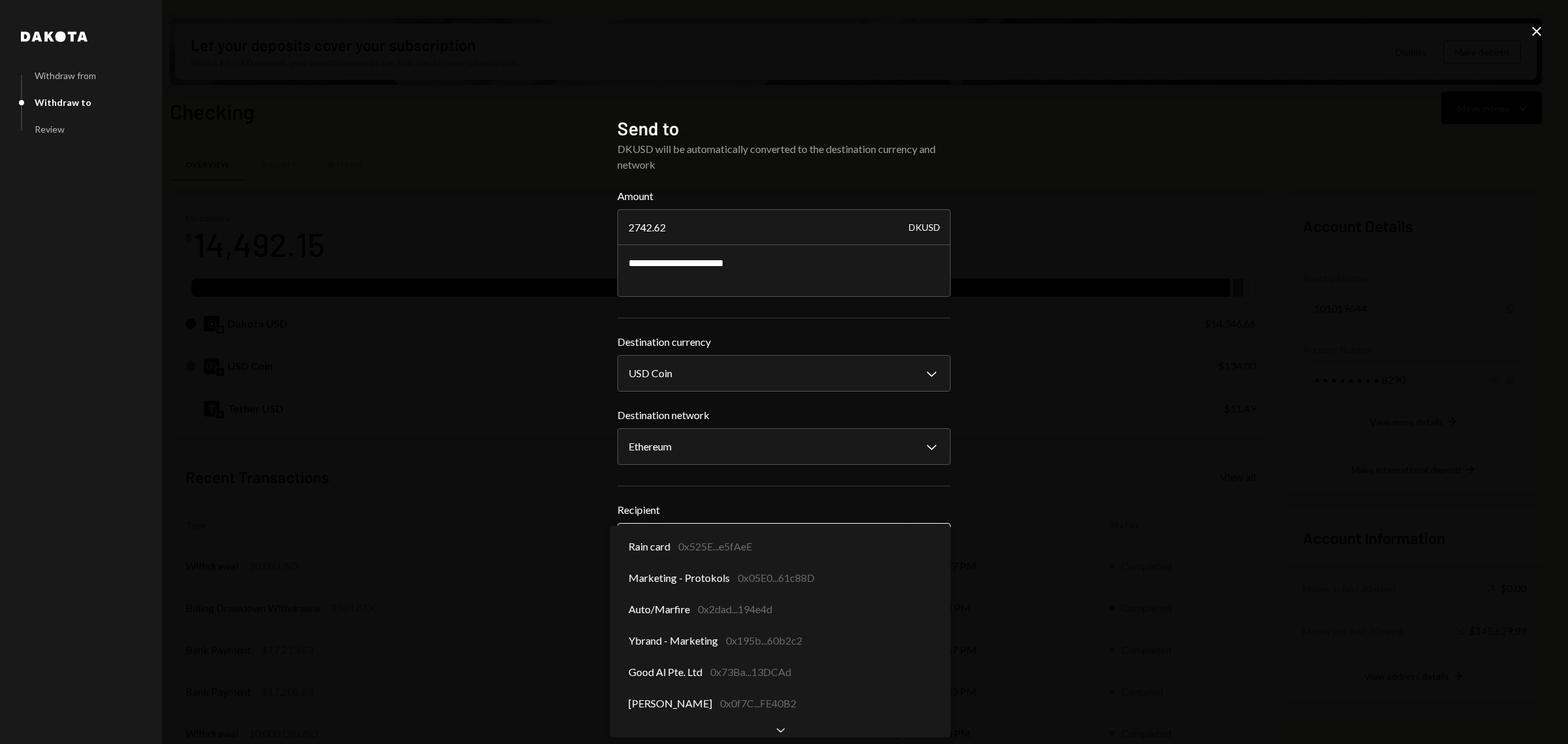
click at [861, 536] on body "T Theoriq Foundati... Caret Down Home Home Inbox Inbox Activities Transactions …" at bounding box center [784, 372] width 1568 height 744
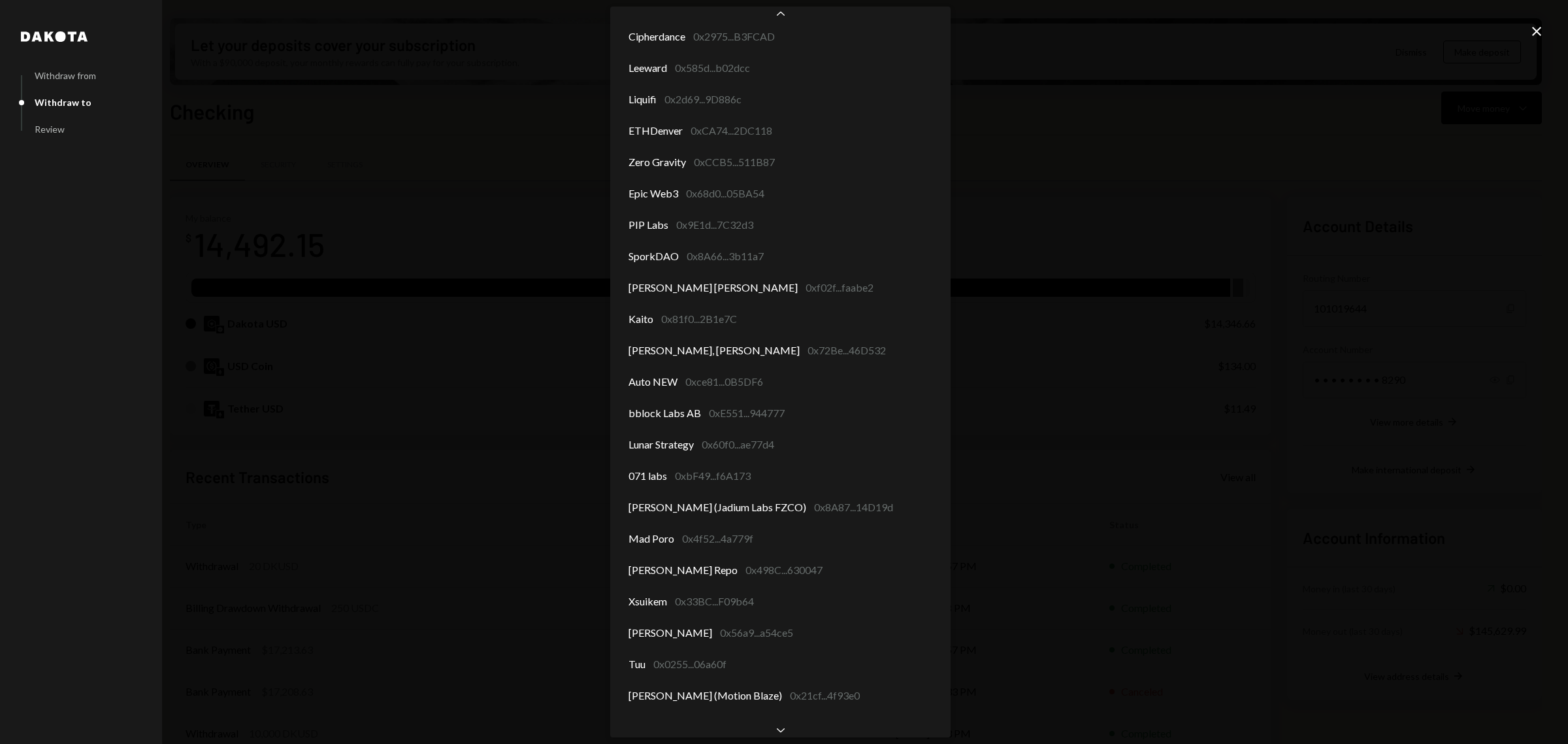
scroll to position [266, 0]
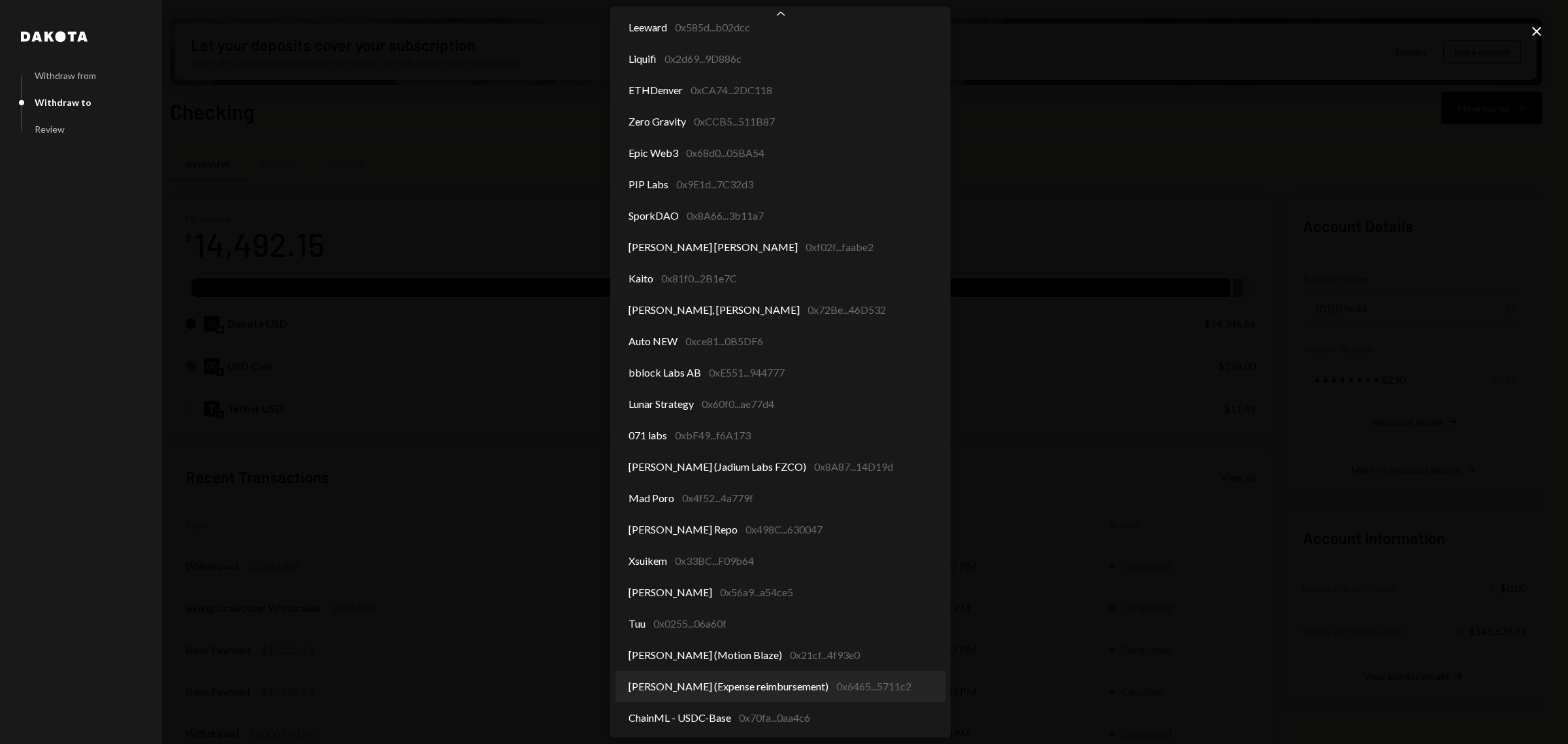
select select "**********"
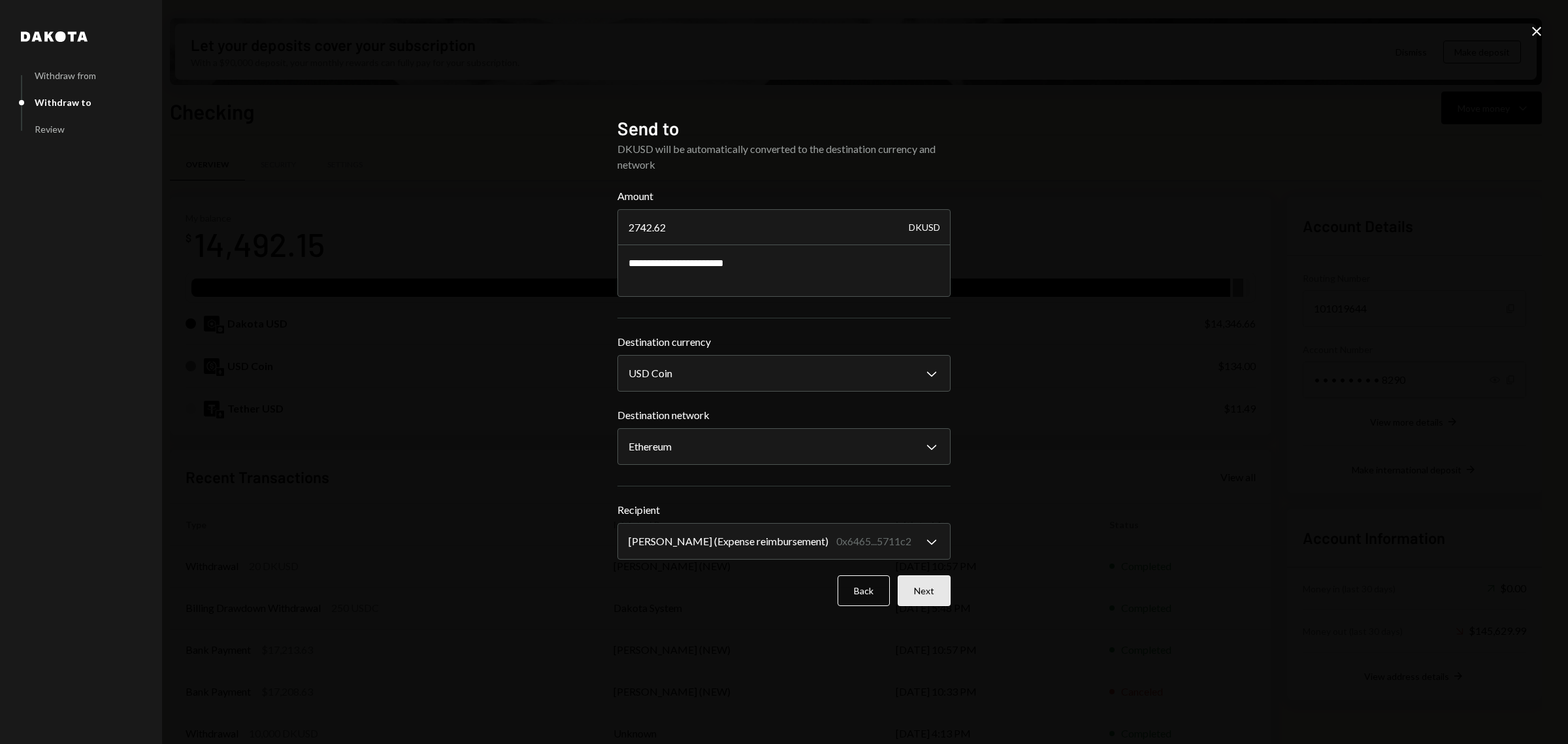
click at [947, 594] on button "Next" at bounding box center [924, 590] width 53 height 31
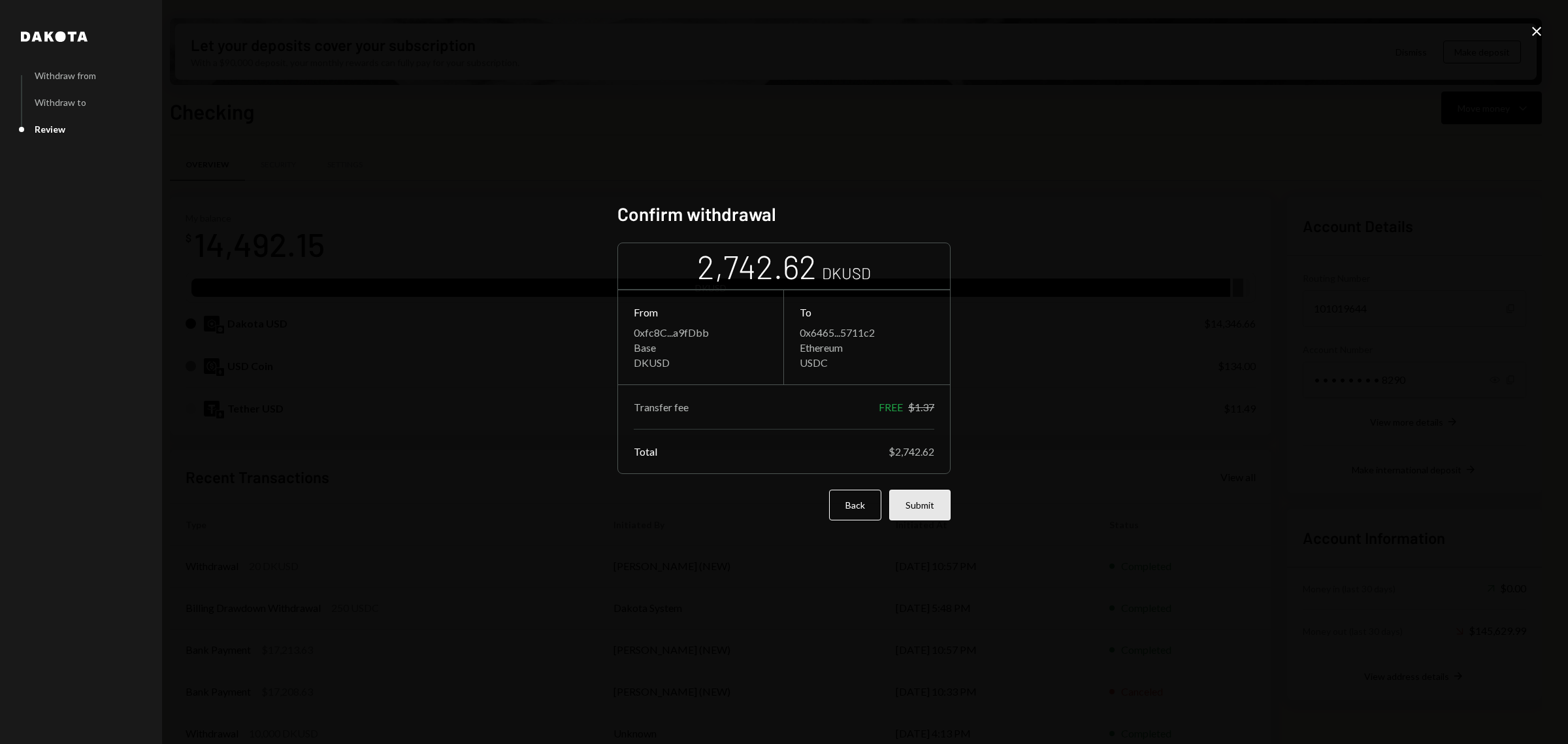
click at [939, 508] on button "Submit" at bounding box center [920, 505] width 61 height 31
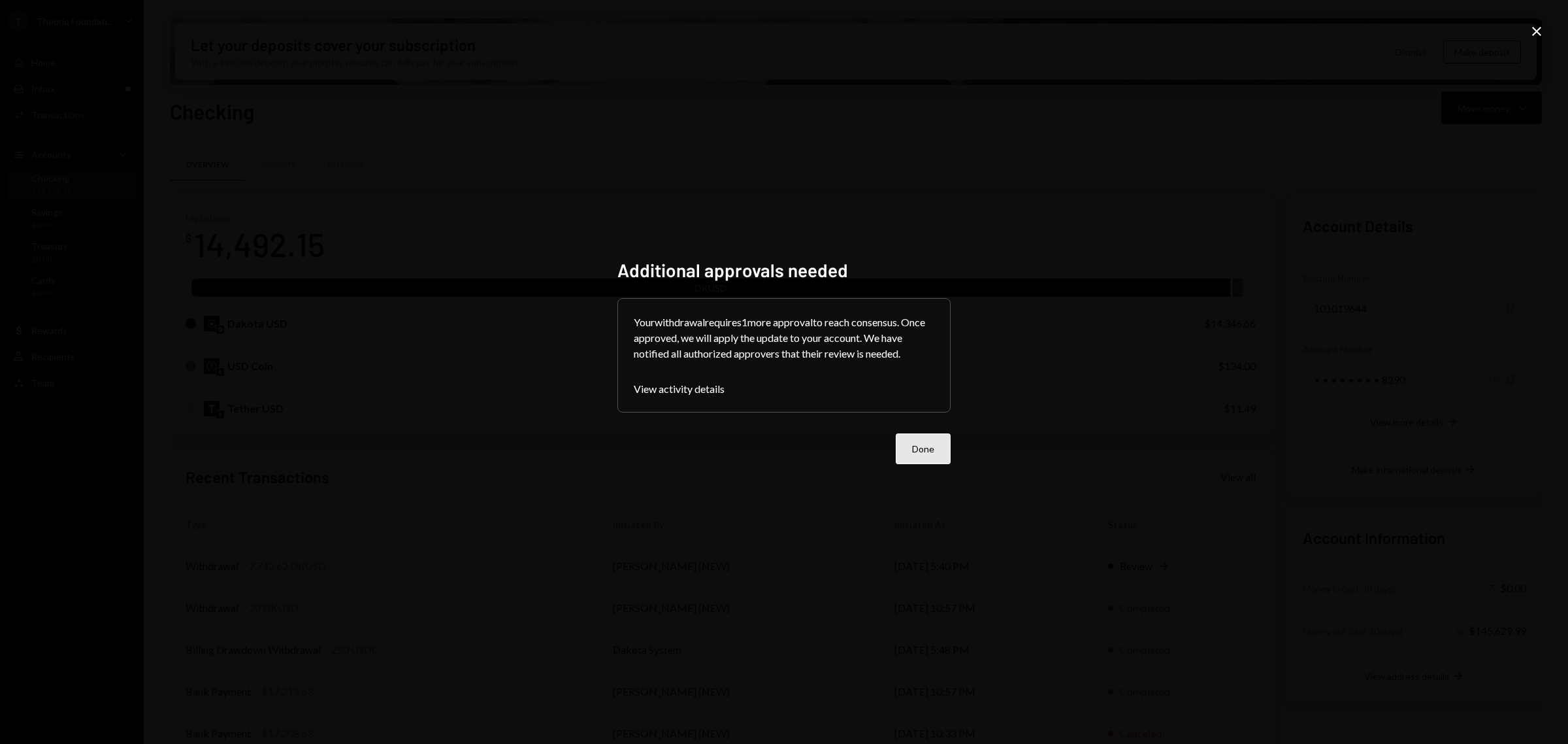
click at [916, 456] on button "Done" at bounding box center [923, 448] width 55 height 31
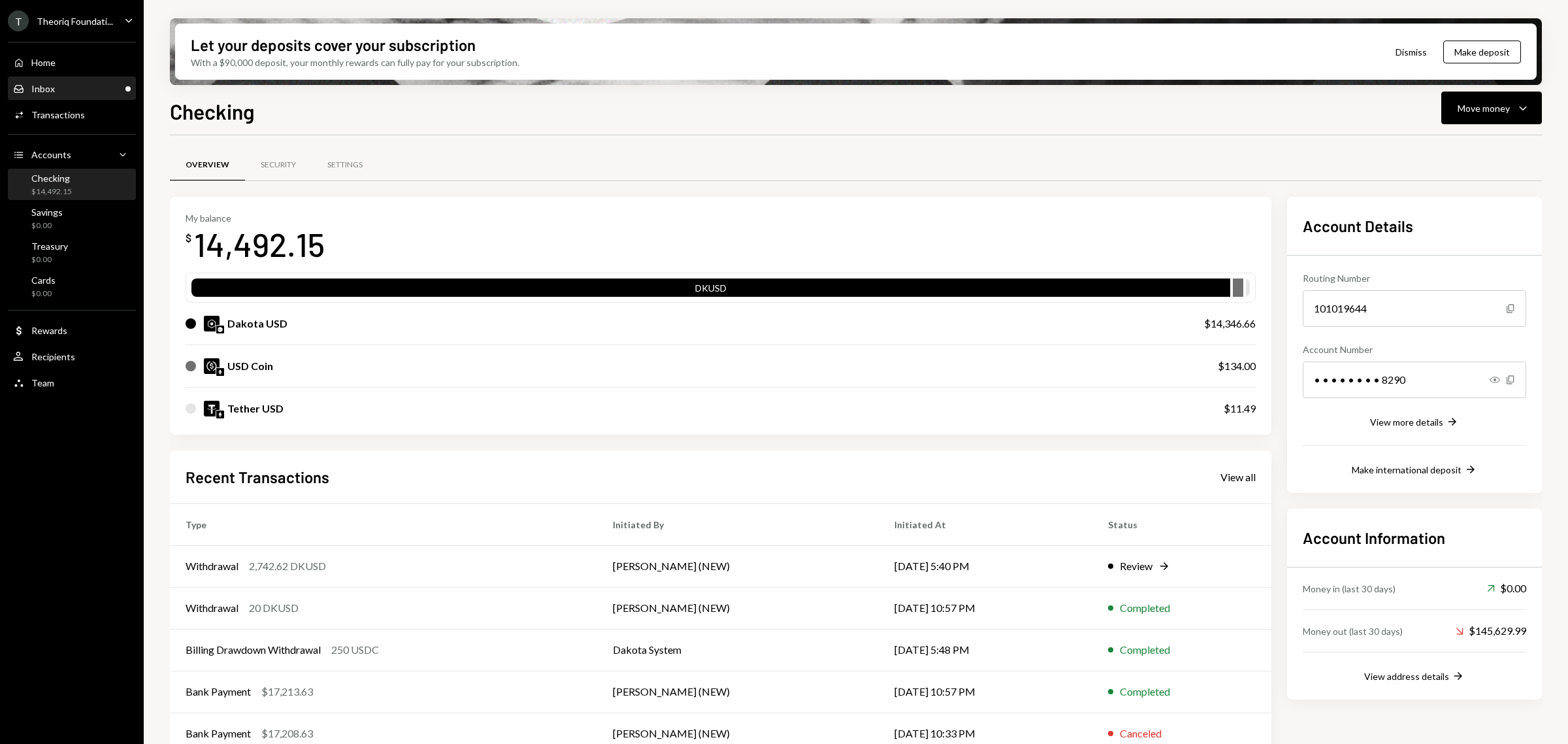
click at [95, 83] on div "Inbox Inbox" at bounding box center [72, 88] width 118 height 11
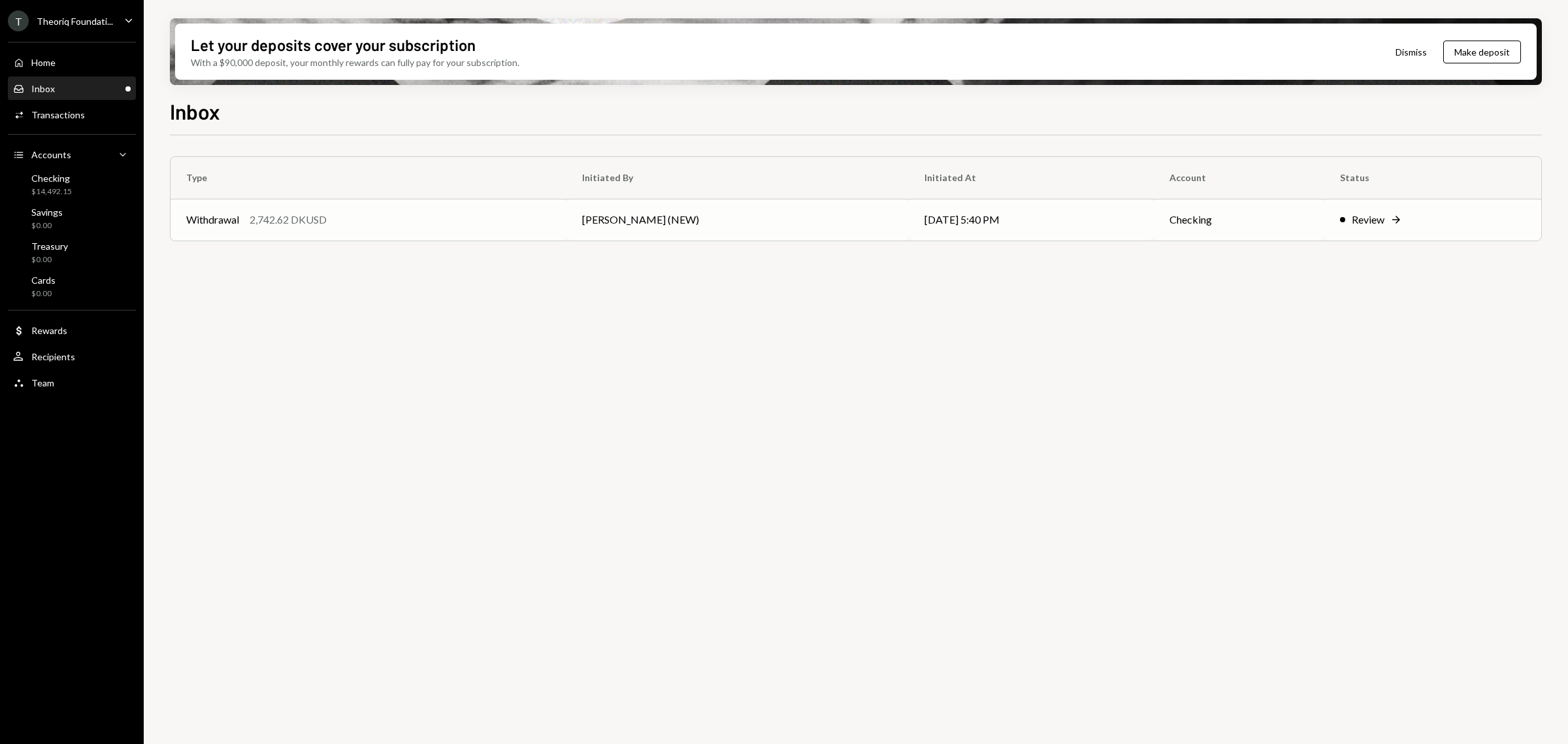
click at [681, 230] on td "[PERSON_NAME] (NEW)" at bounding box center [737, 220] width 341 height 42
